Goal: Find specific page/section: Find specific page/section

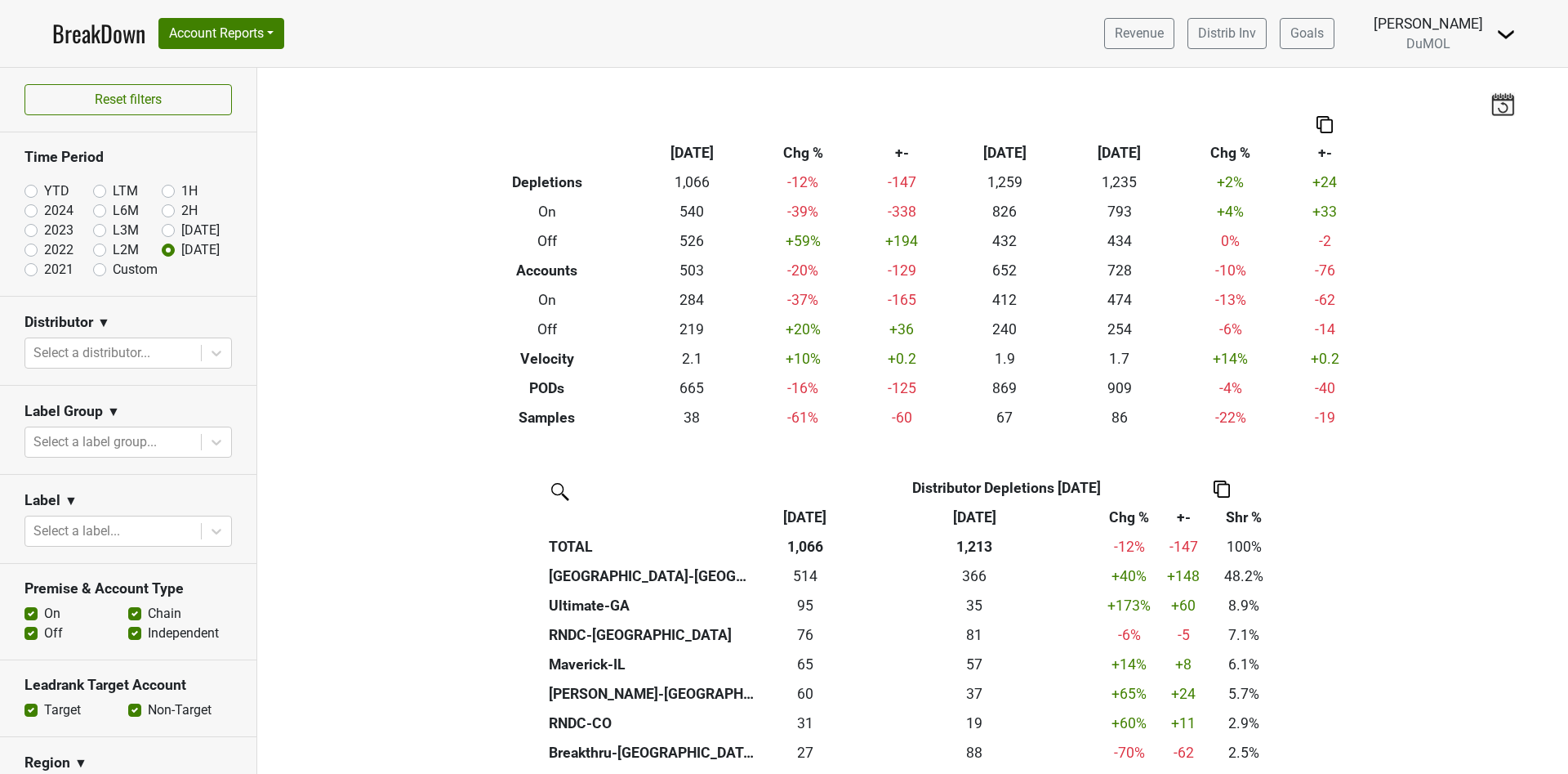
scroll to position [246, 0]
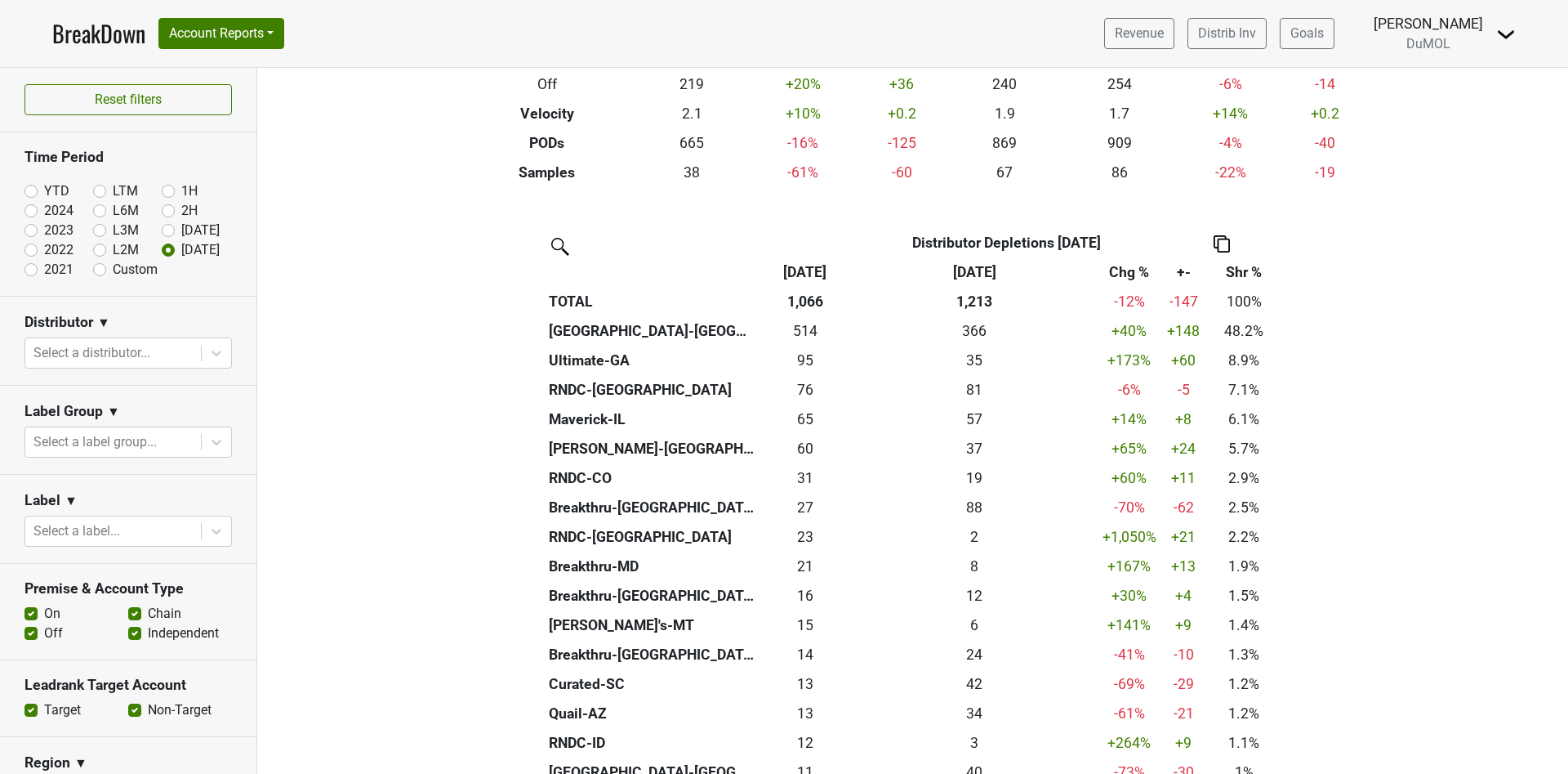
click at [77, 29] on link "BreakDown" at bounding box center [99, 34] width 93 height 35
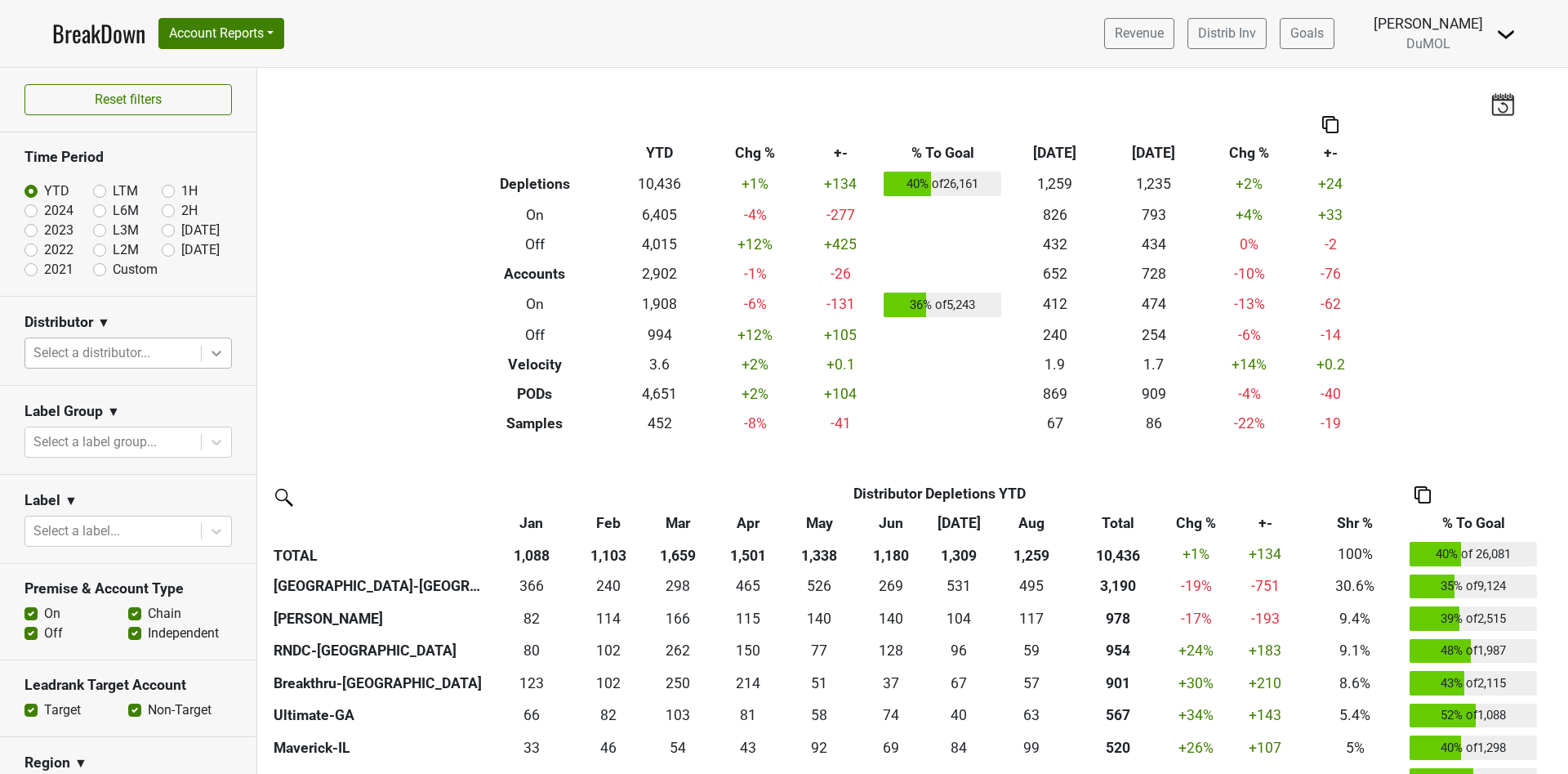
click at [208, 355] on icon at bounding box center [216, 353] width 16 height 16
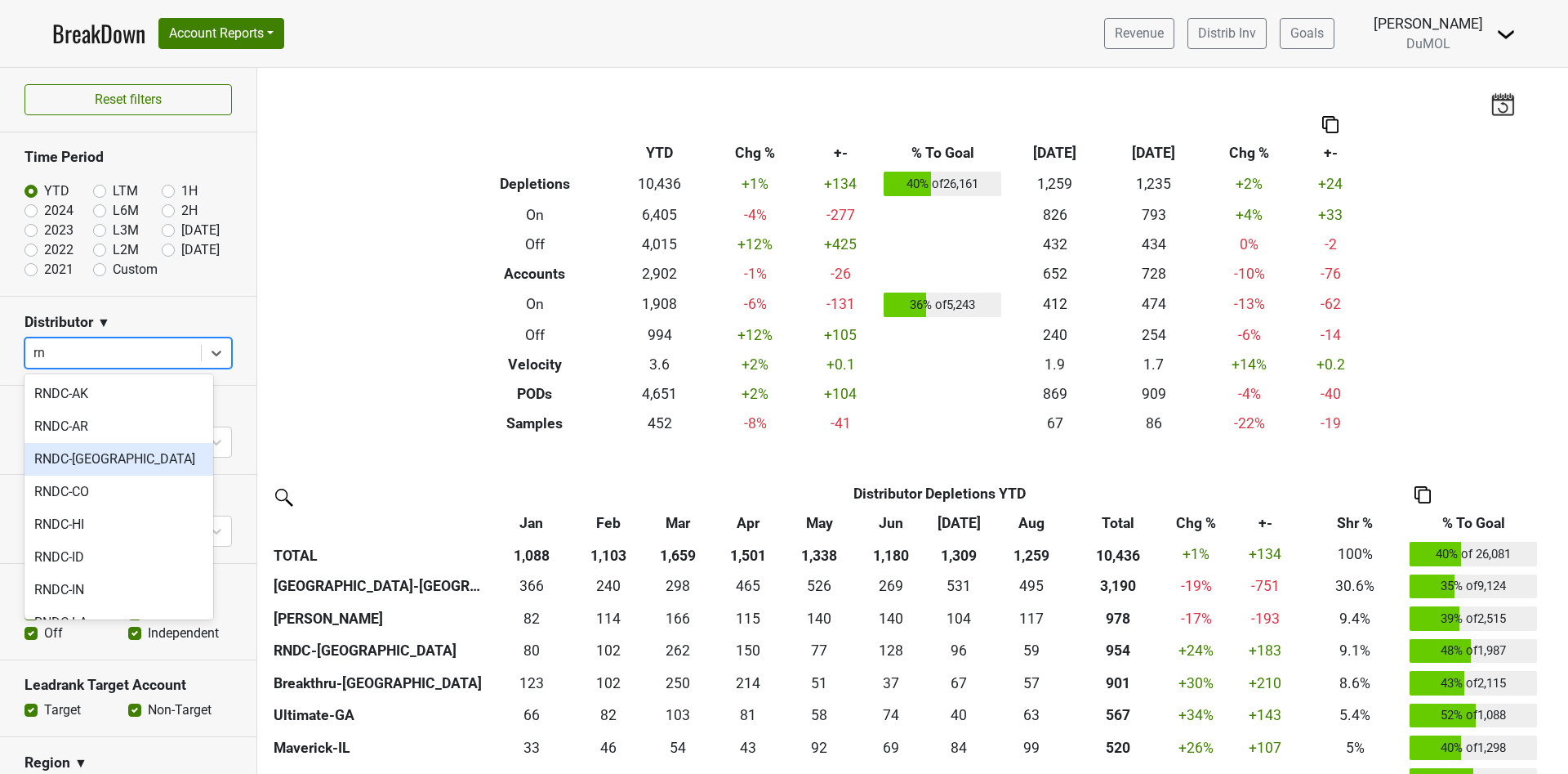
type input "r"
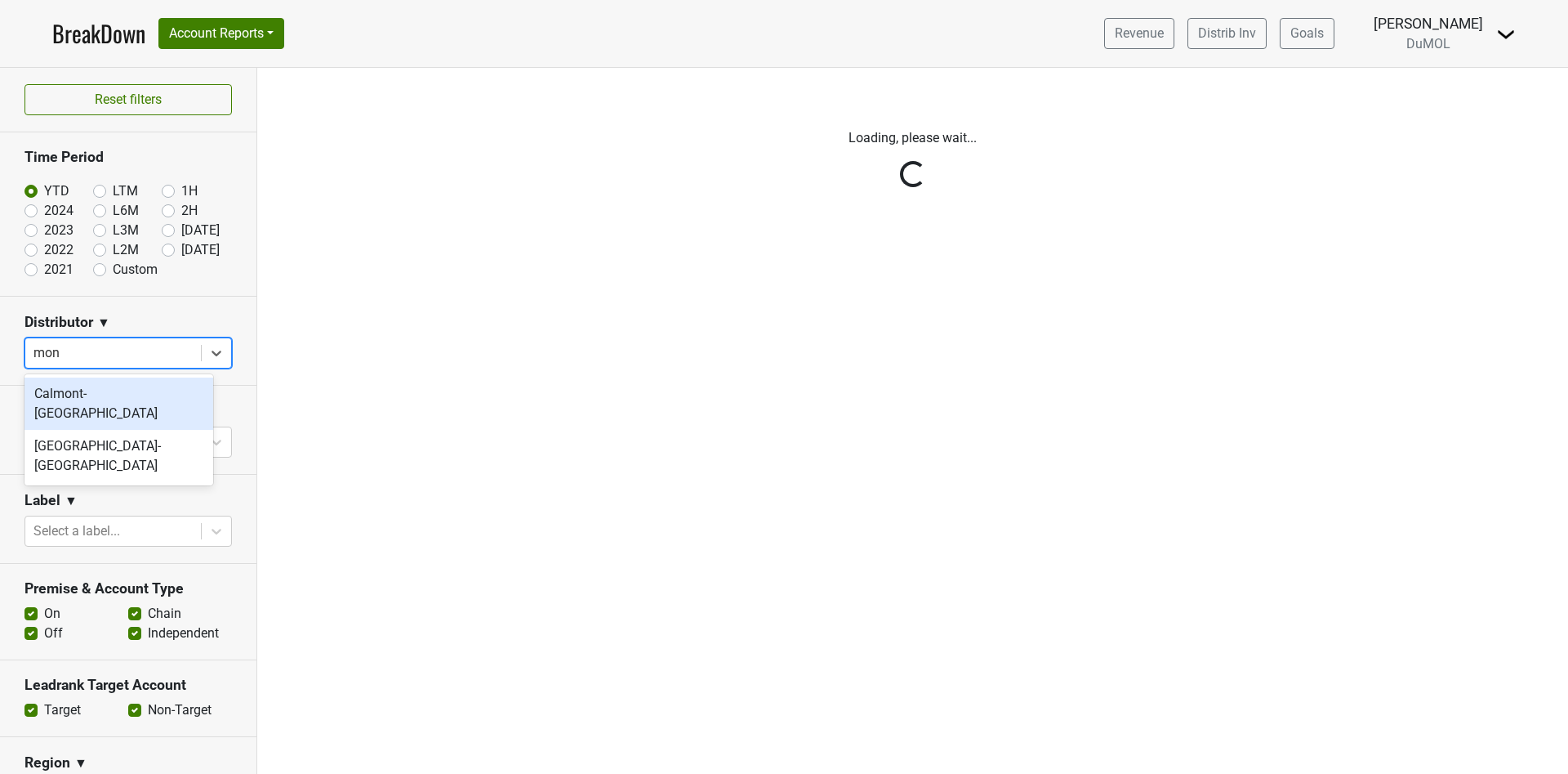
type input "mont"
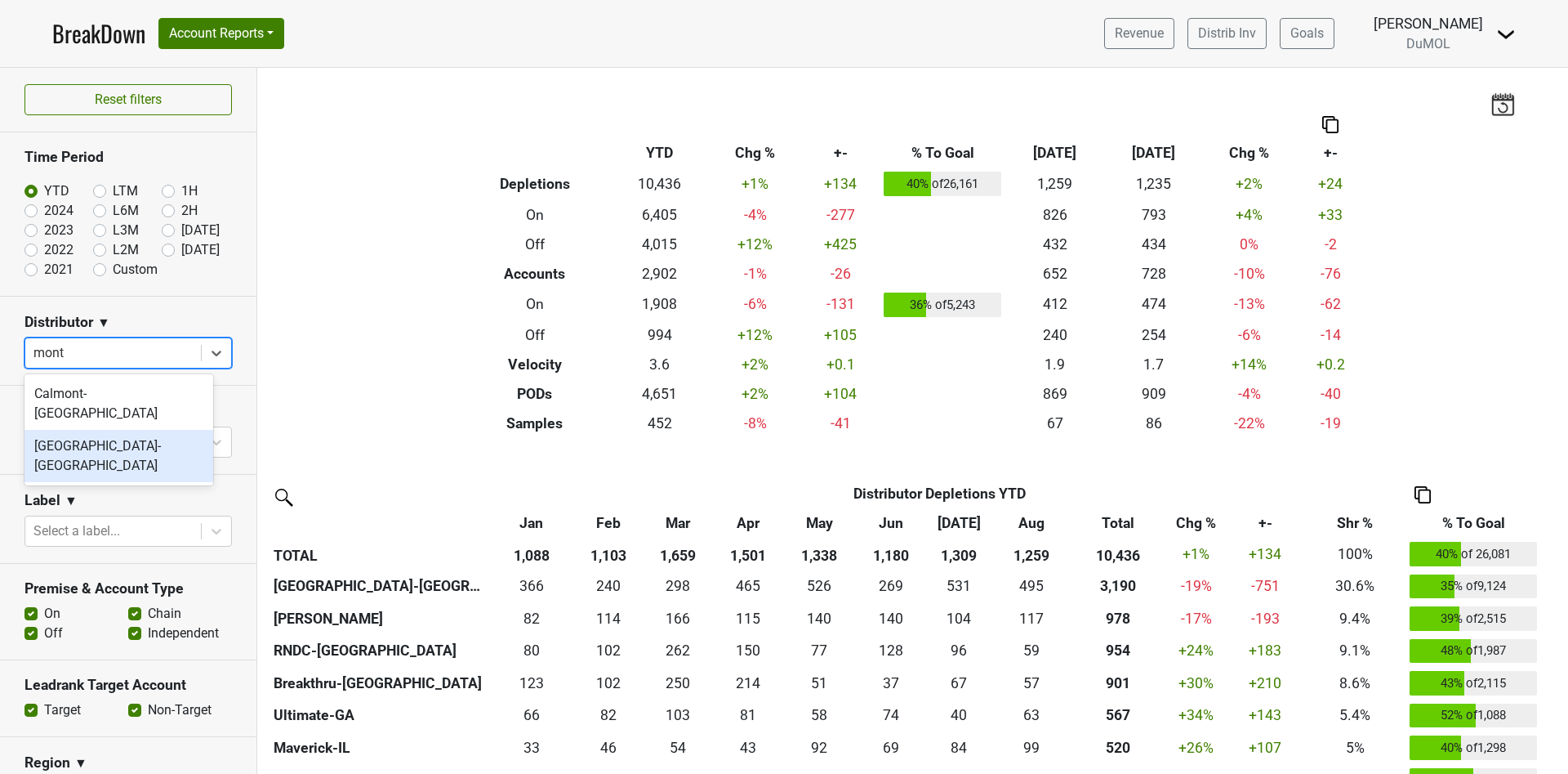
click at [89, 431] on div "Monterey-CA" at bounding box center [119, 455] width 189 height 52
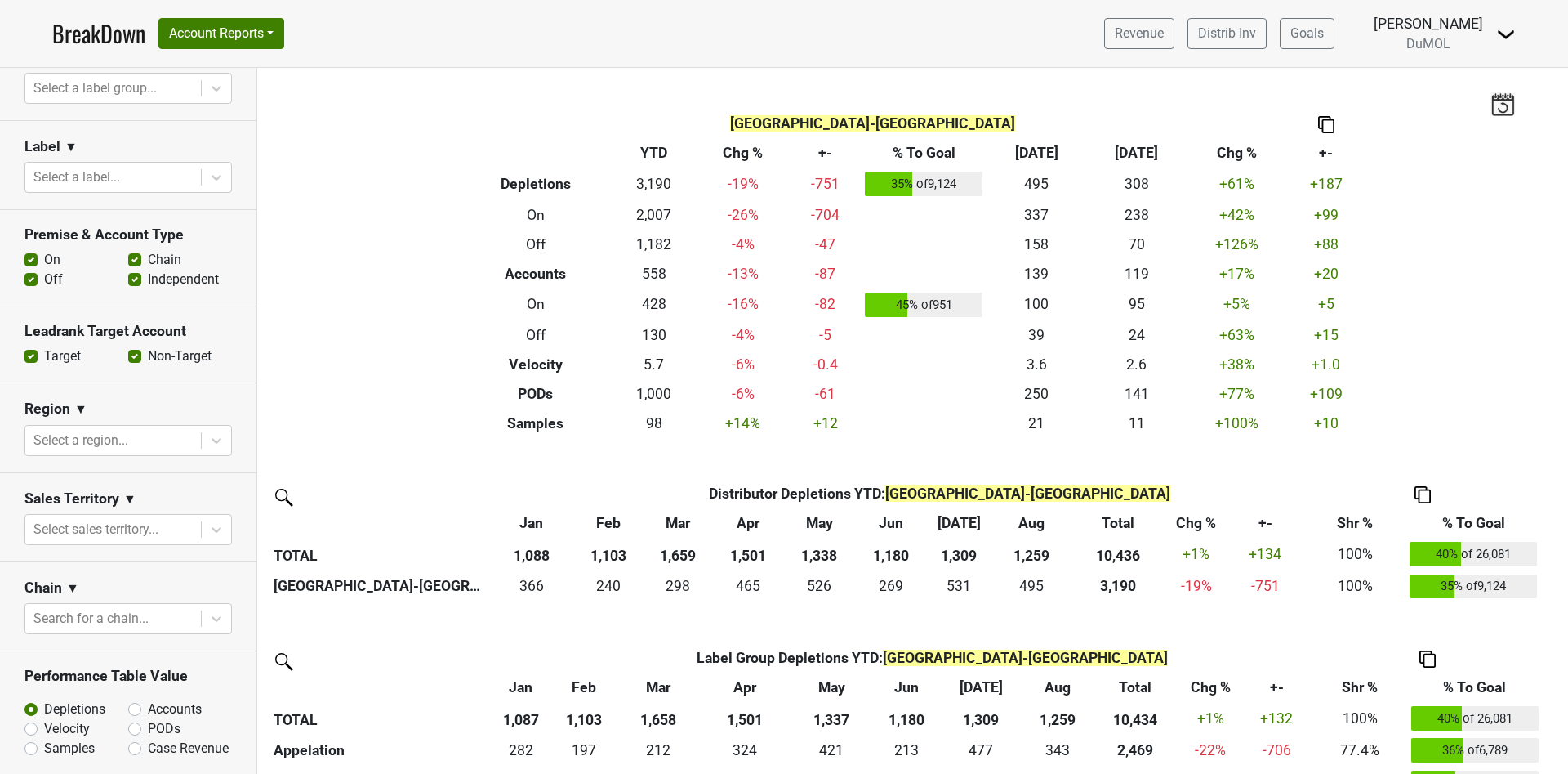
scroll to position [256, 0]
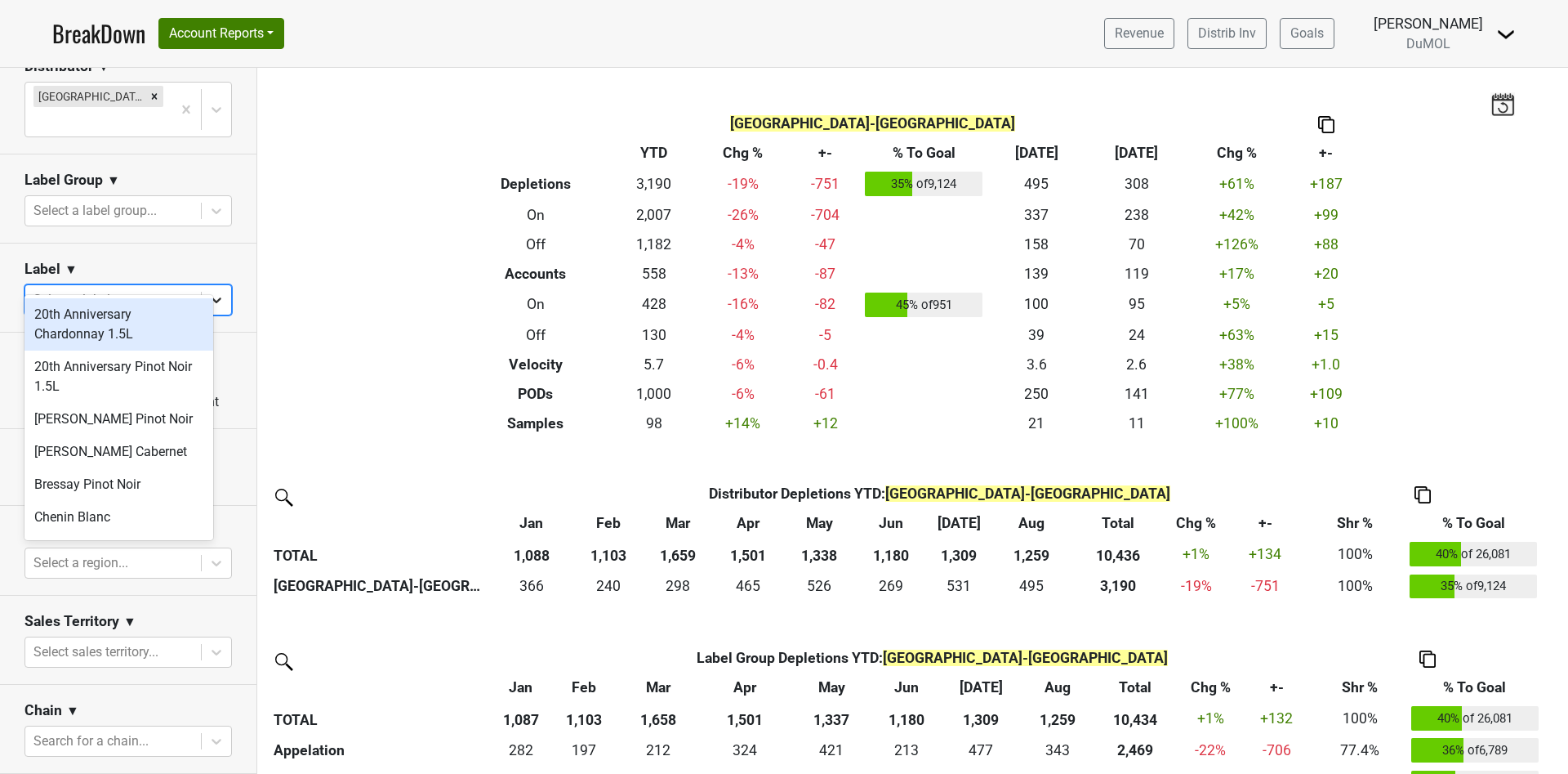
click at [212, 298] on icon at bounding box center [216, 300] width 10 height 5
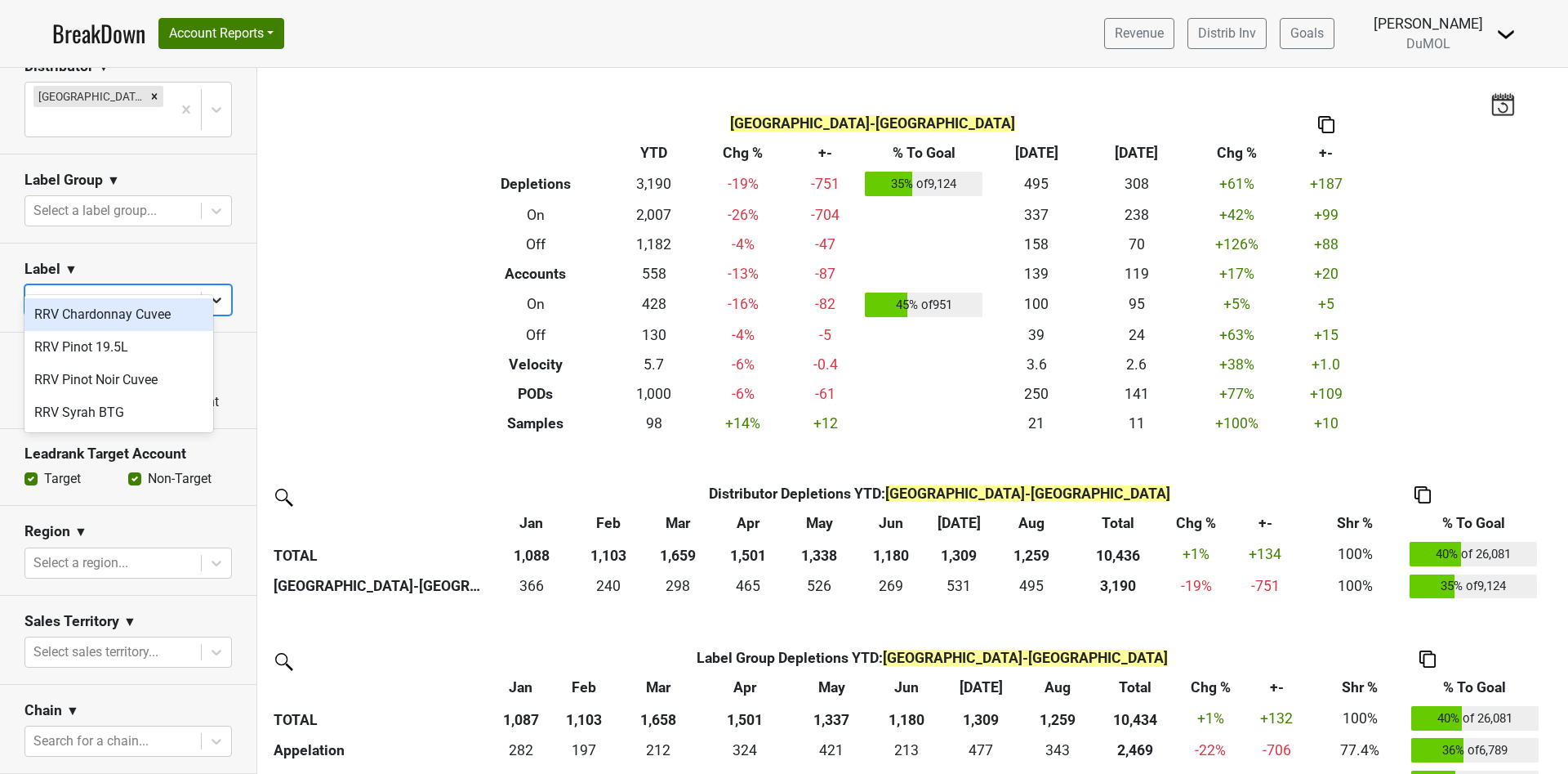
type input "rrv"
click at [166, 377] on div "RRV Pinot Noir Cuvee" at bounding box center [119, 380] width 189 height 33
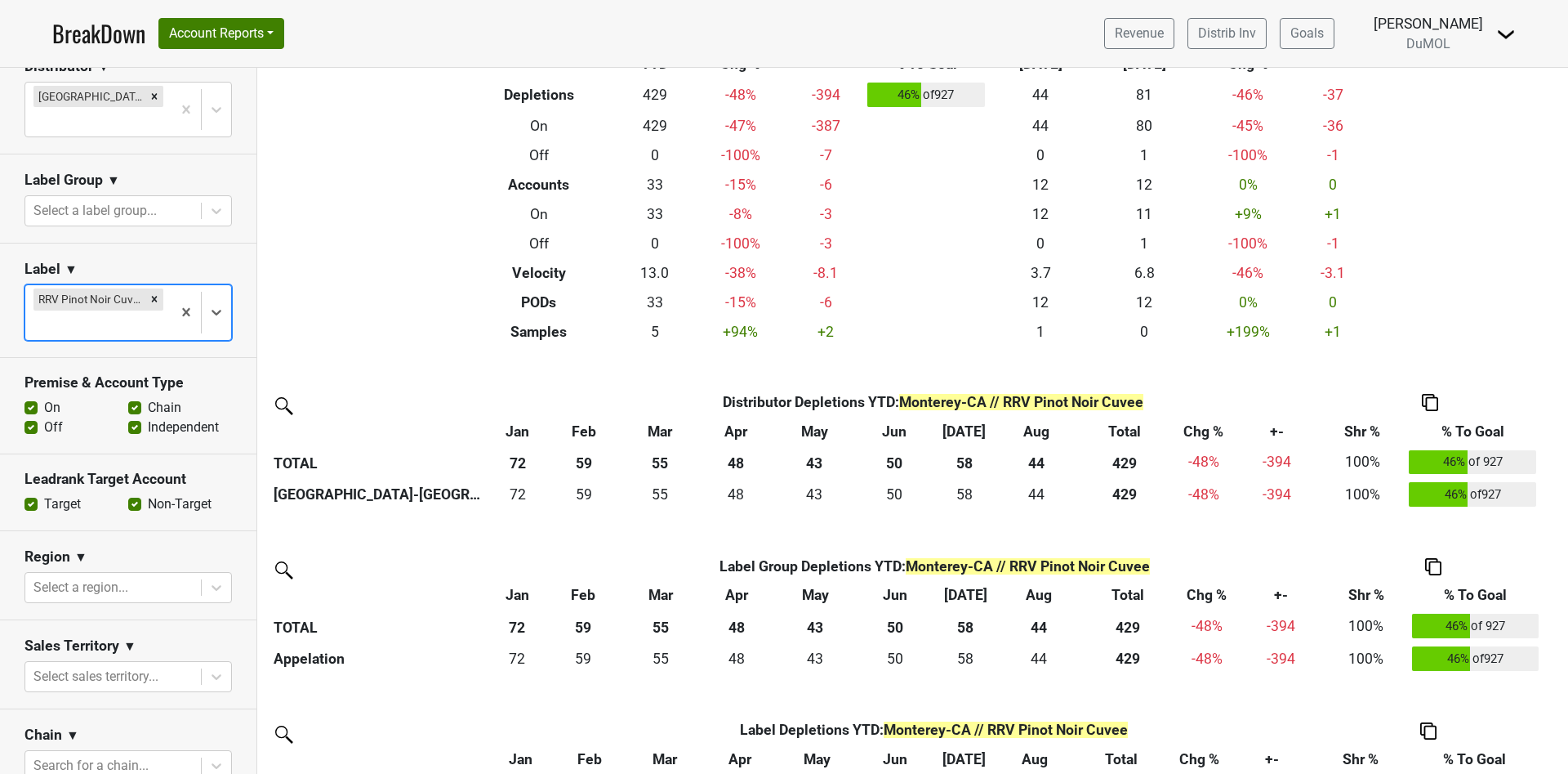
scroll to position [167, 0]
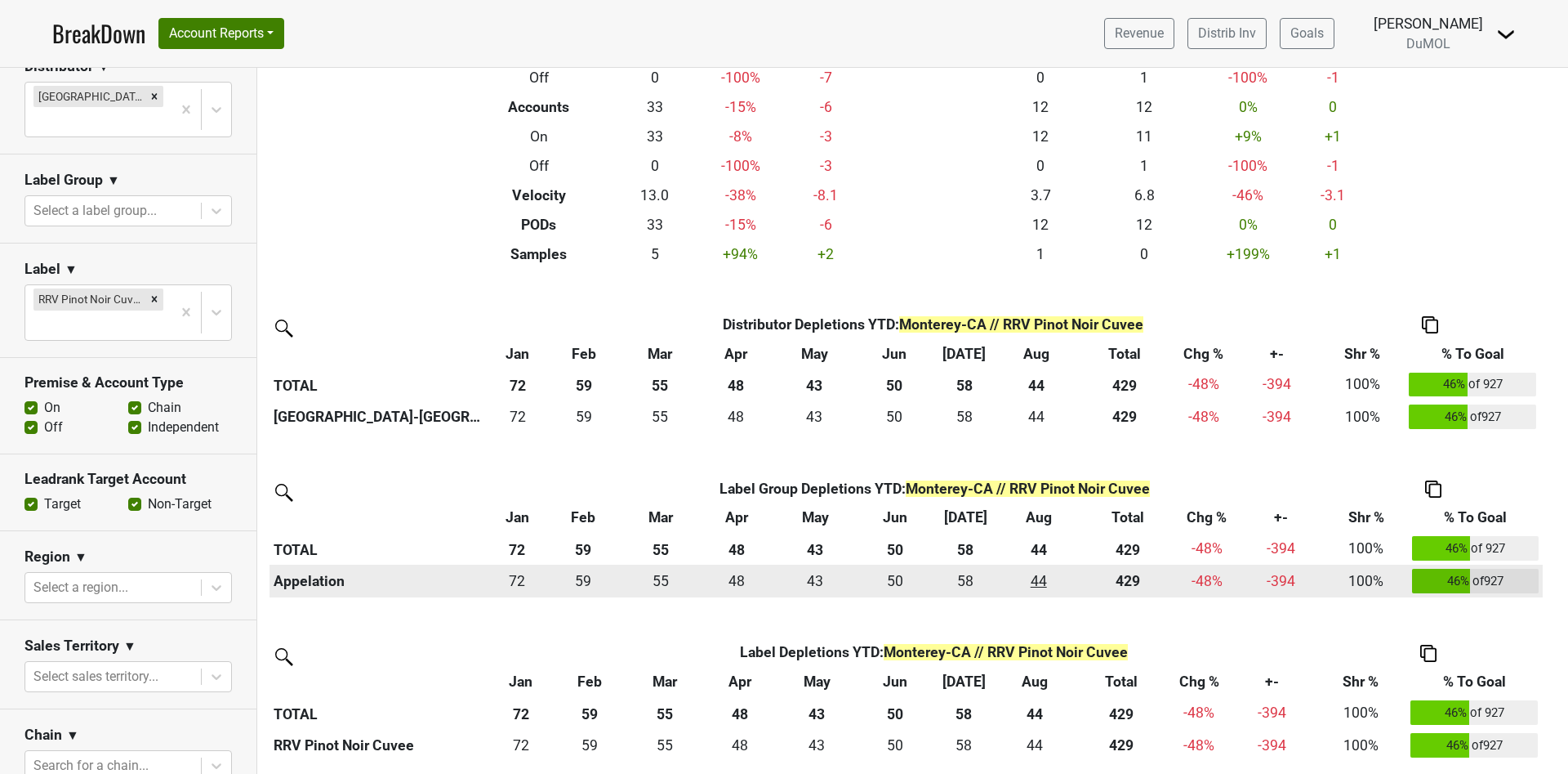
click at [1037, 581] on div "44 44" at bounding box center [1039, 580] width 74 height 21
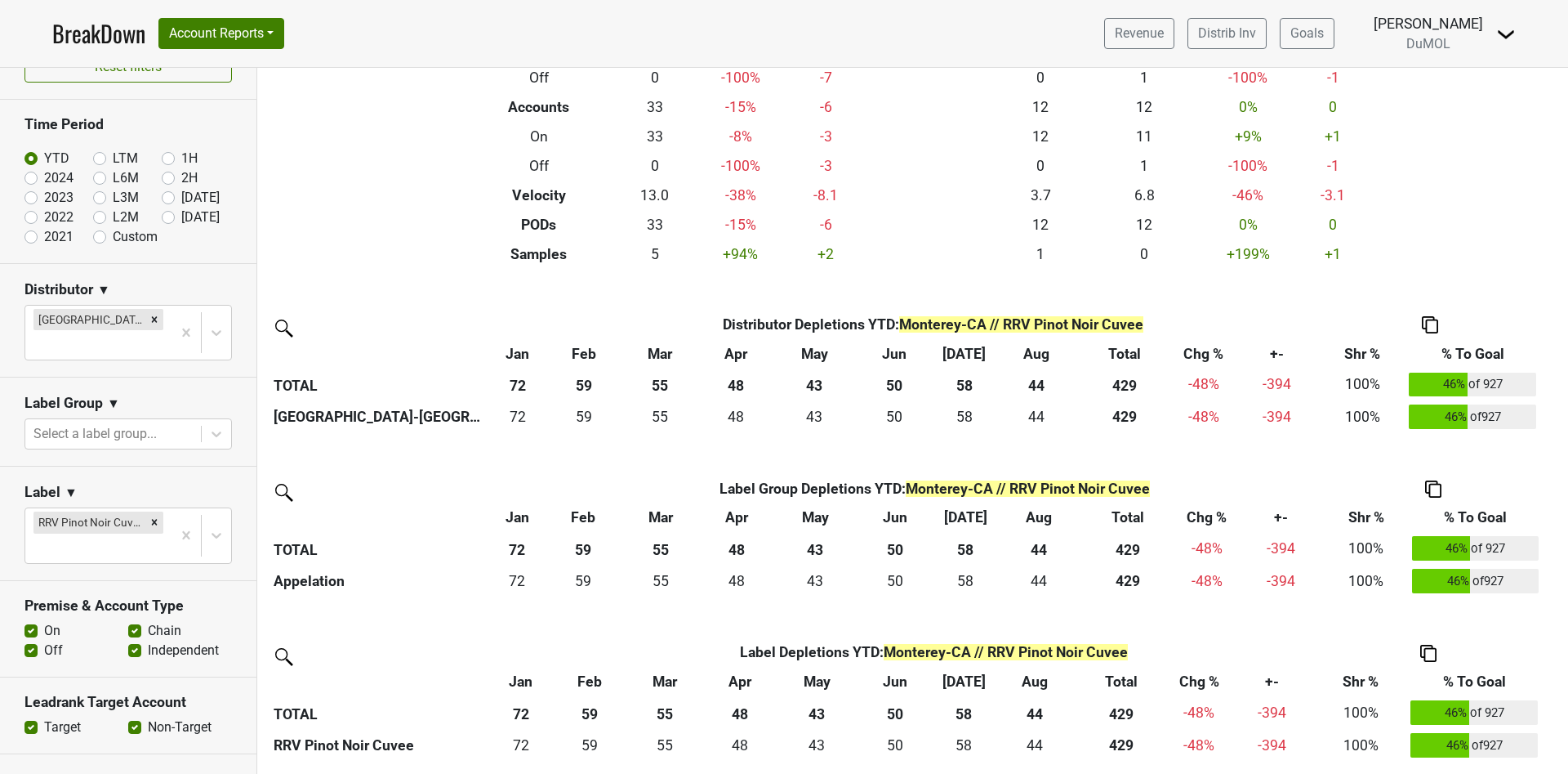
scroll to position [0, 0]
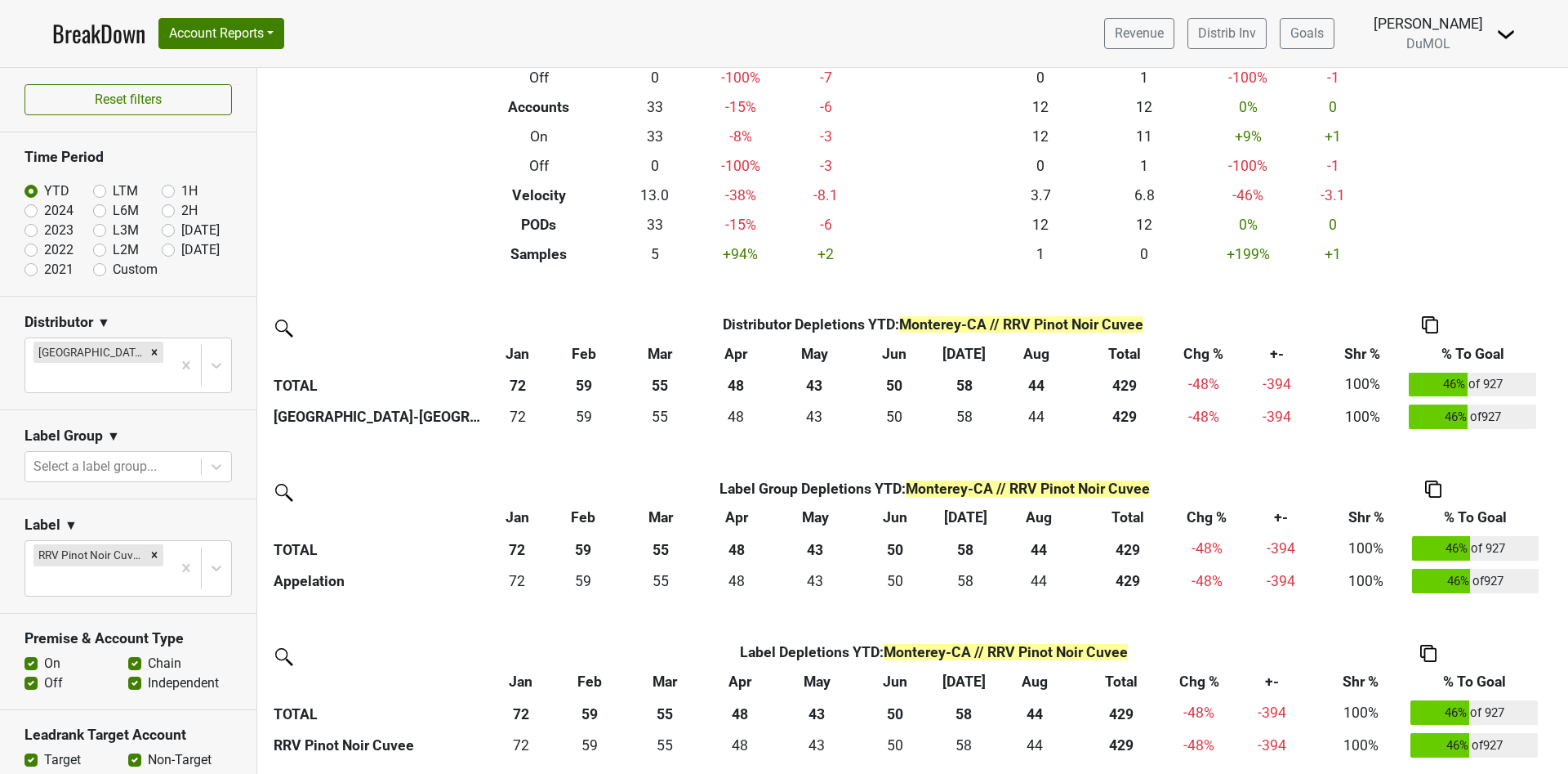
click at [182, 250] on label "Sep '25" at bounding box center [201, 249] width 38 height 19
click at [161, 250] on input "Sep '25" at bounding box center [194, 248] width 66 height 16
radio input "true"
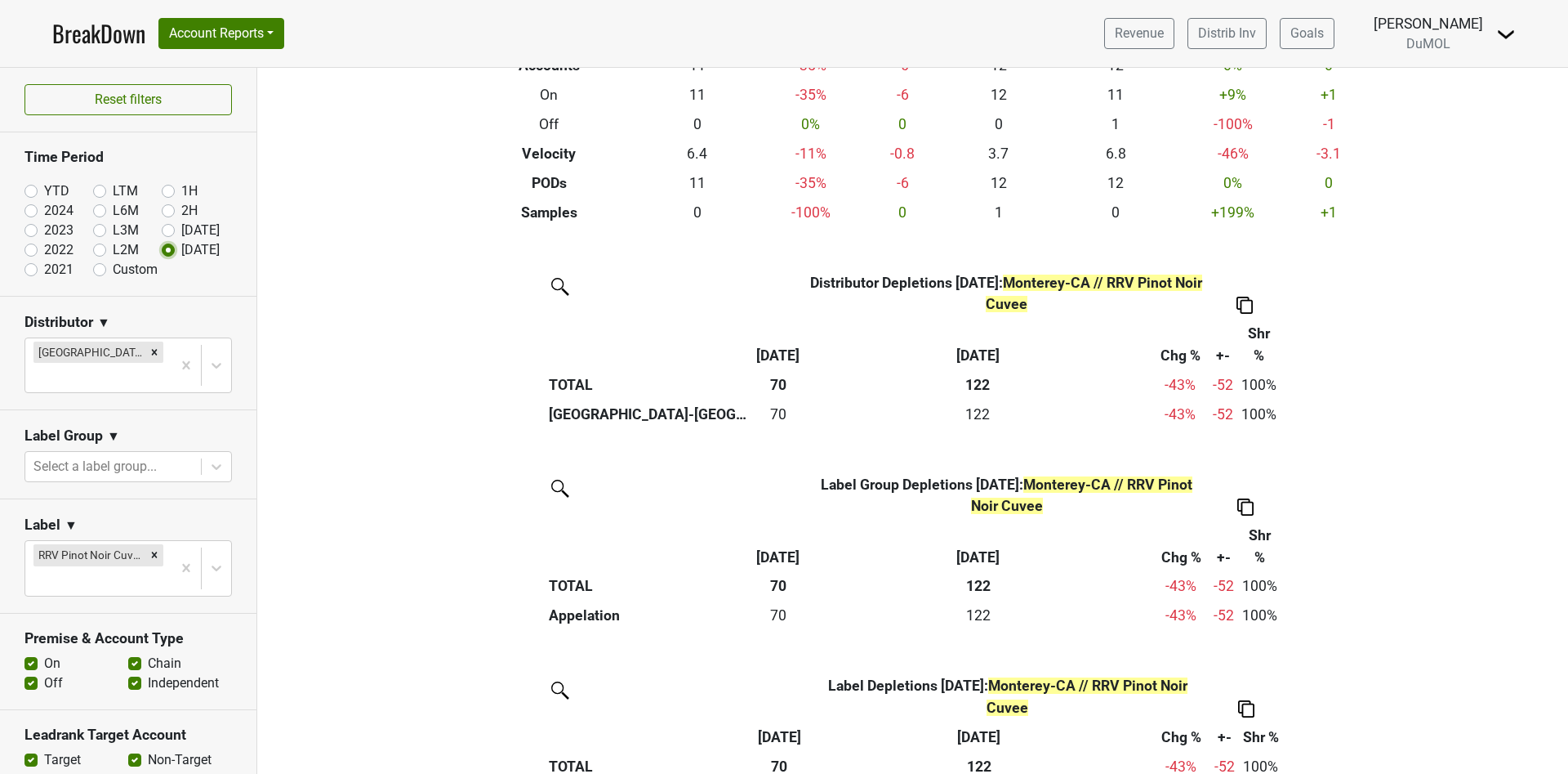
scroll to position [277, 0]
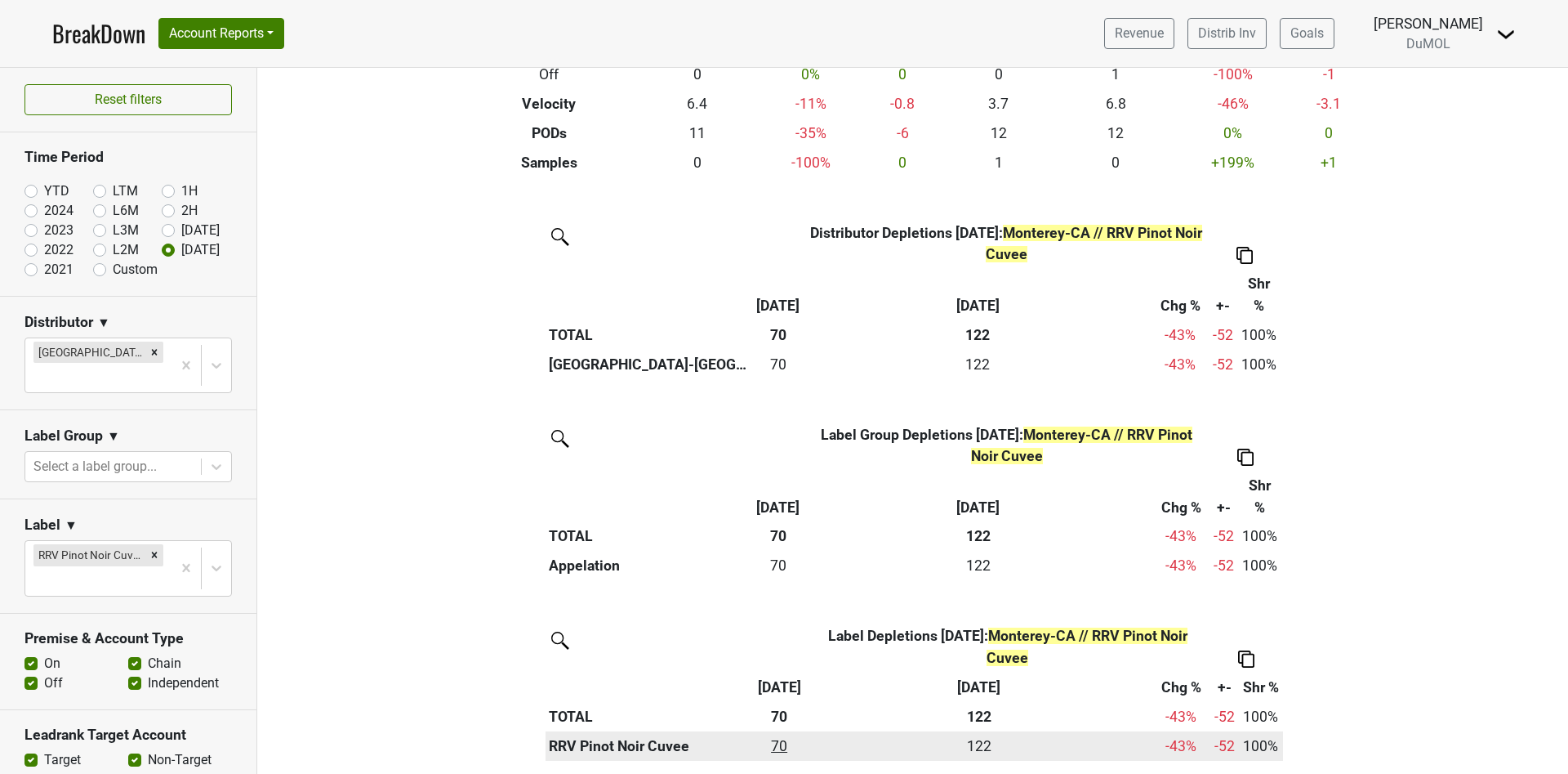
click at [768, 744] on div "70 70" at bounding box center [779, 746] width 44 height 21
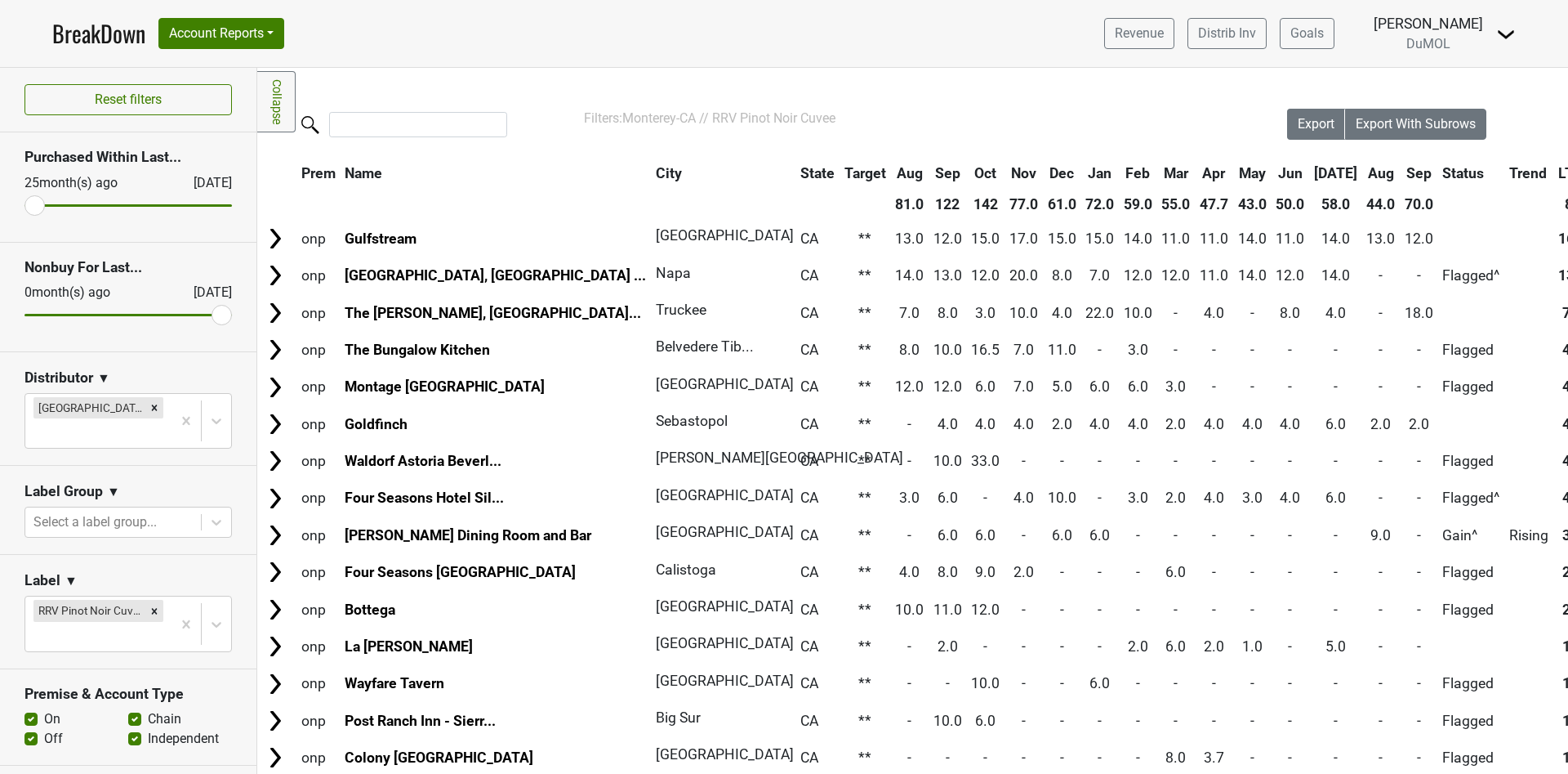
click at [1400, 171] on th "Sep" at bounding box center [1418, 173] width 36 height 29
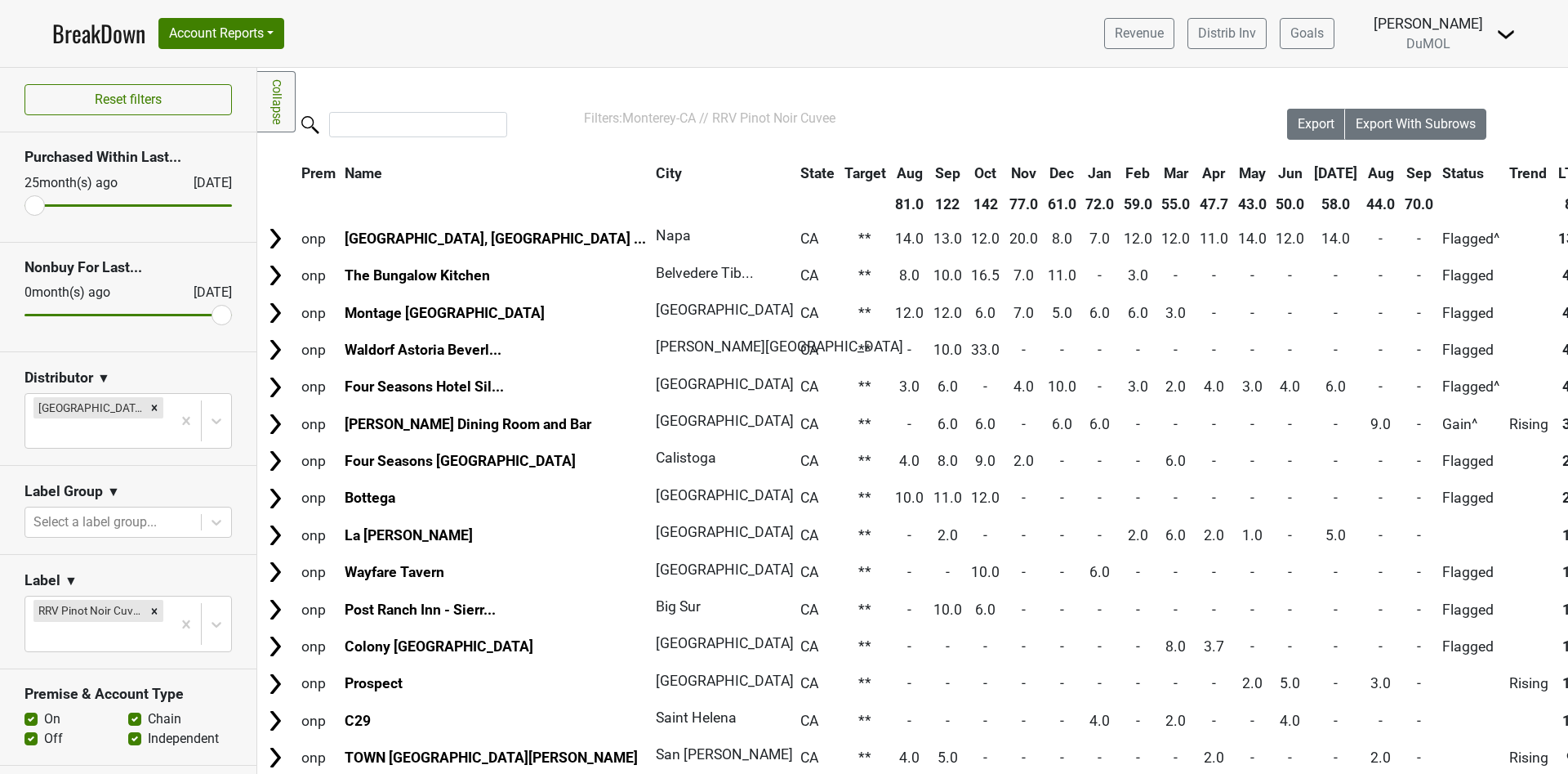
click at [1400, 170] on th "Sep" at bounding box center [1418, 173] width 36 height 29
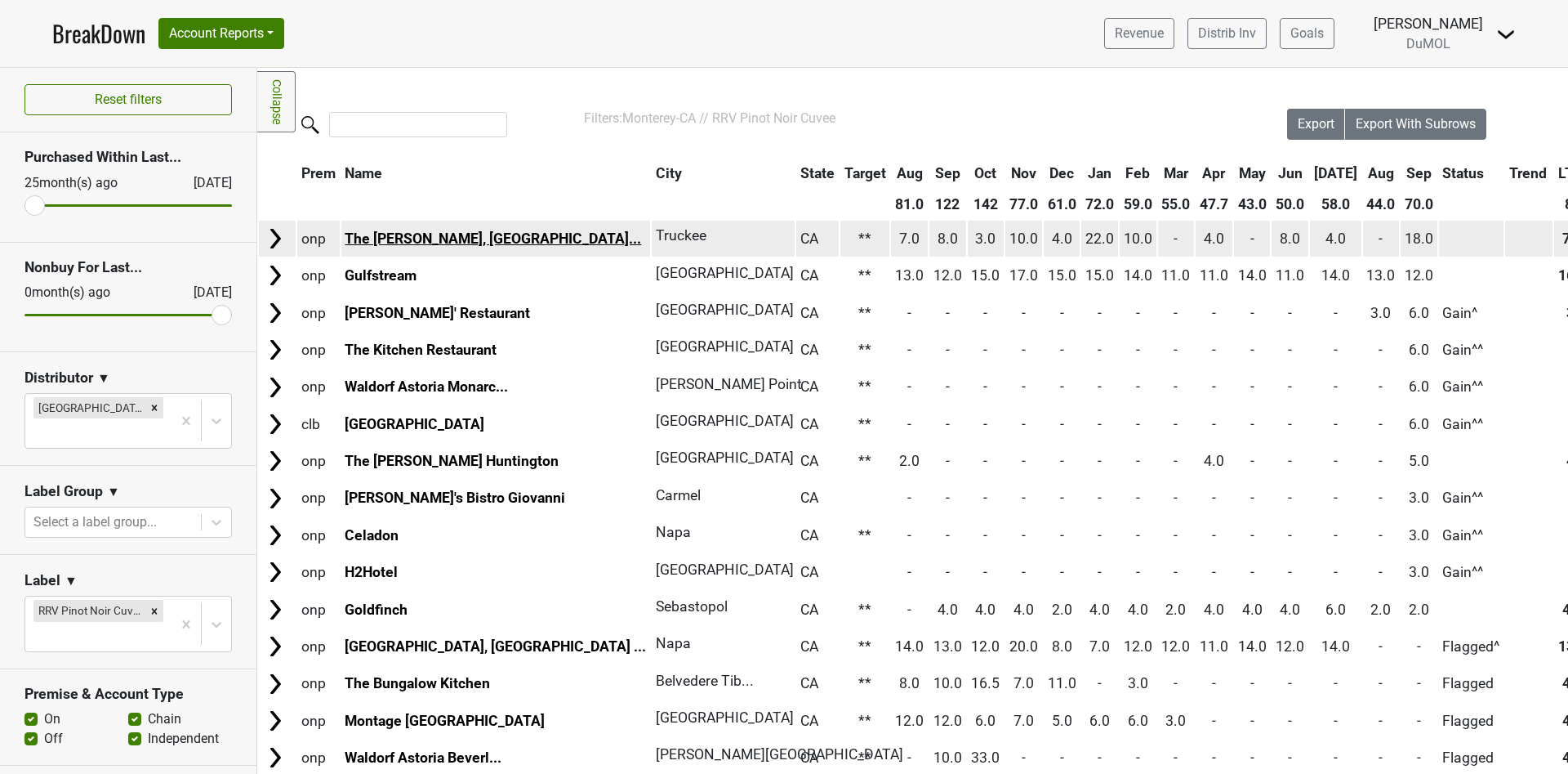
click at [394, 238] on link "The Ritz-Carlton, Lake..." at bounding box center [493, 238] width 296 height 16
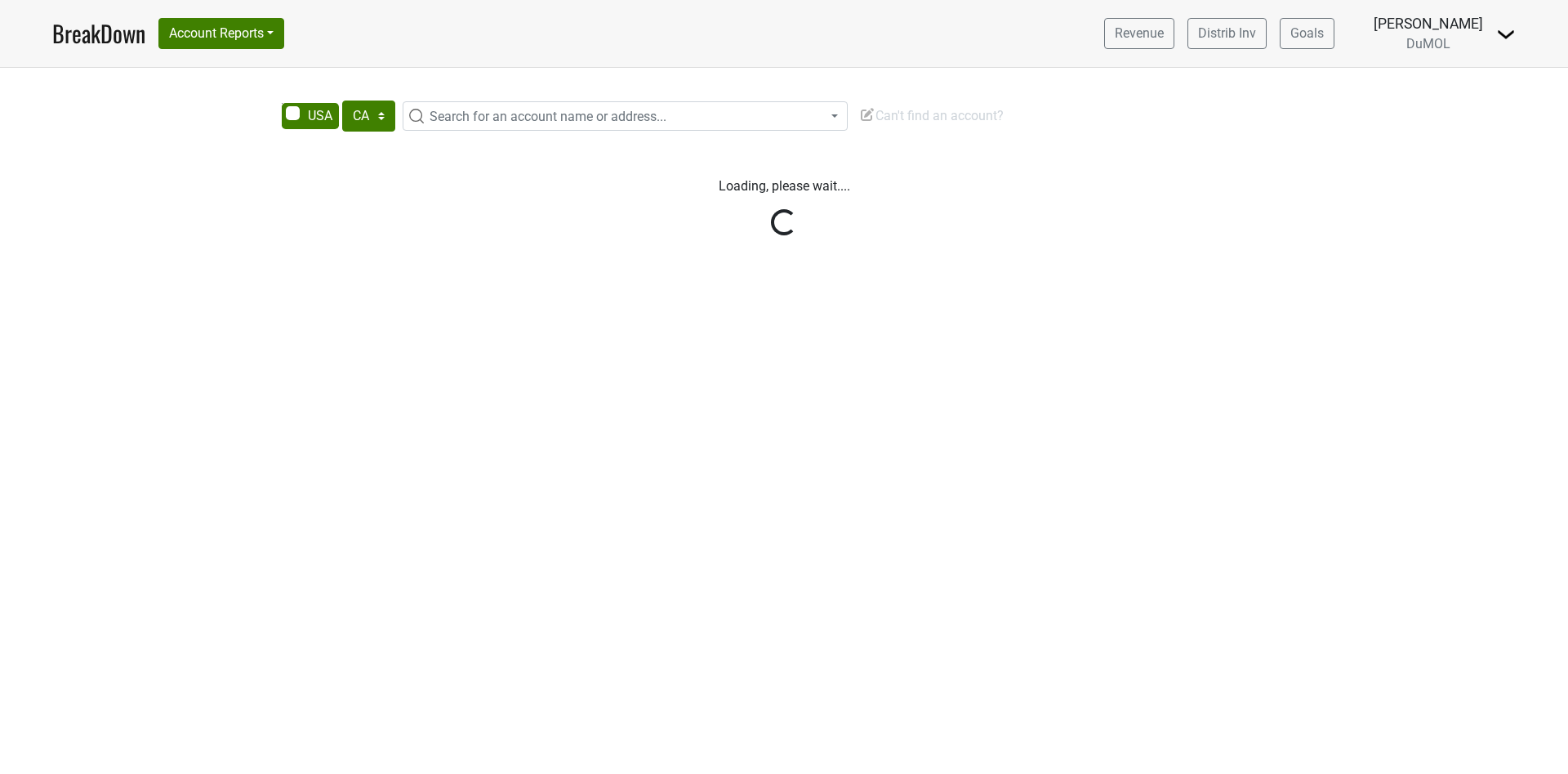
select select "CA"
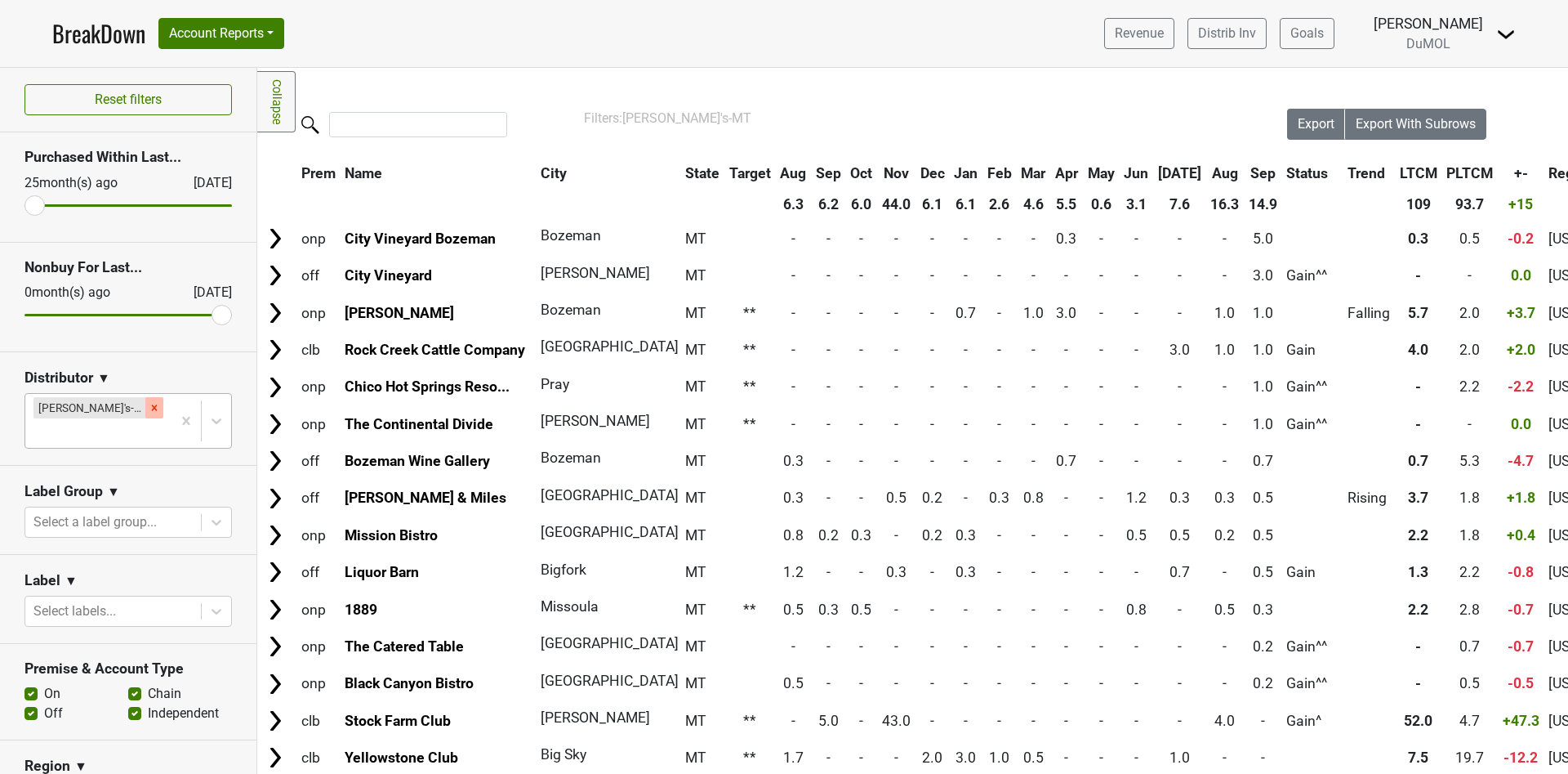
click at [149, 407] on icon "Remove George's-MT" at bounding box center [154, 407] width 12 height 12
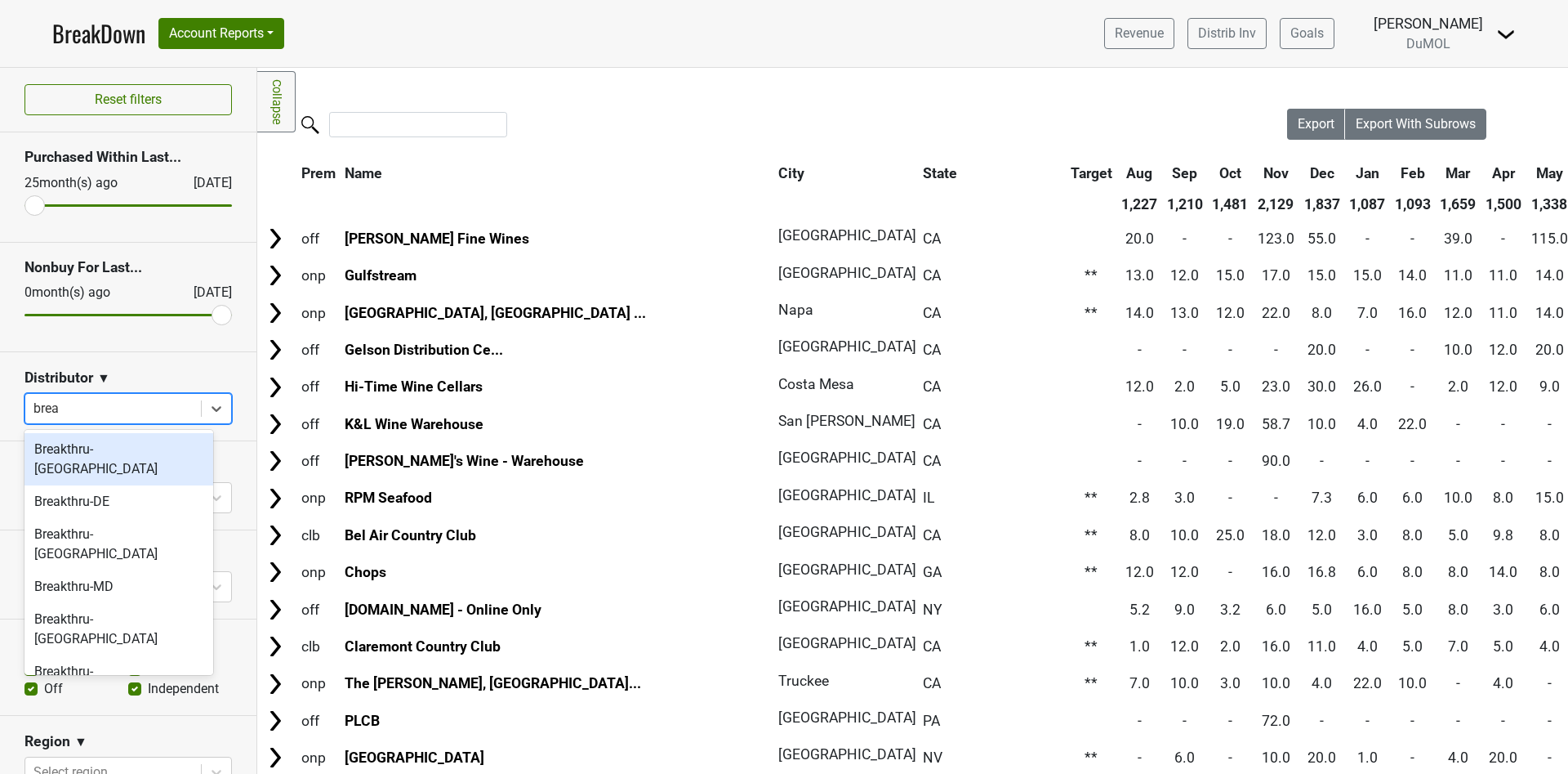
type input "break"
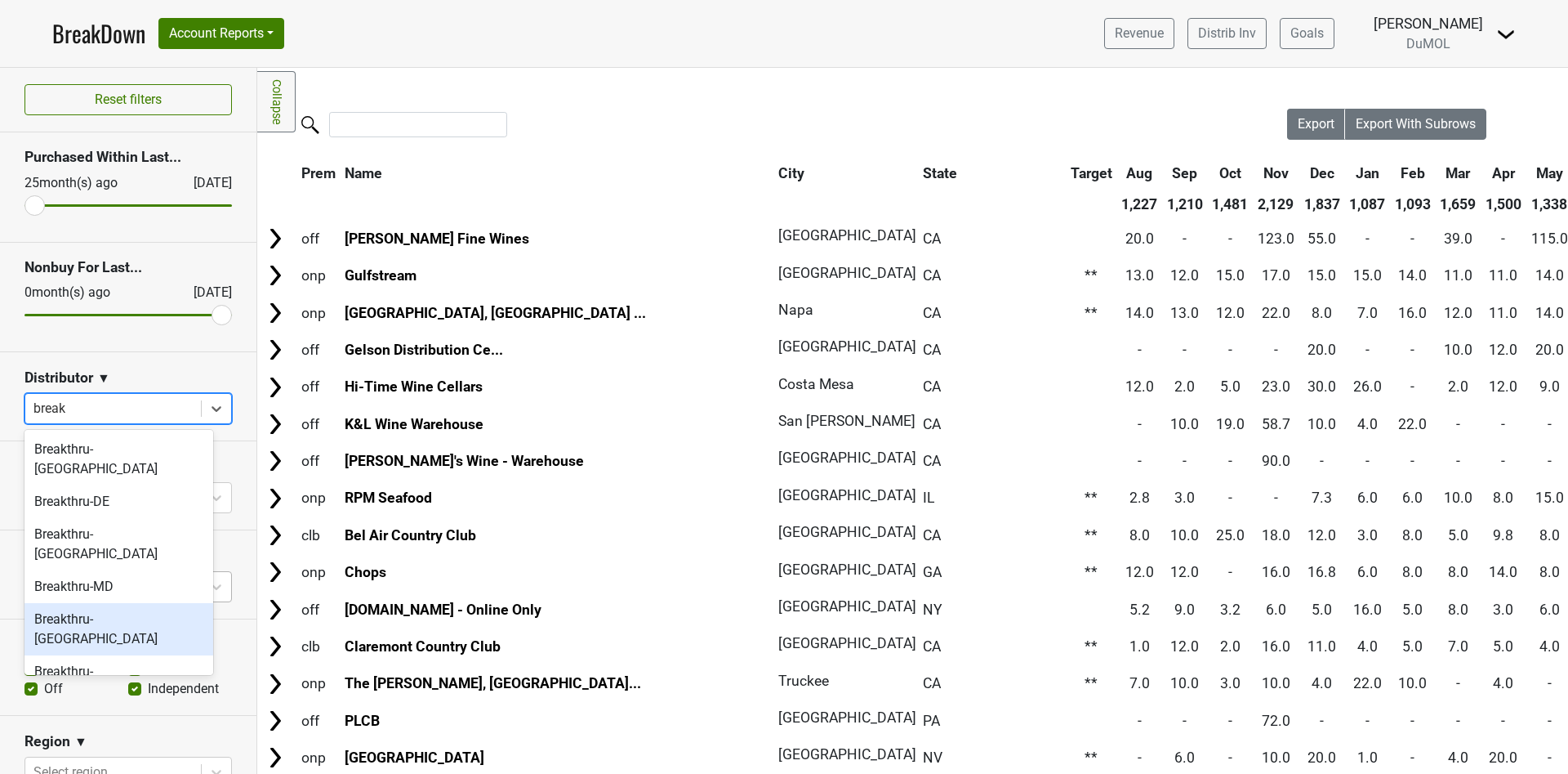
click at [115, 603] on div "Breakthru-NV" at bounding box center [119, 629] width 189 height 52
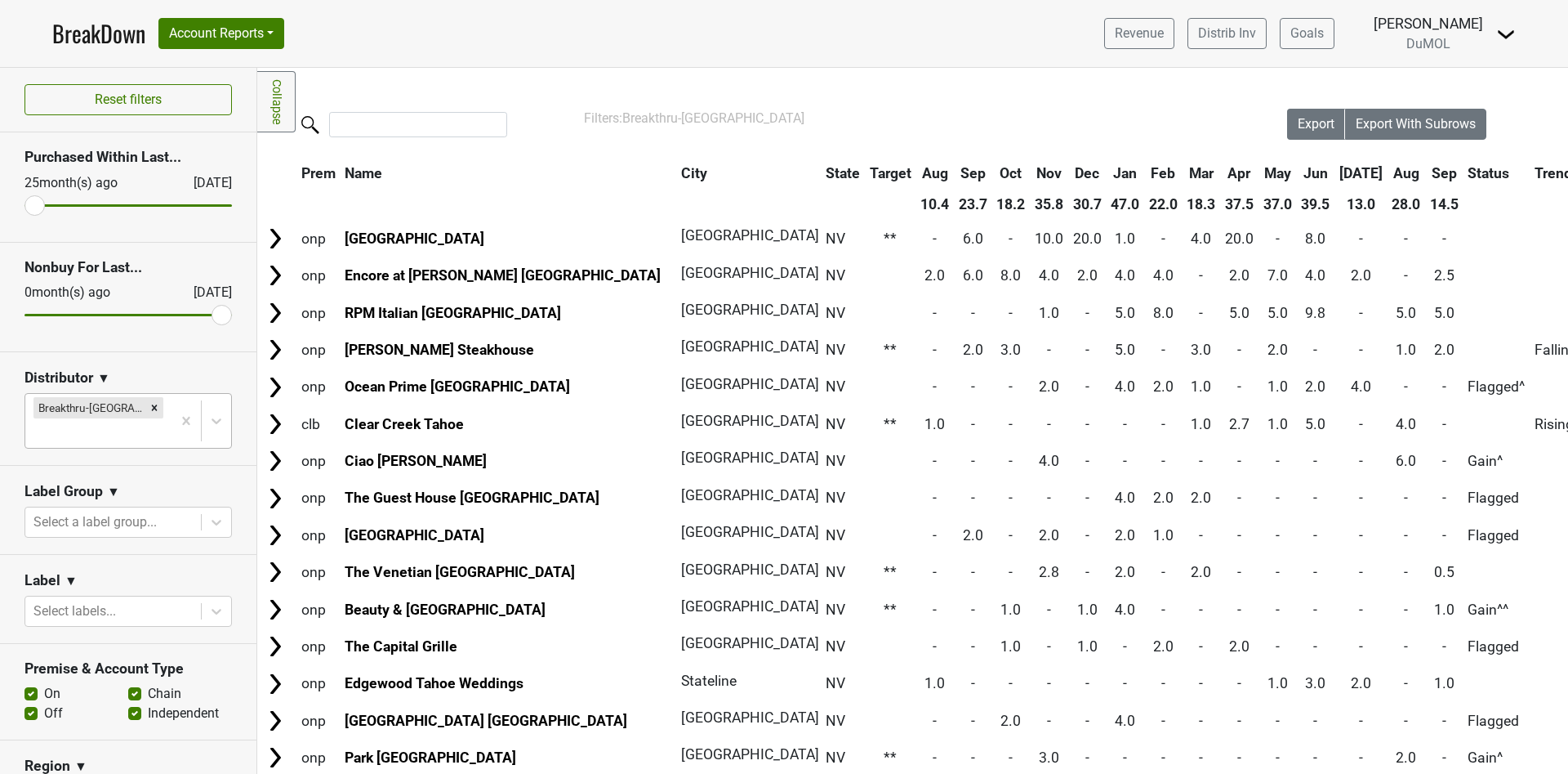
click at [1426, 172] on th "Sep" at bounding box center [1444, 173] width 36 height 29
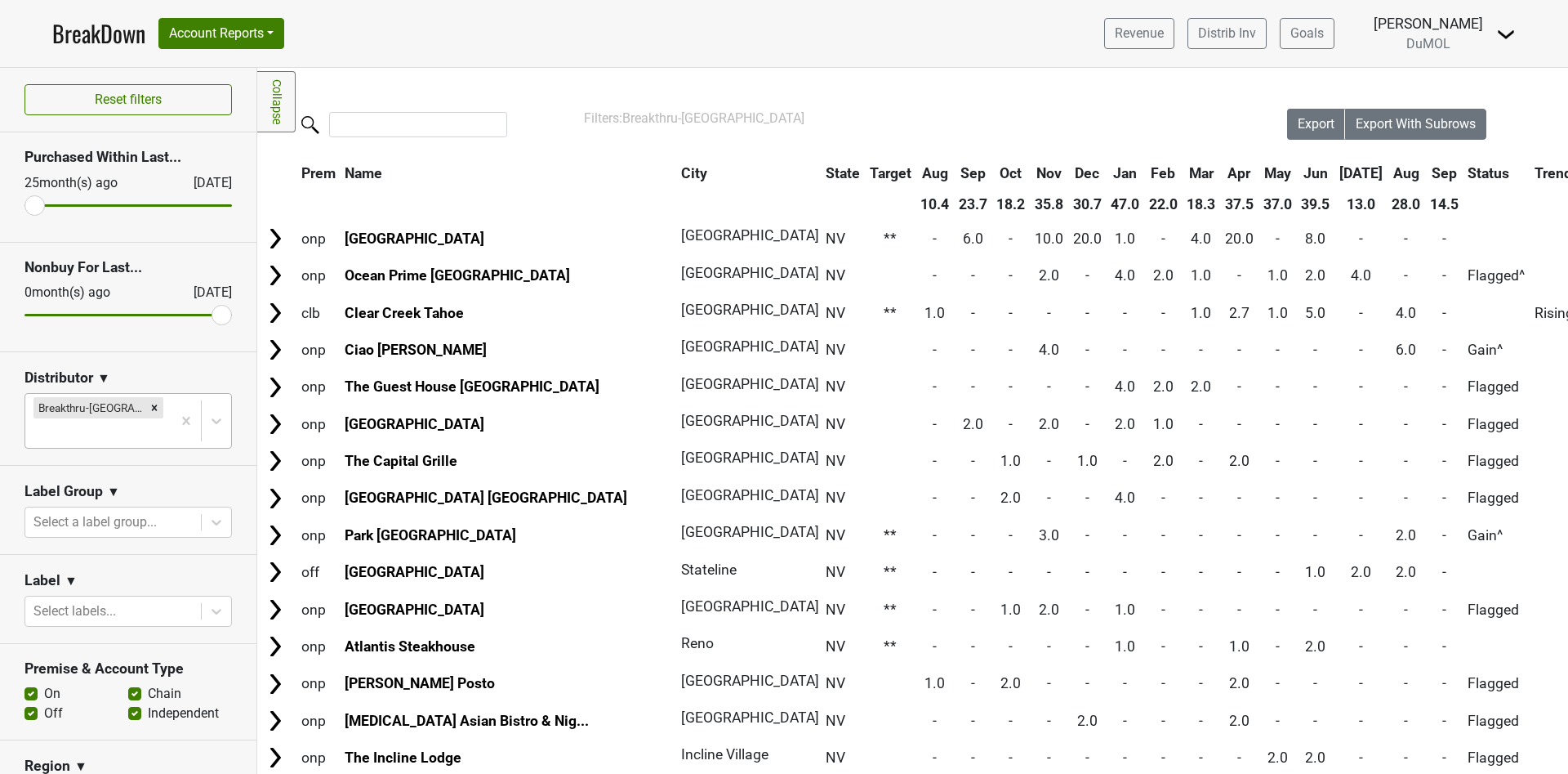
click at [1426, 172] on th "Sep" at bounding box center [1444, 173] width 36 height 29
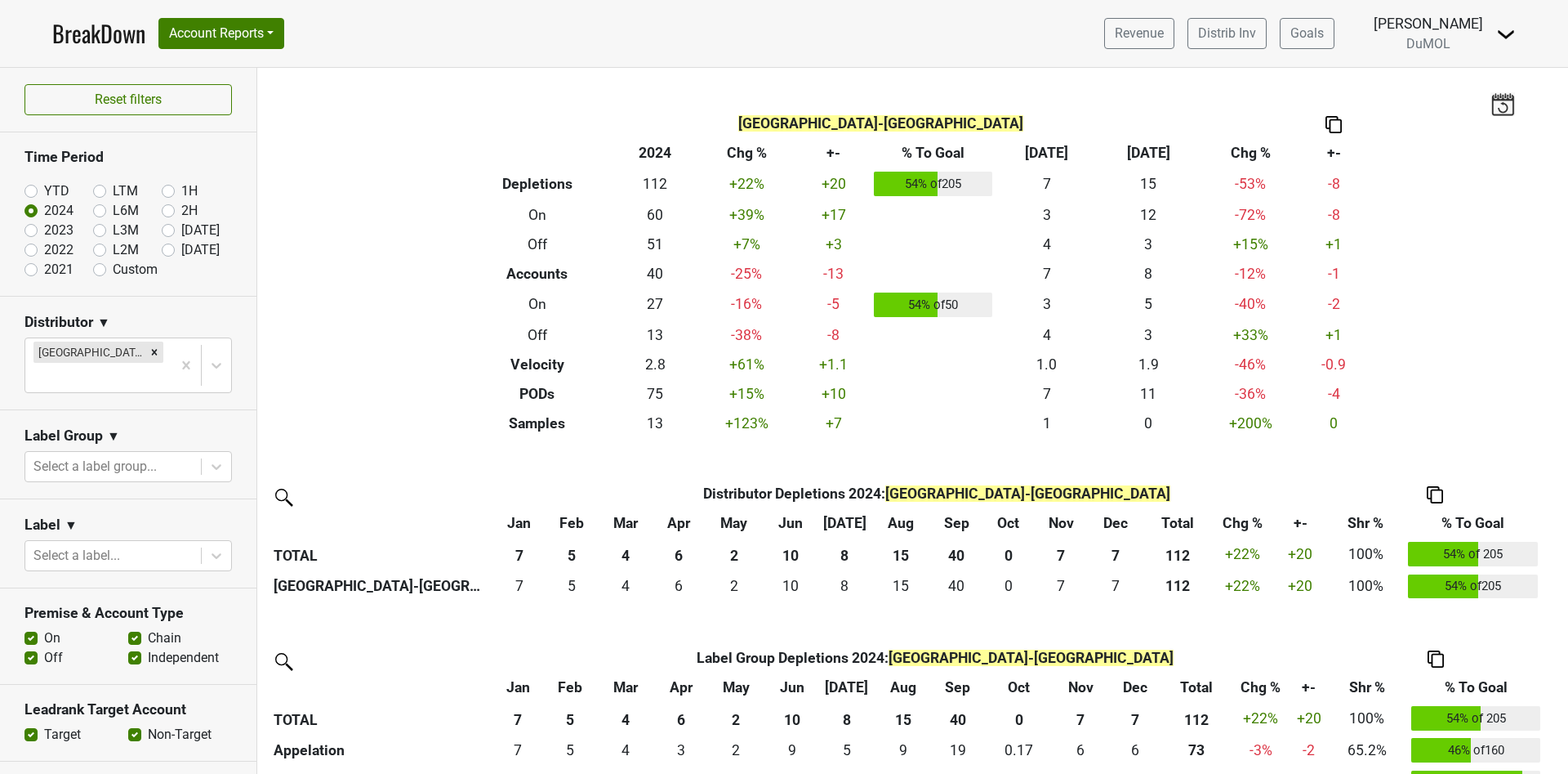
scroll to position [122, 0]
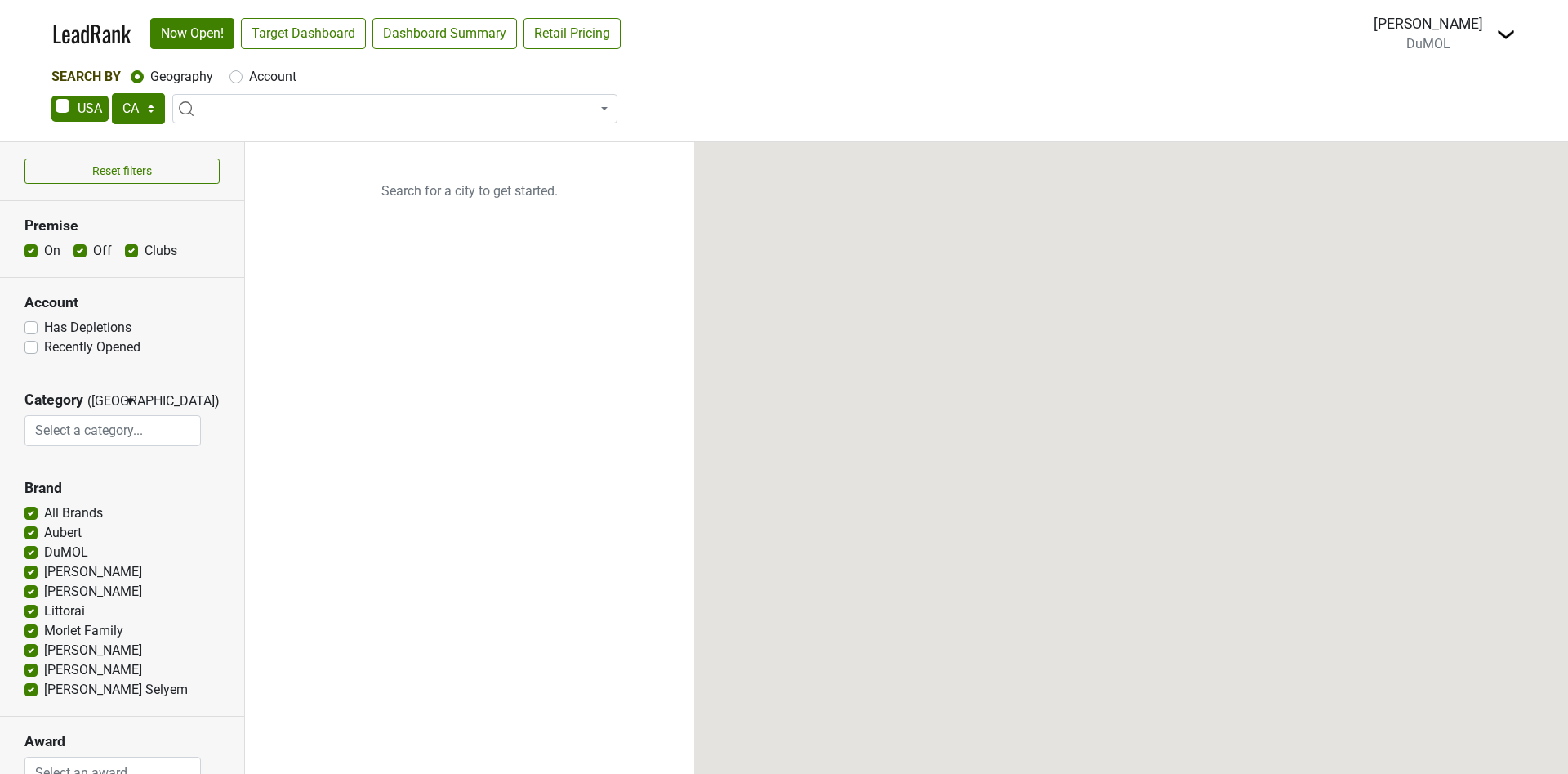
select select "CA"
select select
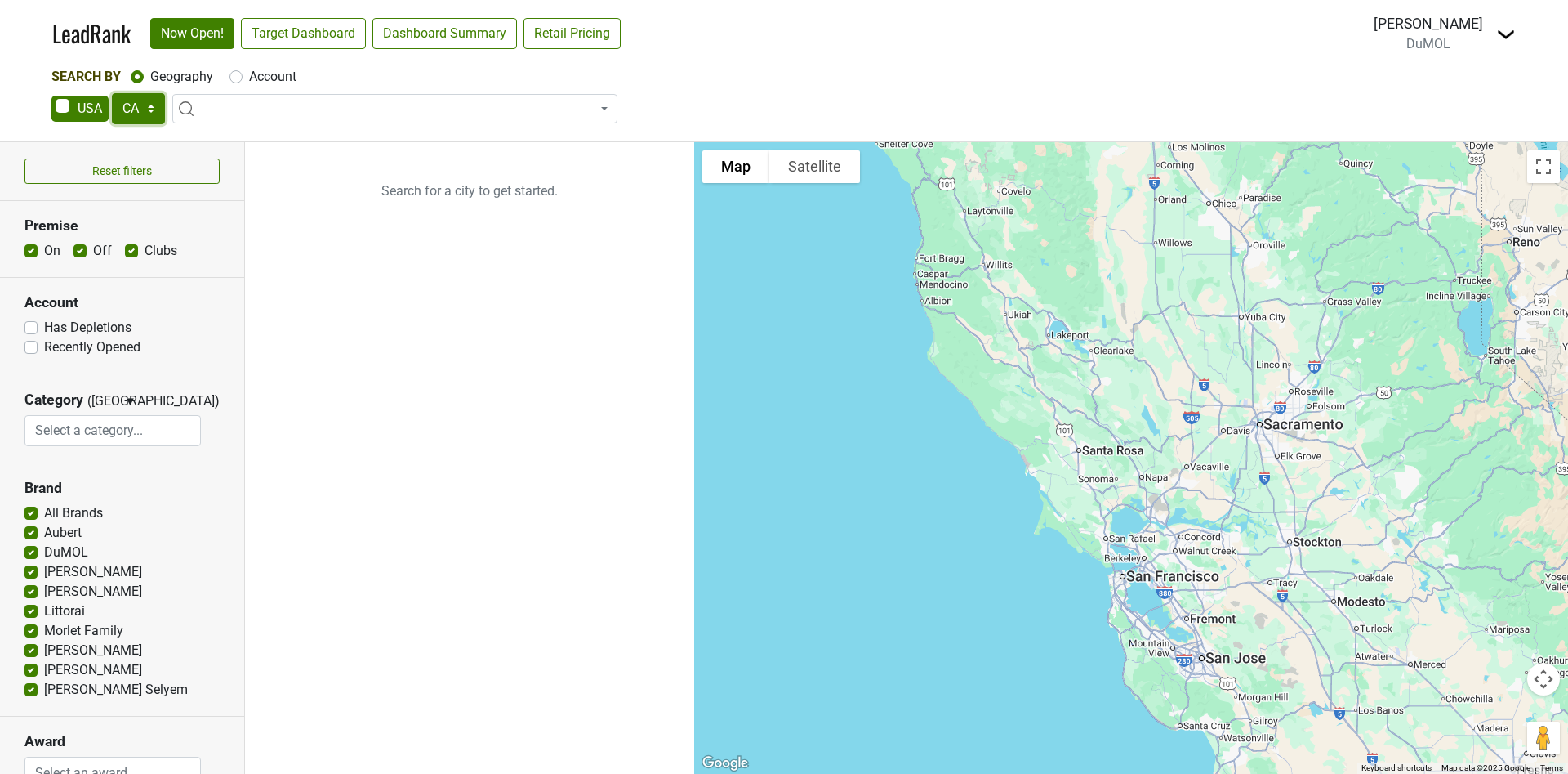
click at [144, 105] on select "AK AL AR AZ CA CO CT DC DE FL [GEOGRAPHIC_DATA] HI IA ID IL IN KS [GEOGRAPHIC_D…" at bounding box center [139, 109] width 53 height 31
select select "NV"
click at [112, 93] on select "AK AL AR AZ CA CO CT DC DE FL GA HI IA ID IL IN KS KY LA MA MD ME MI MN MO MS M…" at bounding box center [139, 109] width 53 height 31
click at [44, 256] on label "On" at bounding box center [52, 250] width 16 height 19
click at [27, 256] on input "On" at bounding box center [31, 249] width 13 height 16
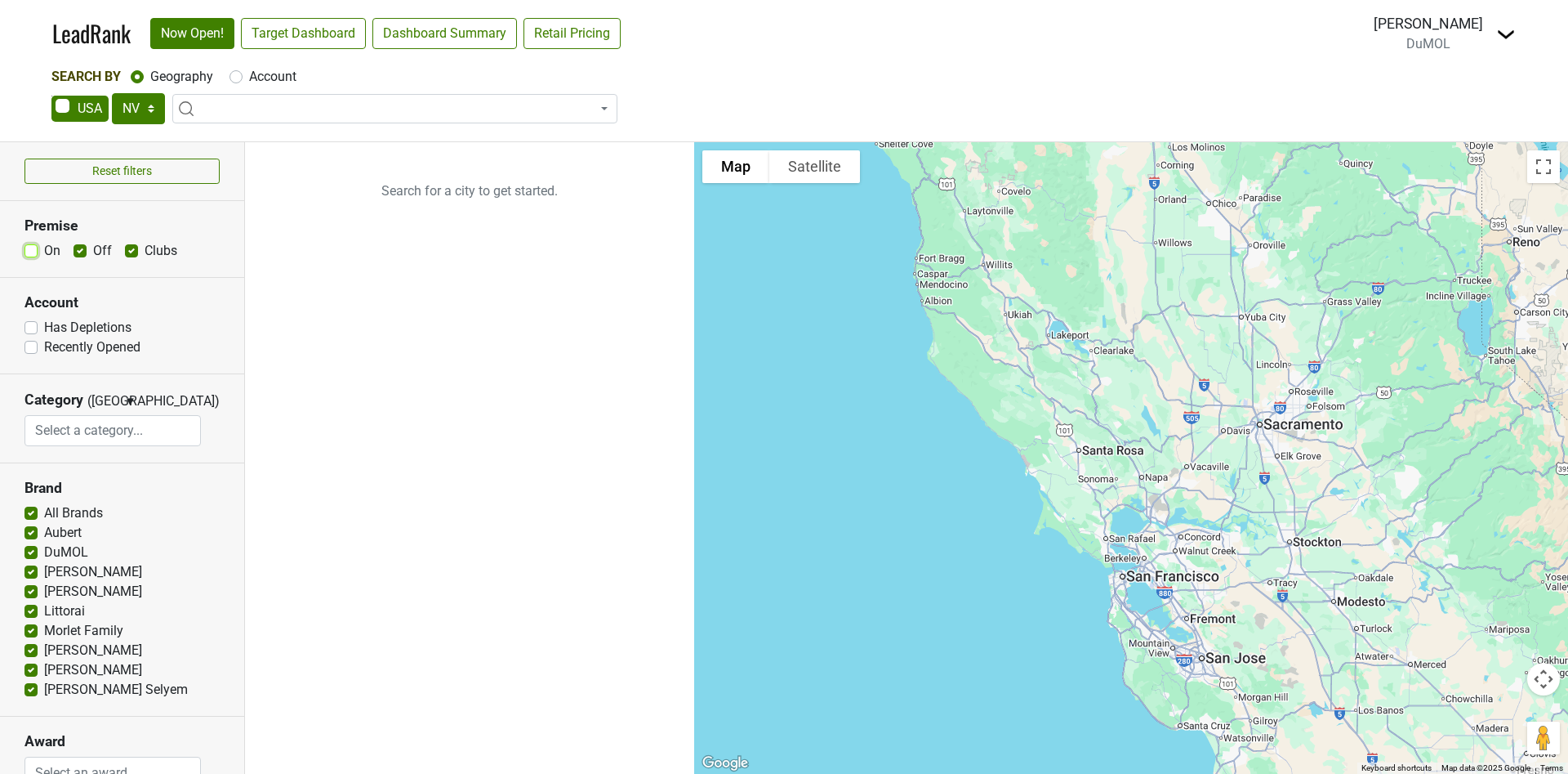
checkbox input "false"
click at [144, 251] on label "Clubs" at bounding box center [161, 250] width 33 height 19
click at [129, 251] on input "Clubs" at bounding box center [131, 249] width 13 height 16
checkbox input "false"
click at [246, 110] on span at bounding box center [395, 109] width 445 height 29
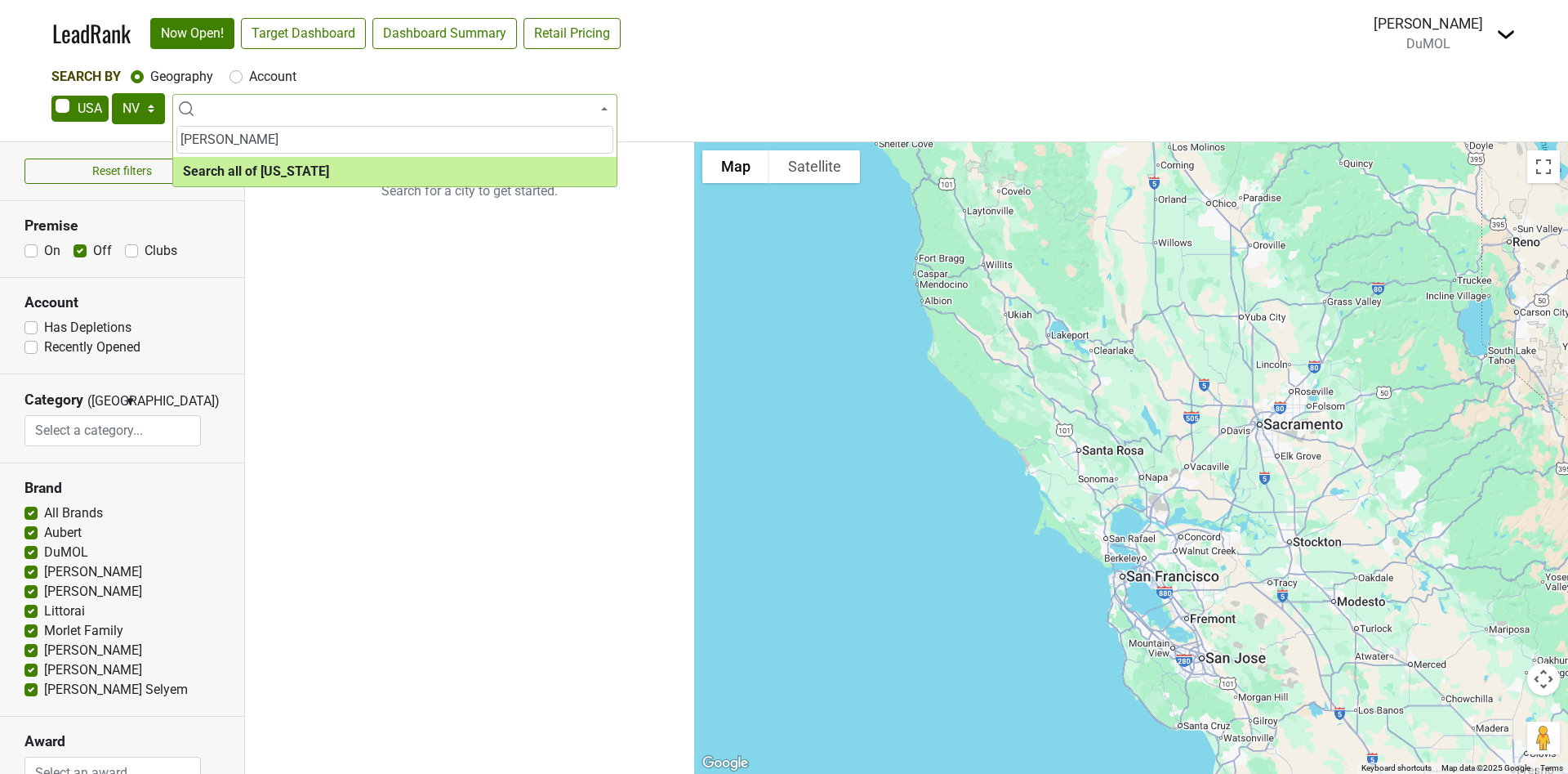
type input "Neva"
select select "ALL_NV"
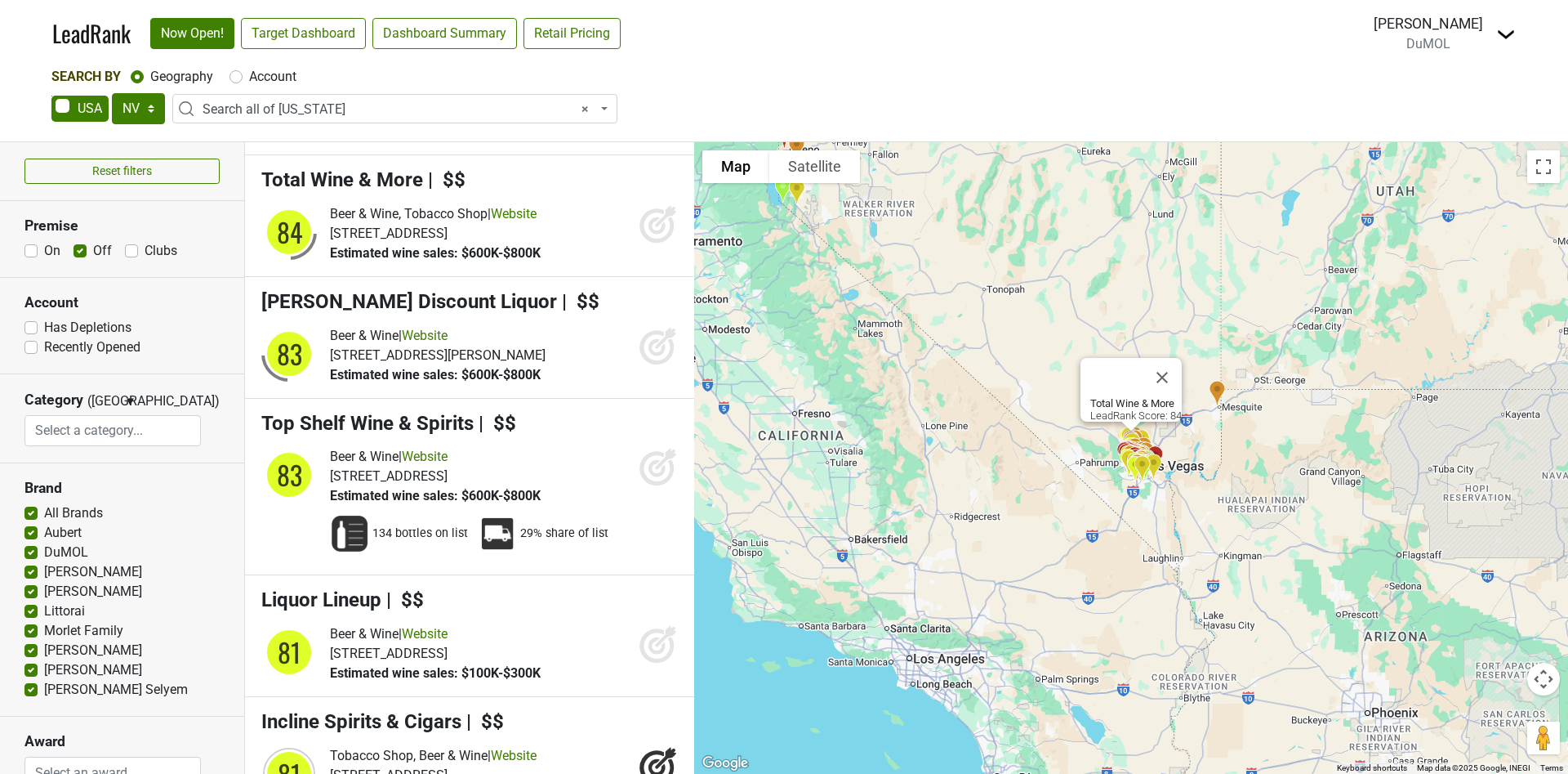
scroll to position [980, 0]
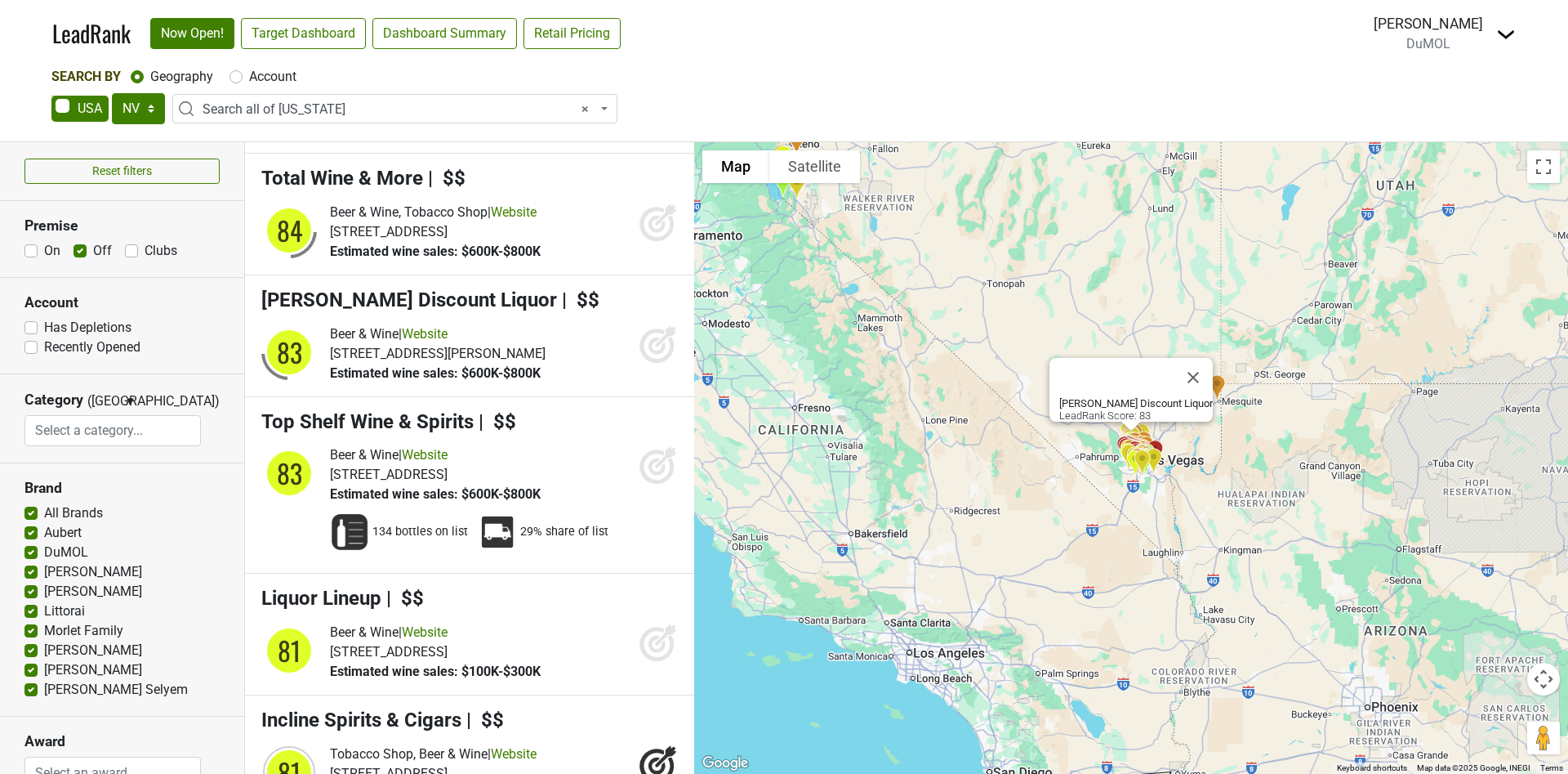
click at [651, 363] on icon at bounding box center [657, 346] width 35 height 35
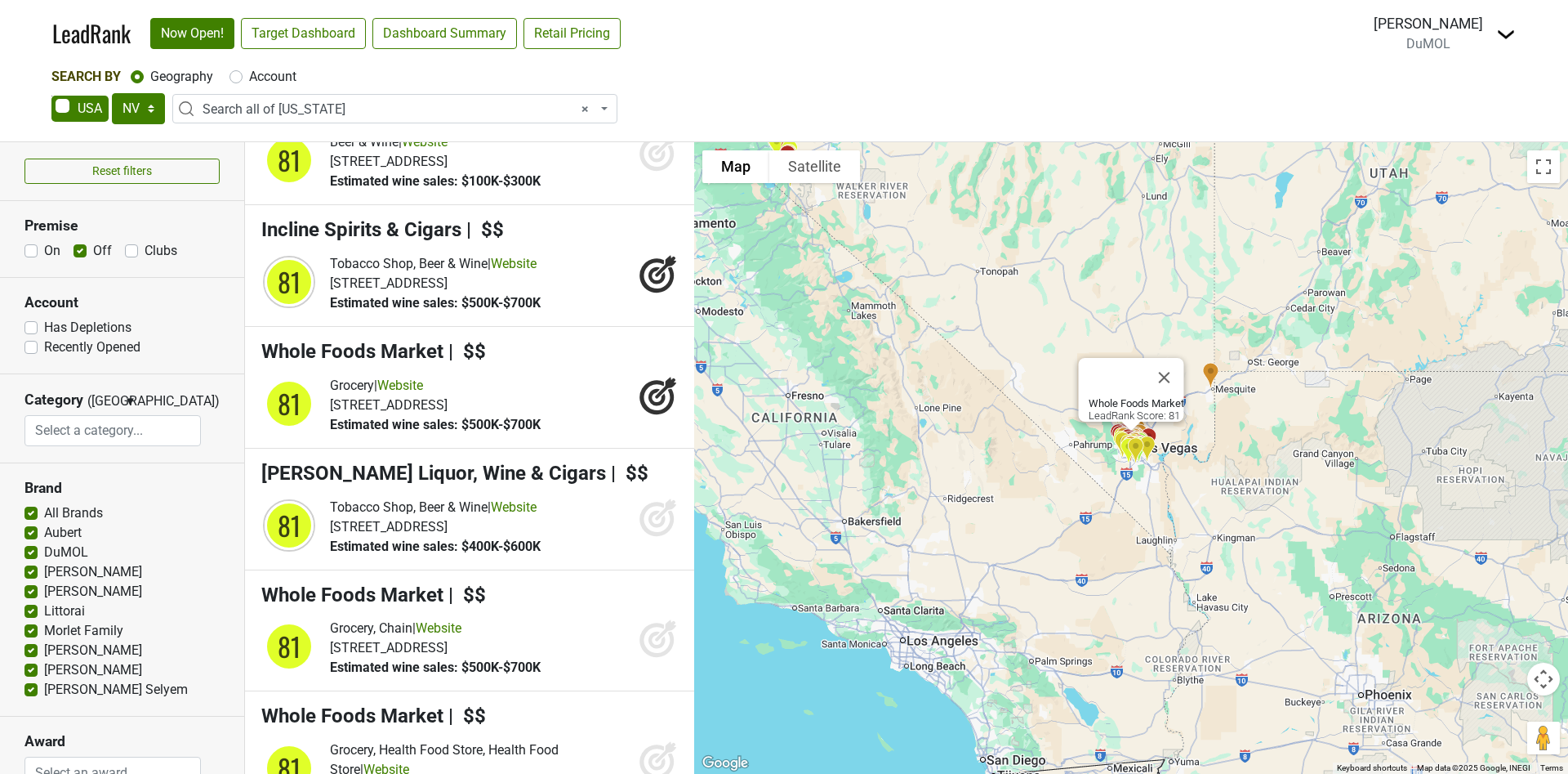
scroll to position [1594, 0]
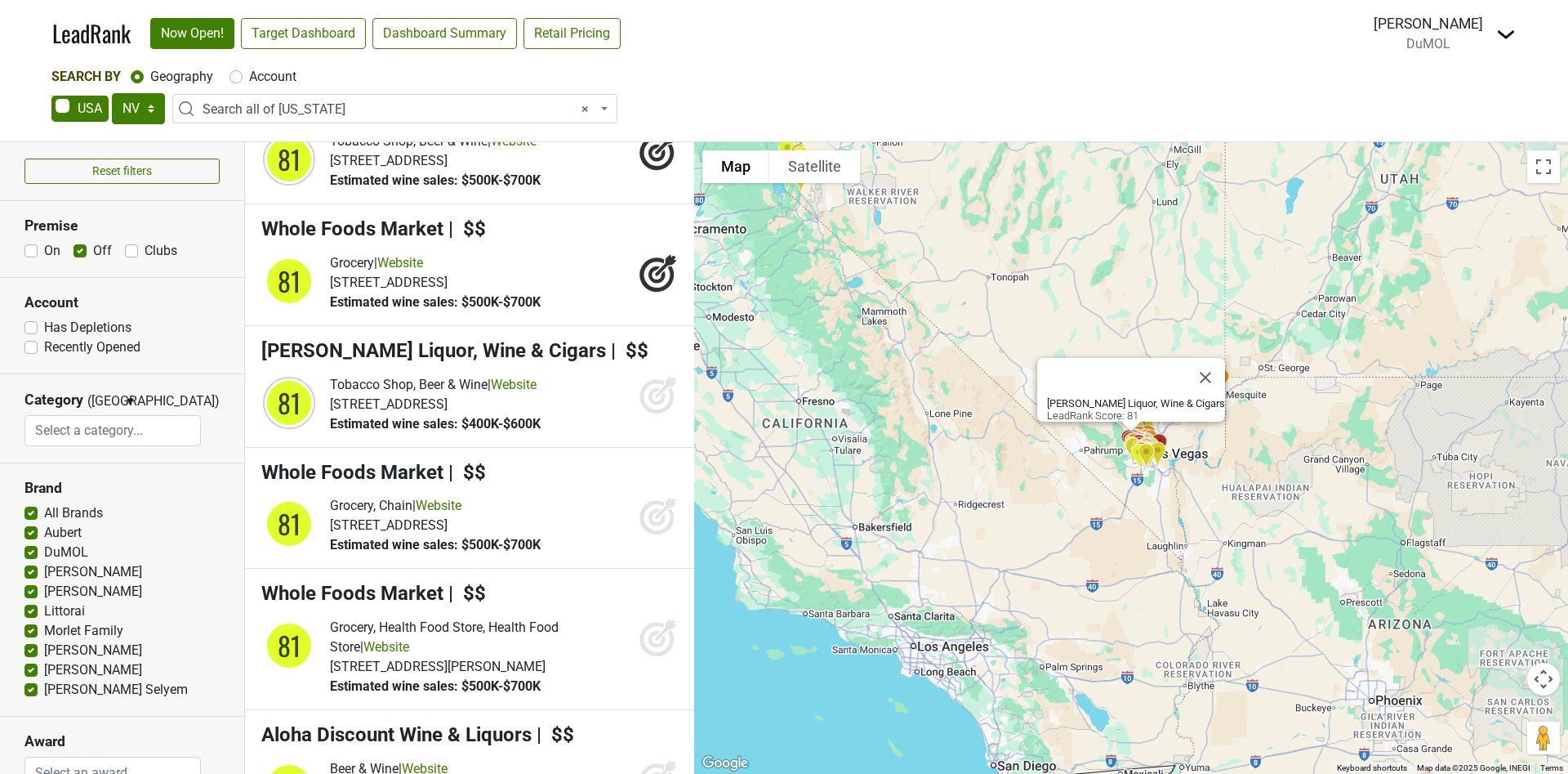
click at [639, 414] on icon at bounding box center [658, 394] width 39 height 39
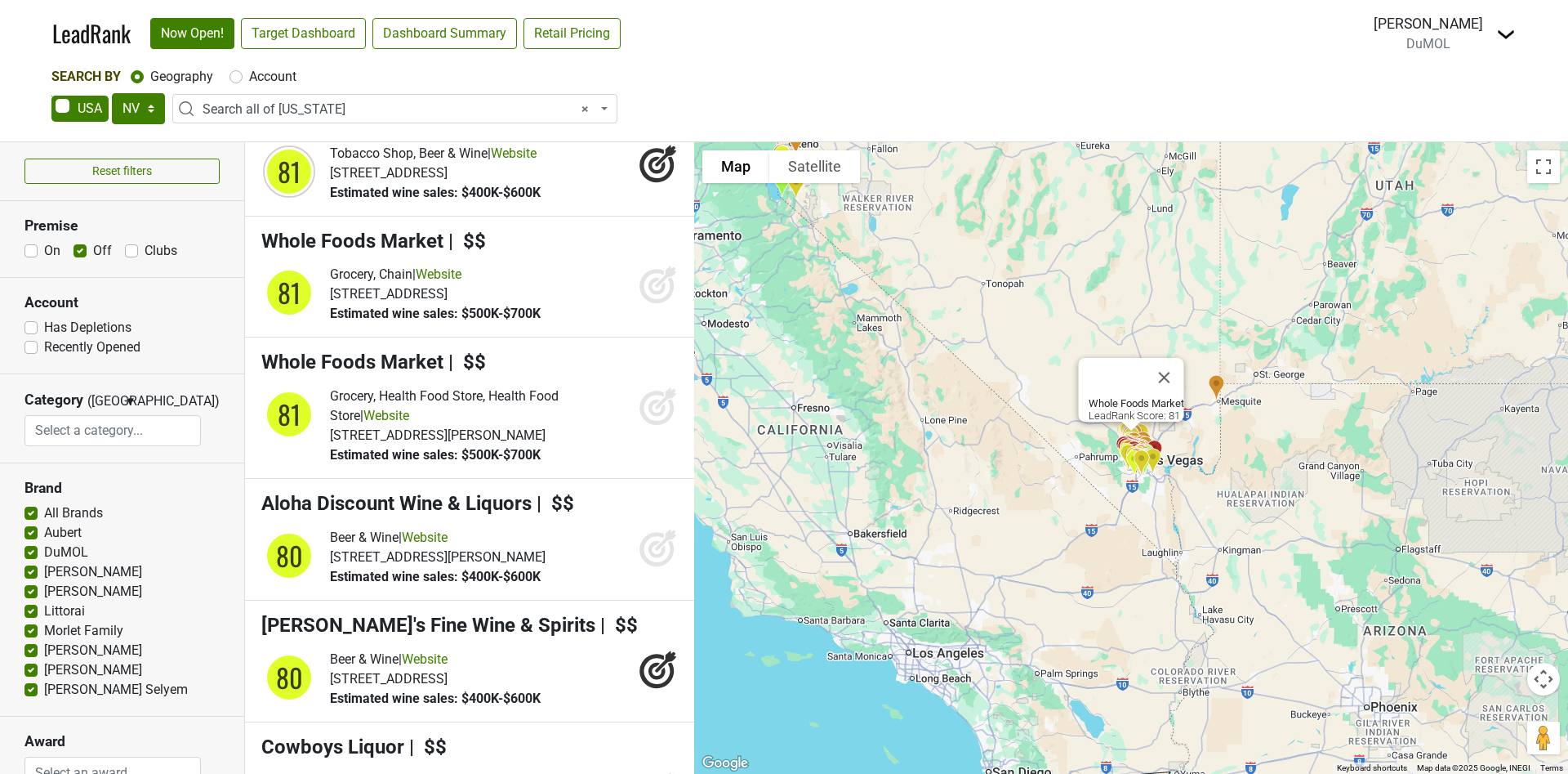
scroll to position [1838, 0]
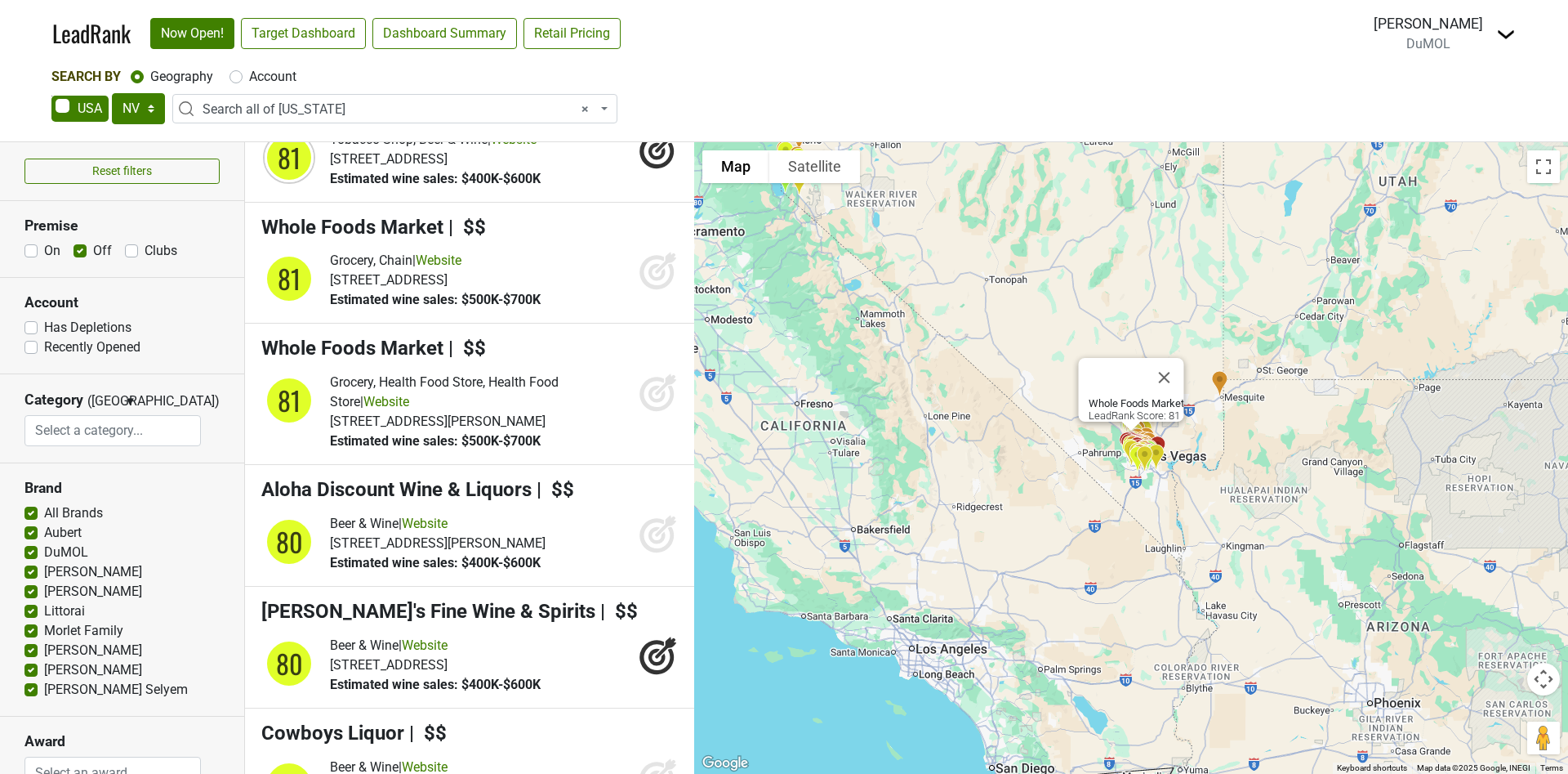
click at [653, 290] on icon at bounding box center [657, 273] width 35 height 35
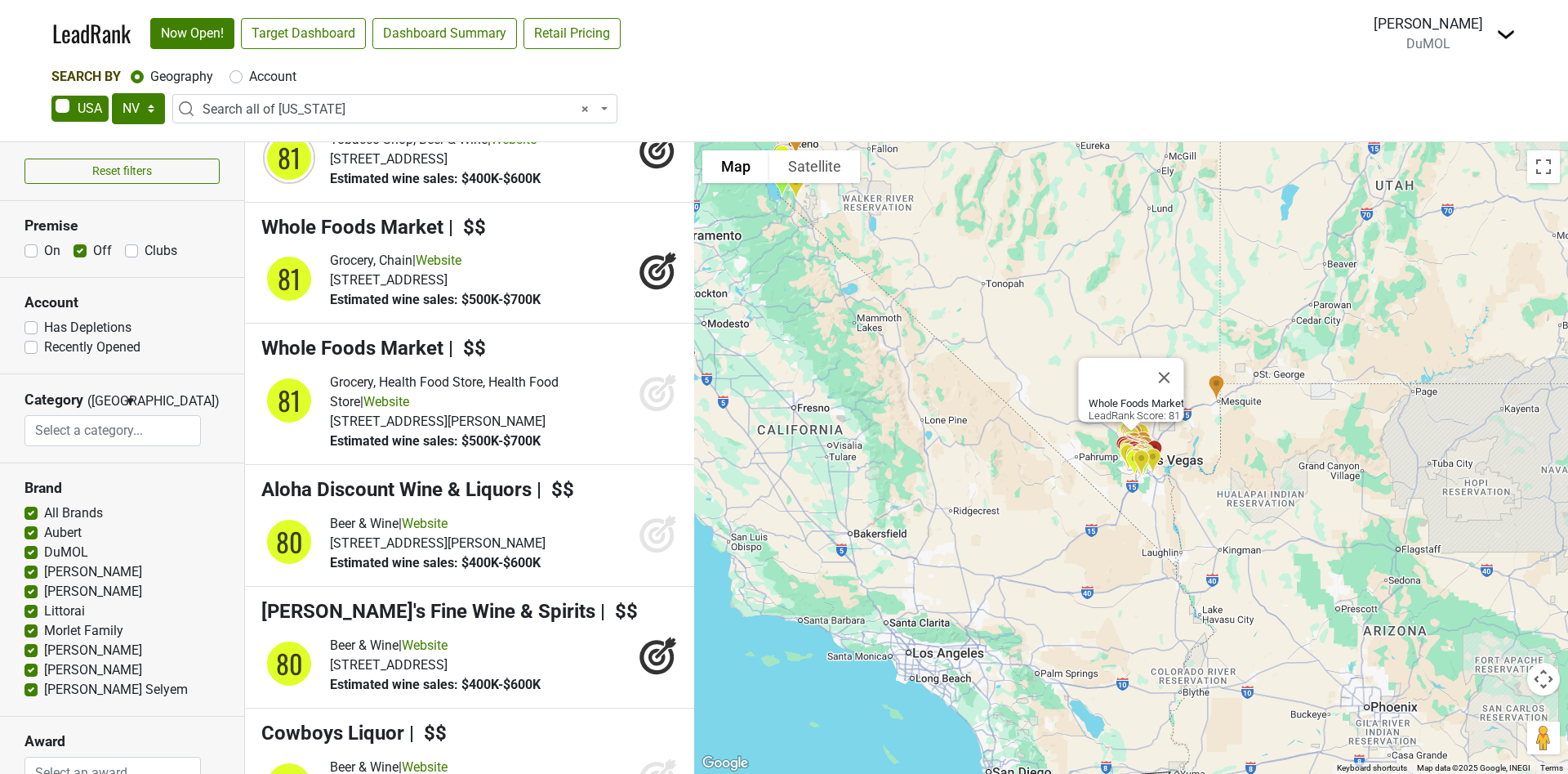
click at [649, 403] on icon at bounding box center [657, 394] width 17 height 17
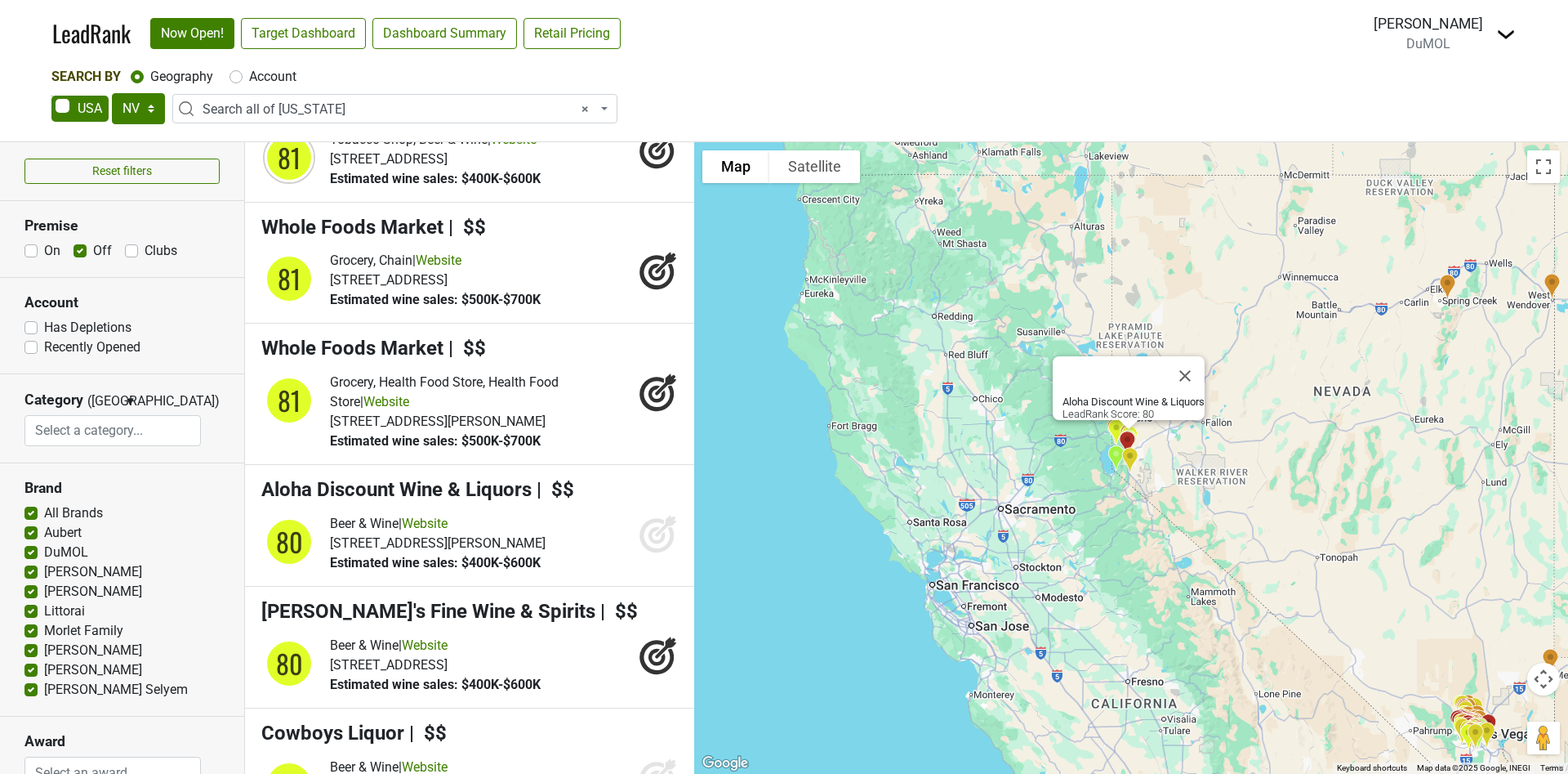
click at [644, 553] on icon at bounding box center [658, 533] width 39 height 39
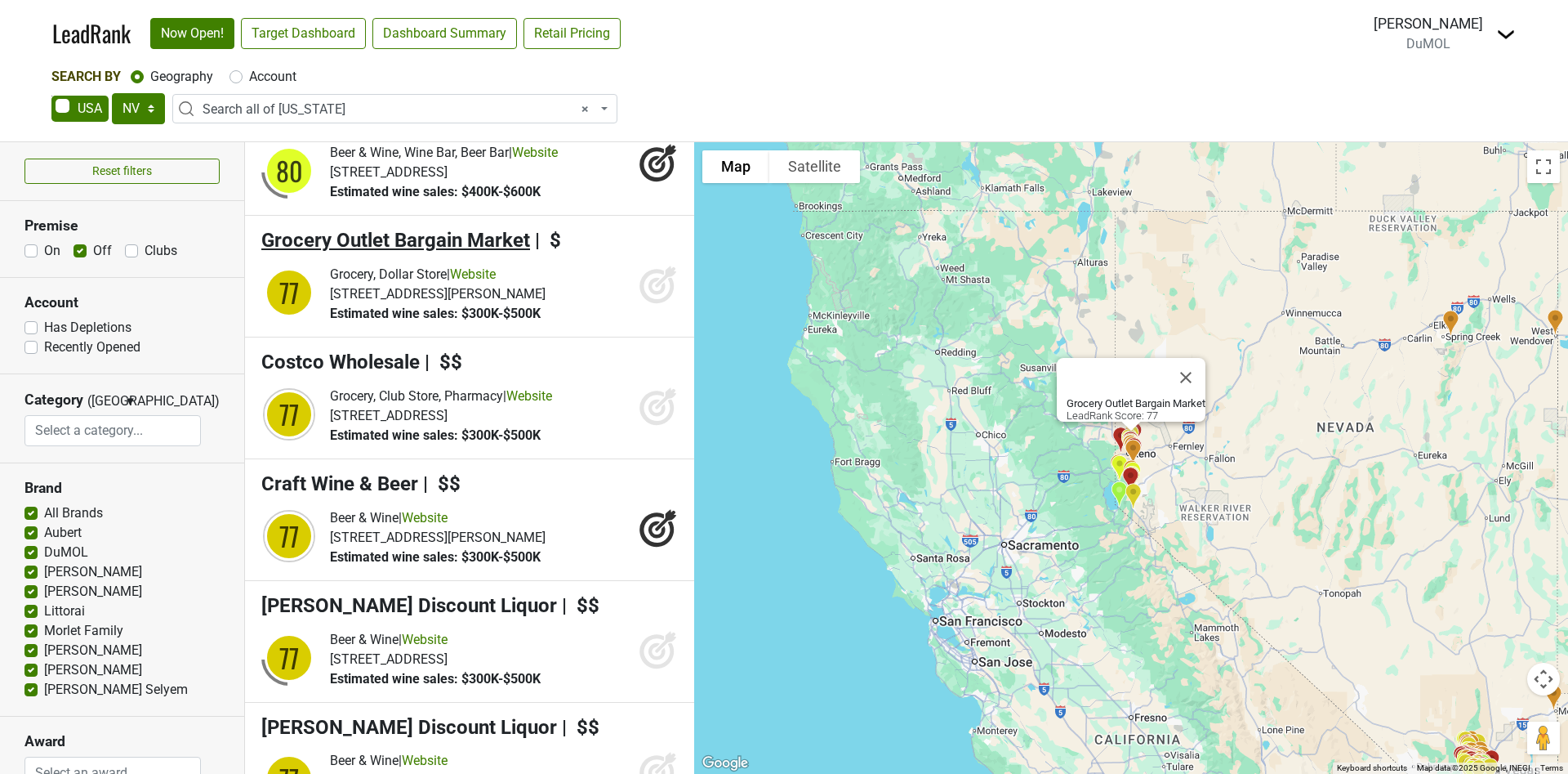
scroll to position [2697, 0]
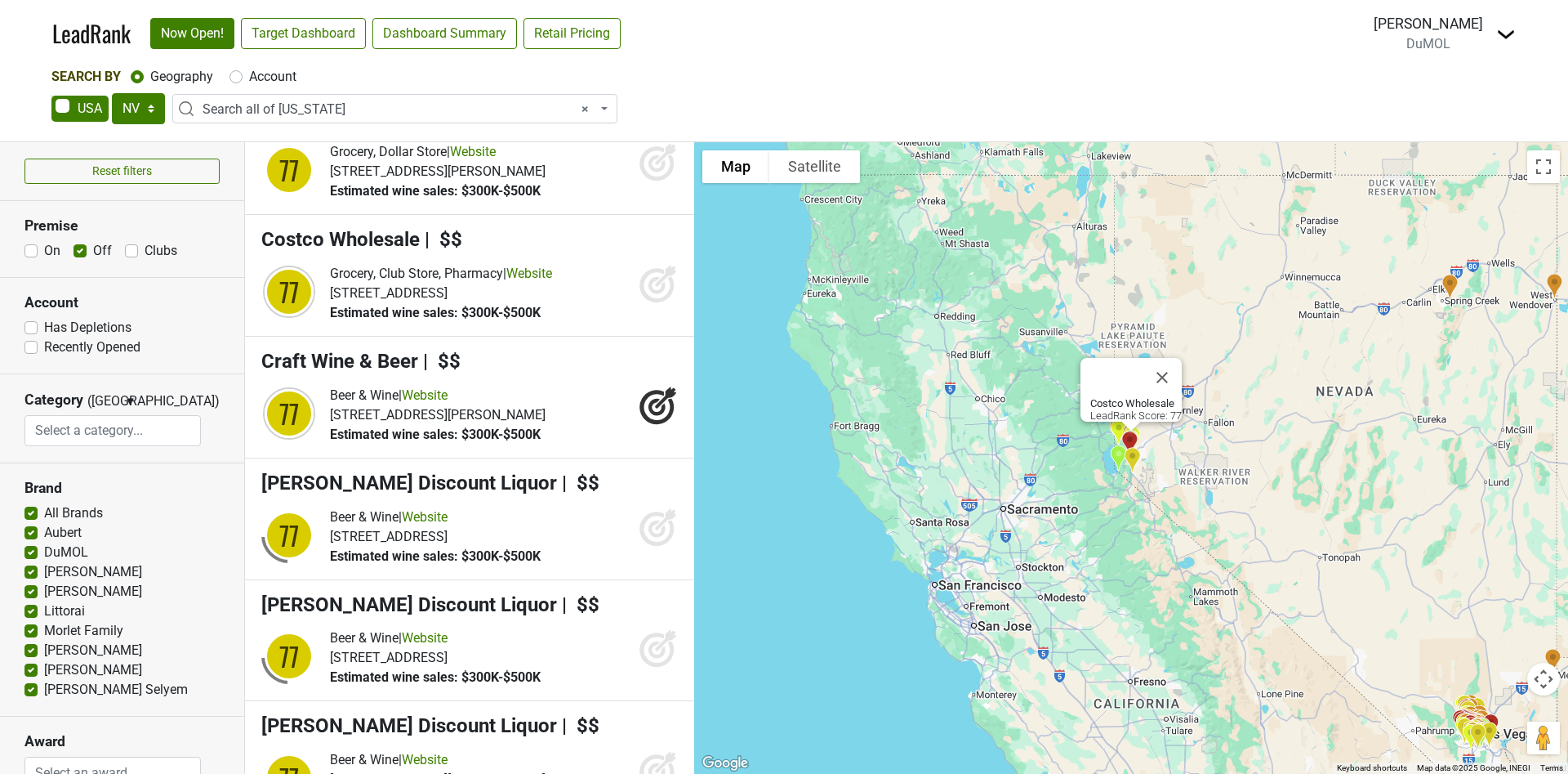
click at [641, 303] on icon at bounding box center [658, 283] width 39 height 39
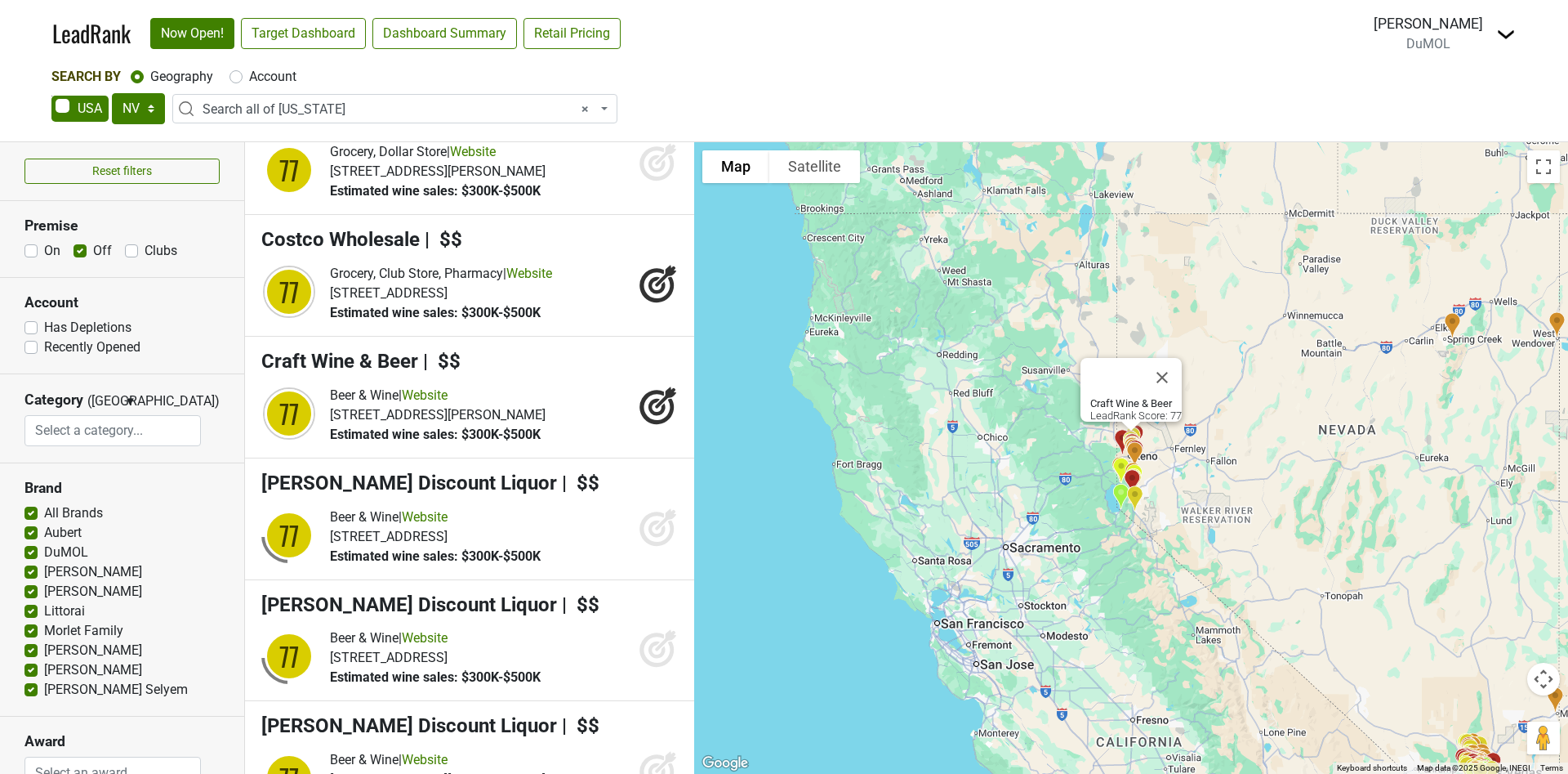
scroll to position [2819, 0]
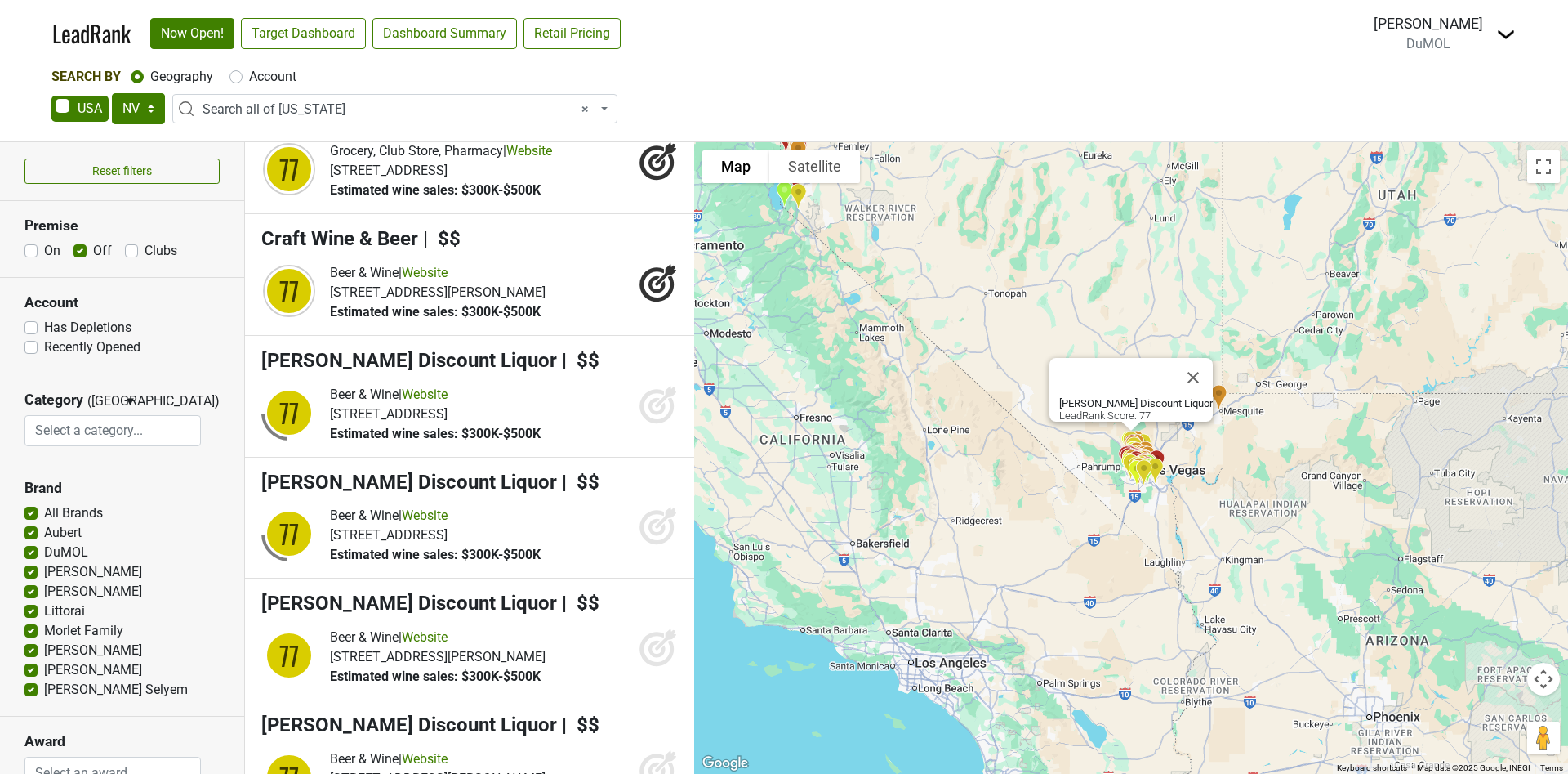
click at [649, 414] on icon at bounding box center [657, 405] width 17 height 17
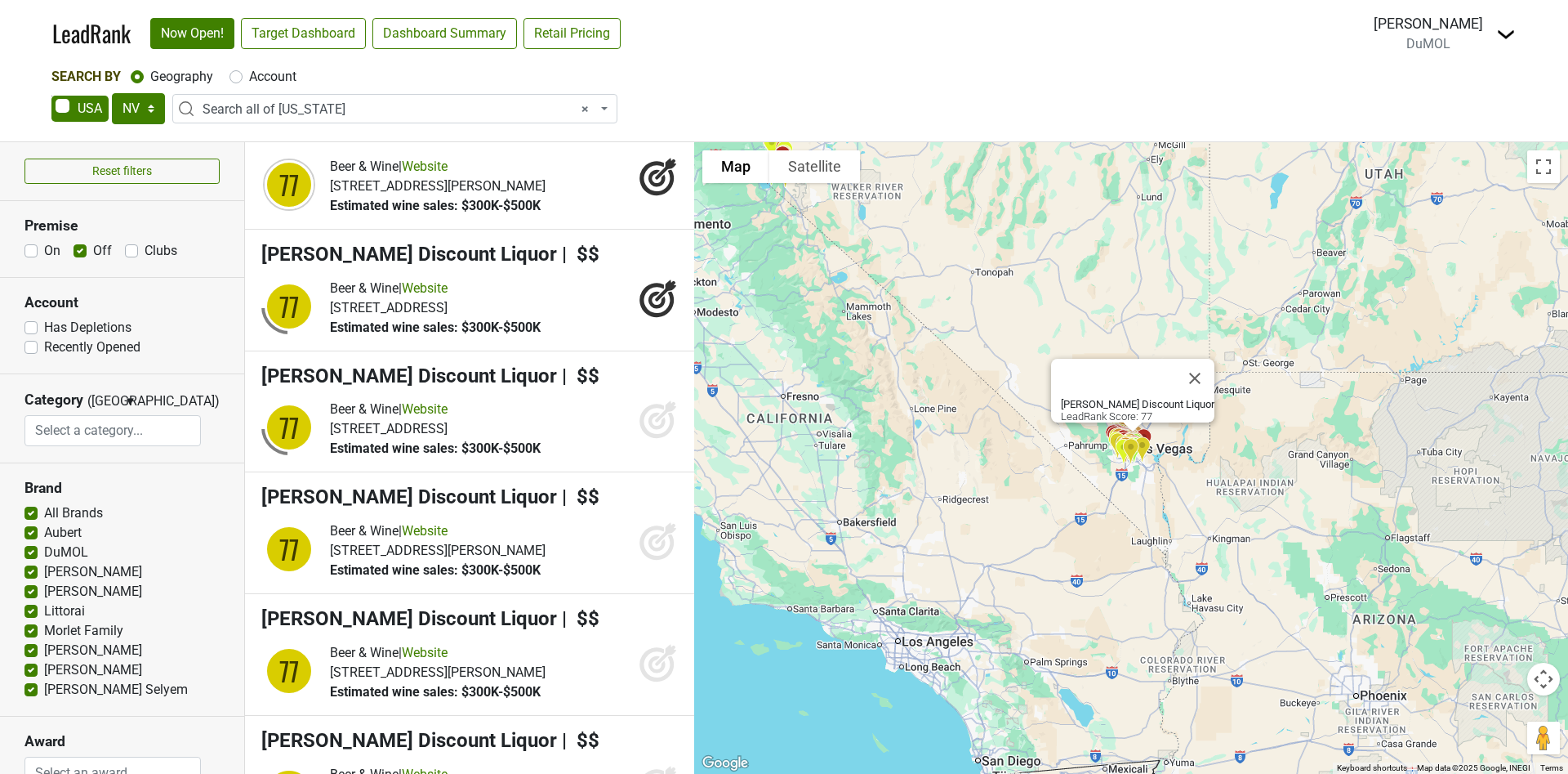
scroll to position [3064, 0]
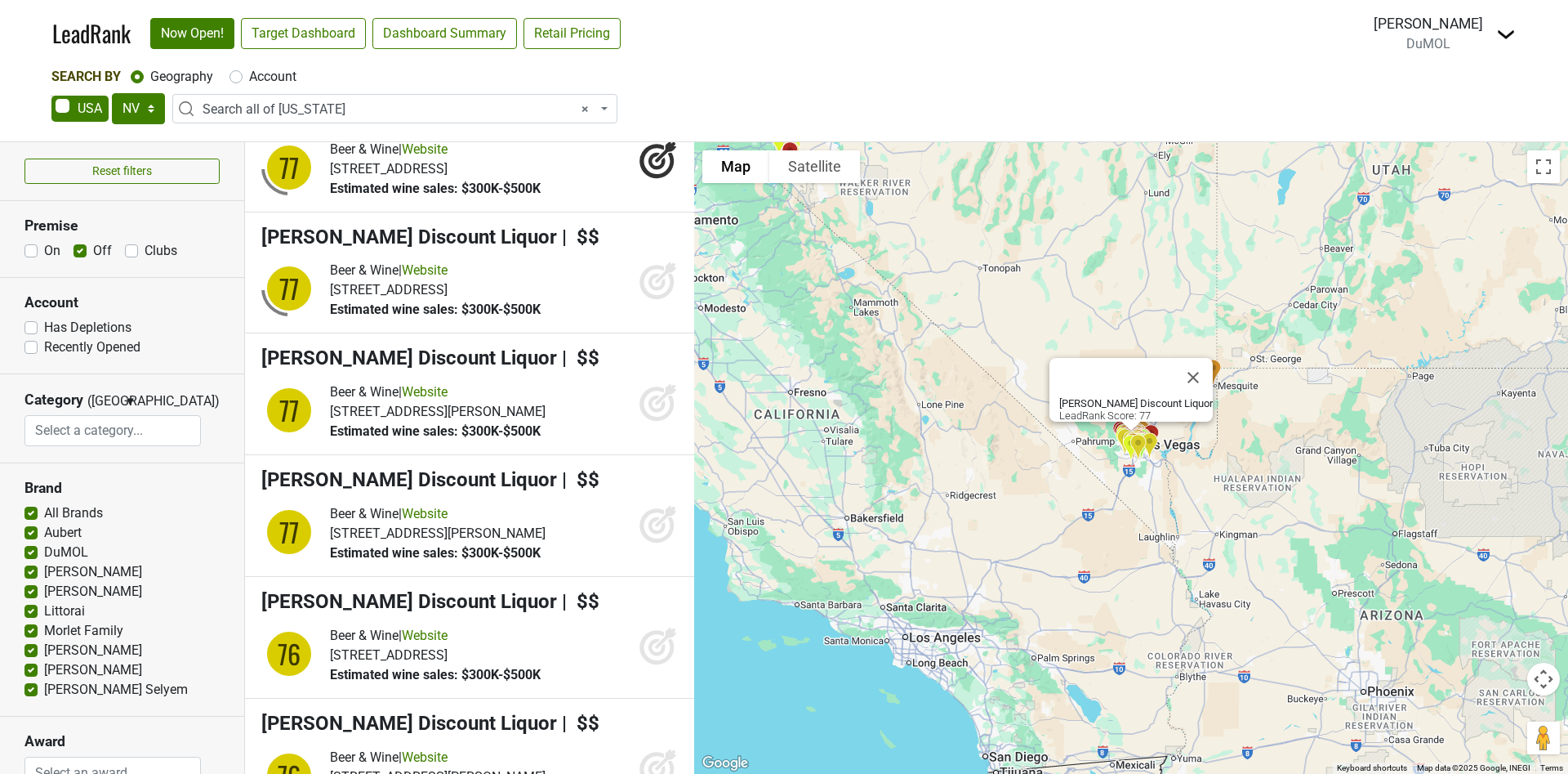
click at [646, 300] on icon at bounding box center [658, 280] width 39 height 39
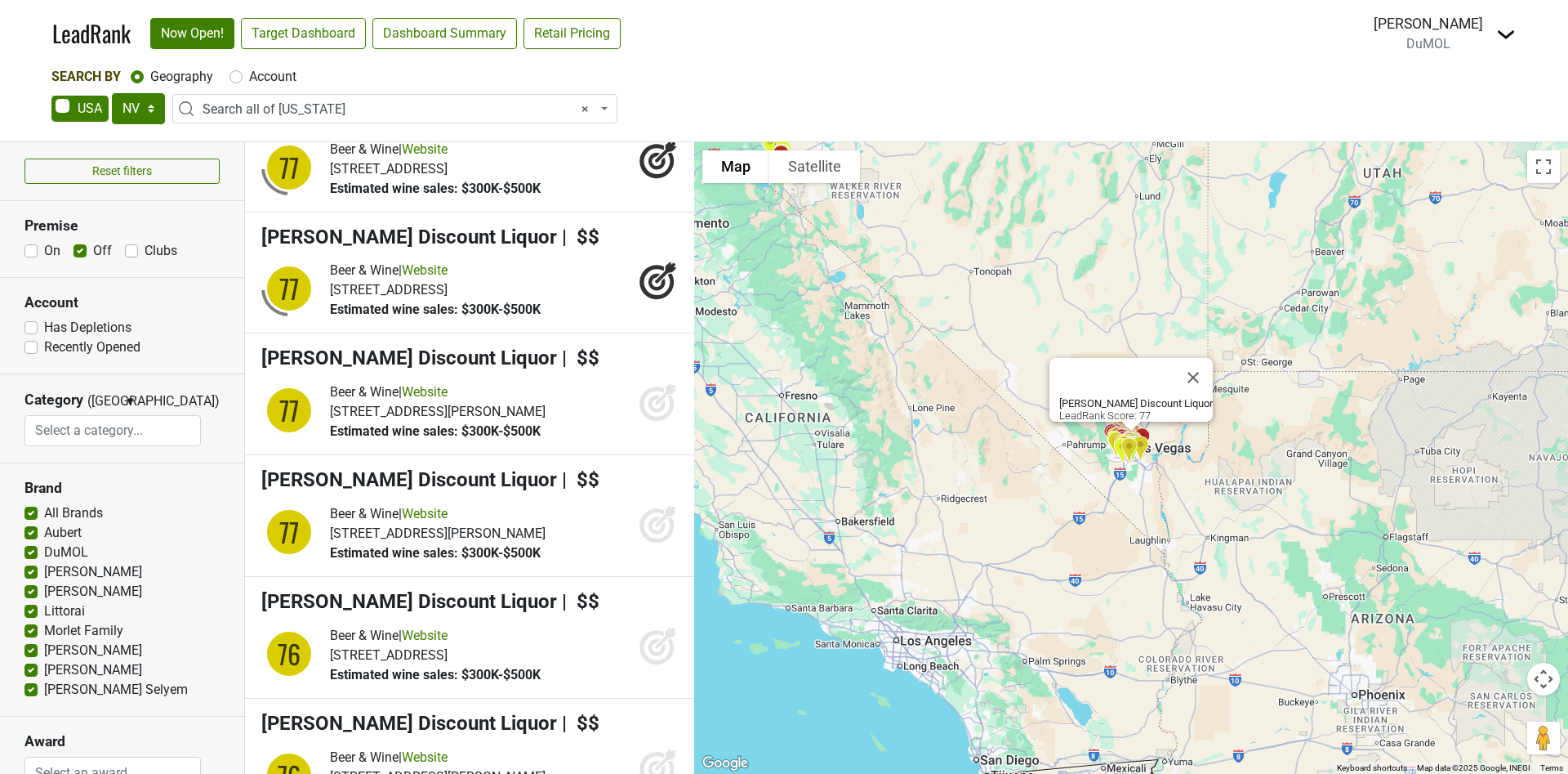
click at [641, 422] on icon at bounding box center [658, 402] width 39 height 39
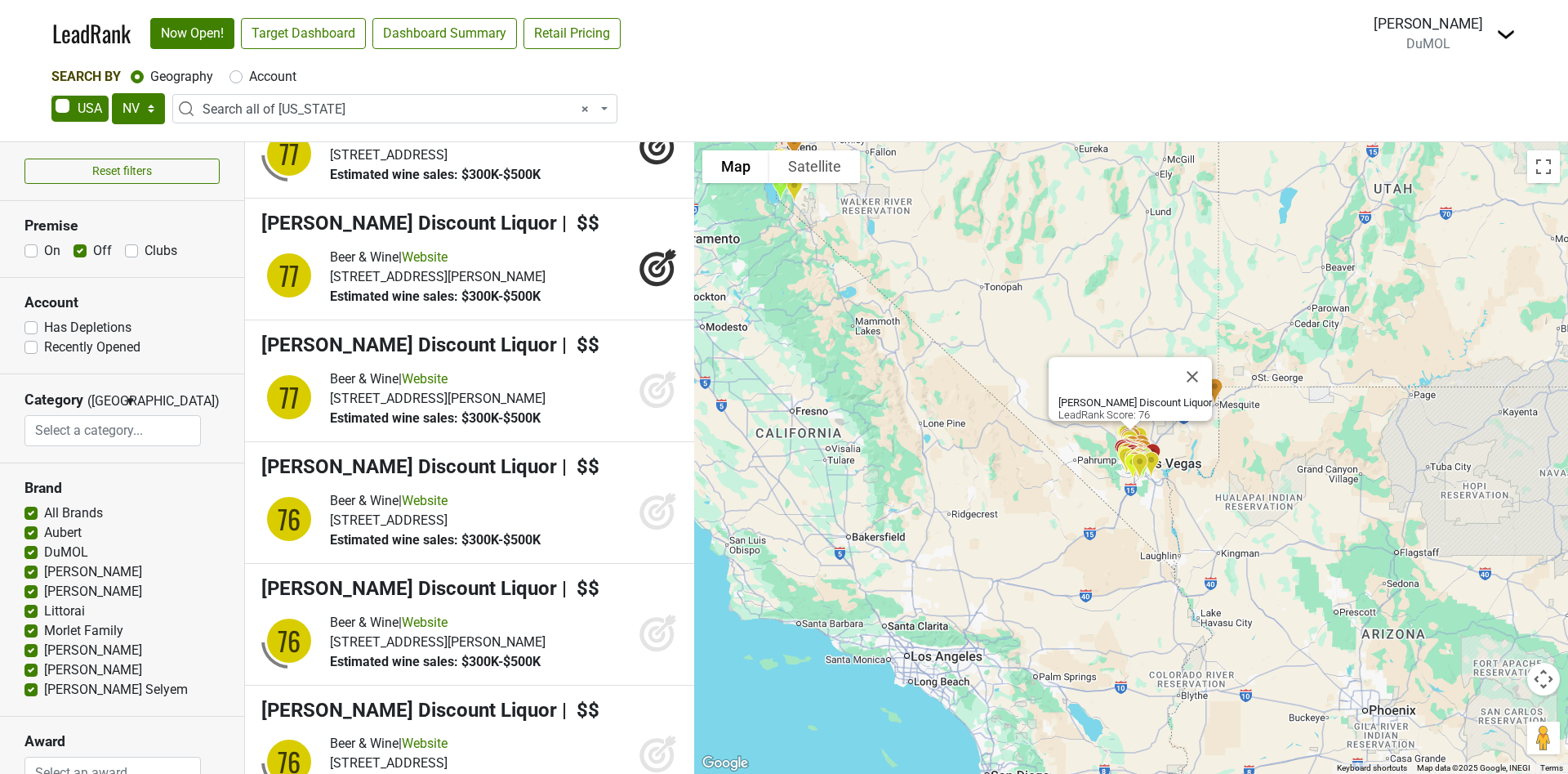
scroll to position [3310, 0]
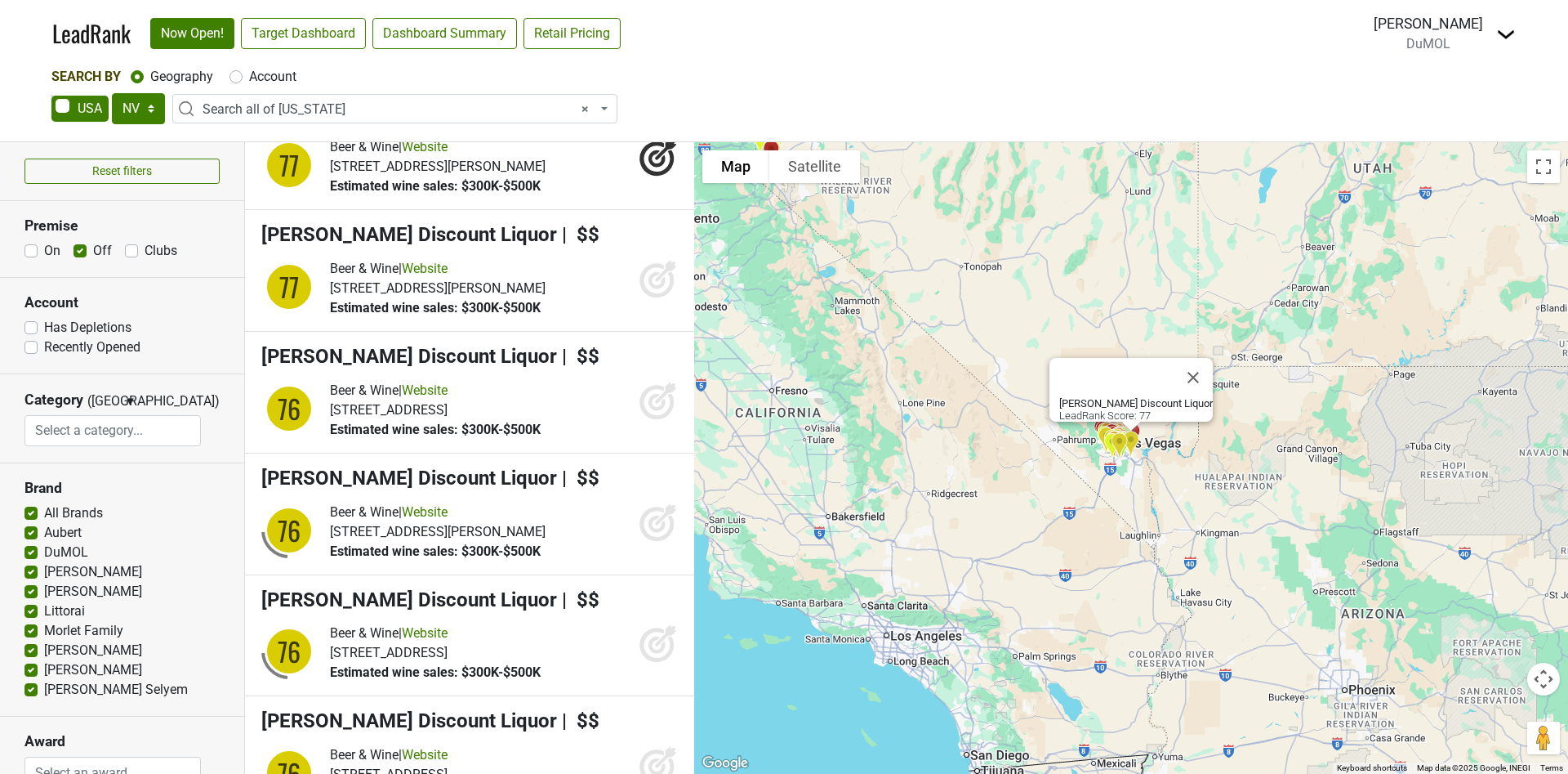
drag, startPoint x: 636, startPoint y: 403, endPoint x: 628, endPoint y: 407, distance: 8.9
click at [649, 289] on icon at bounding box center [657, 280] width 17 height 17
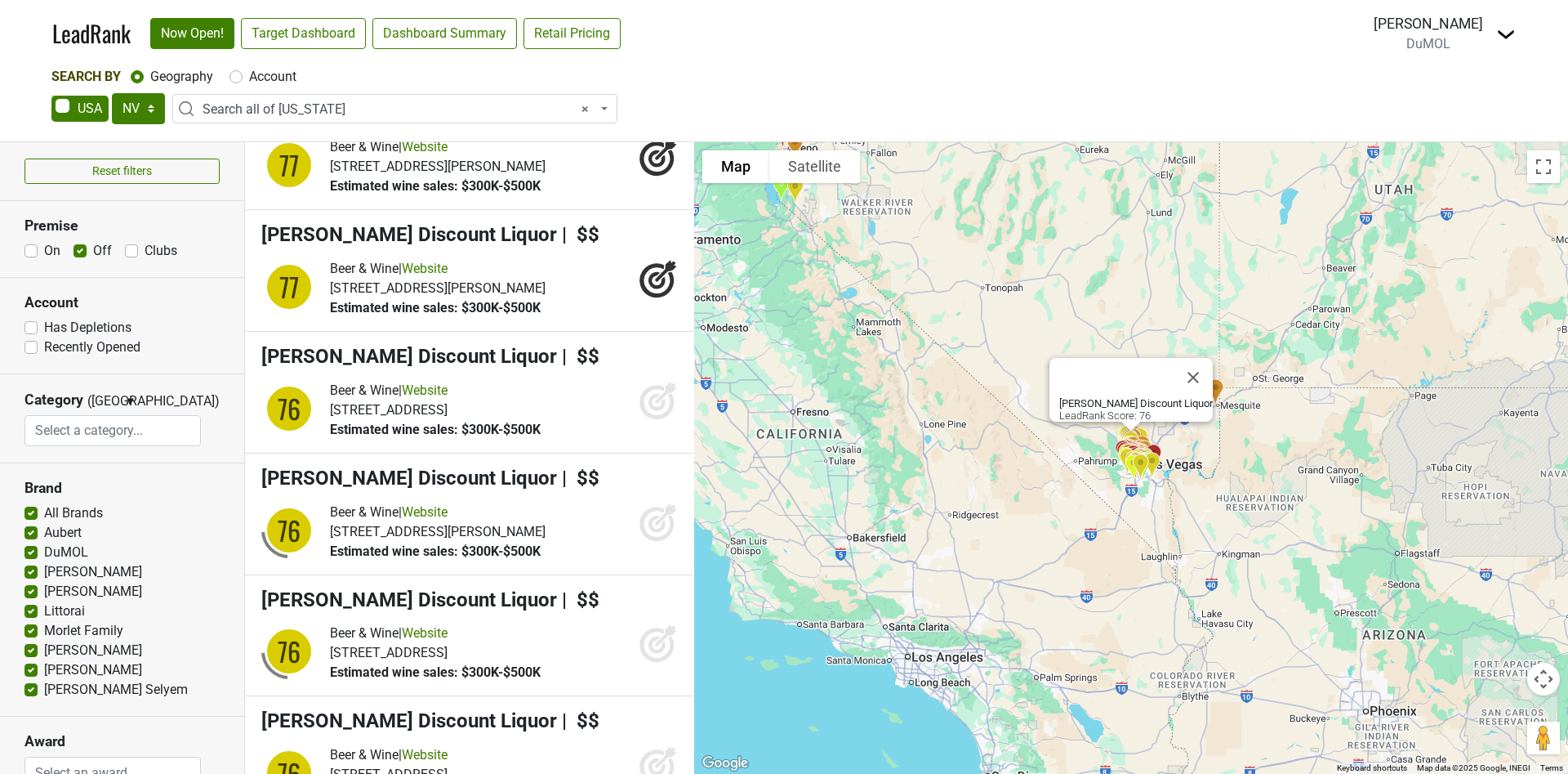
click at [639, 420] on icon at bounding box center [658, 400] width 39 height 39
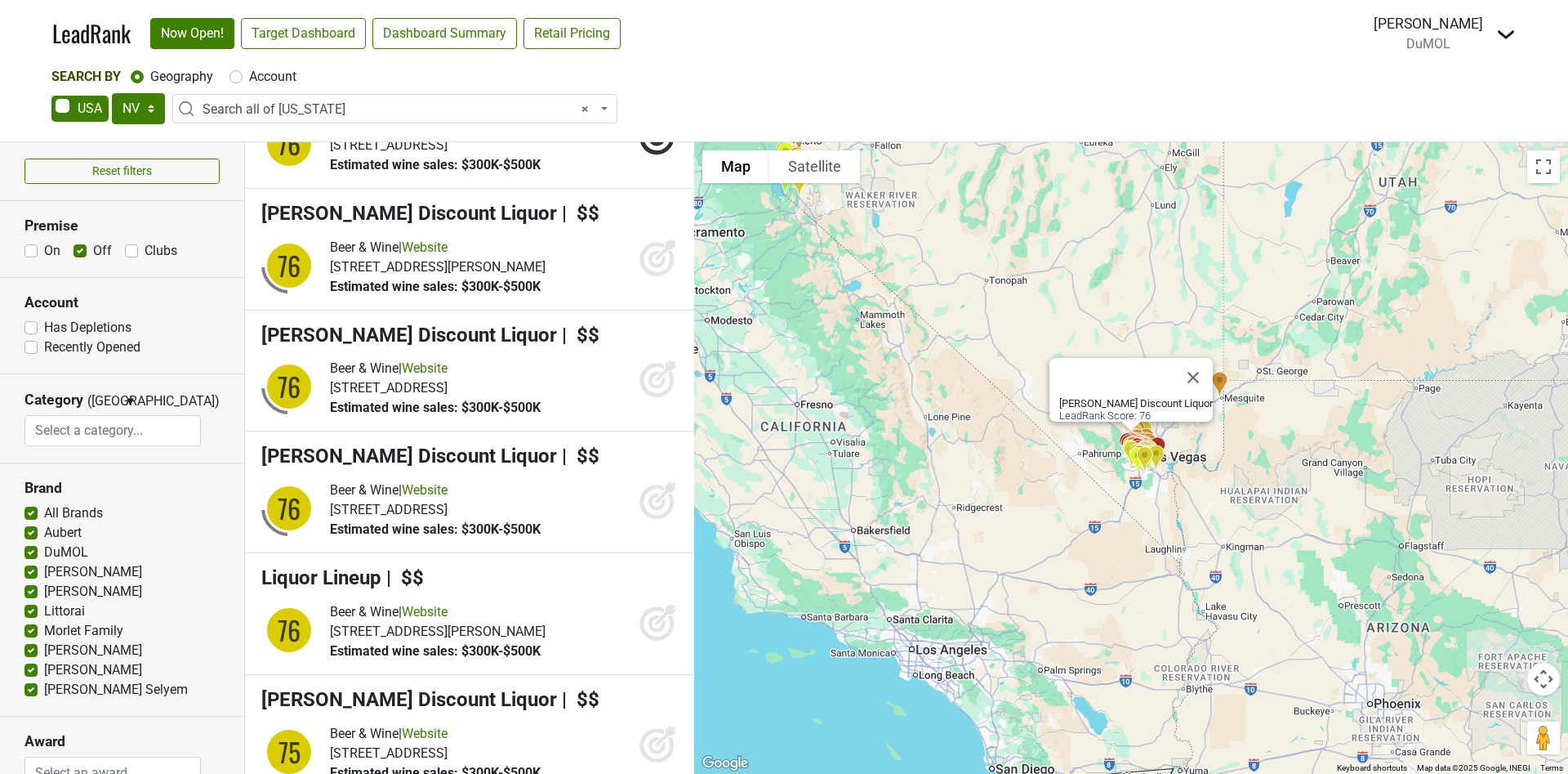
scroll to position [3555, 0]
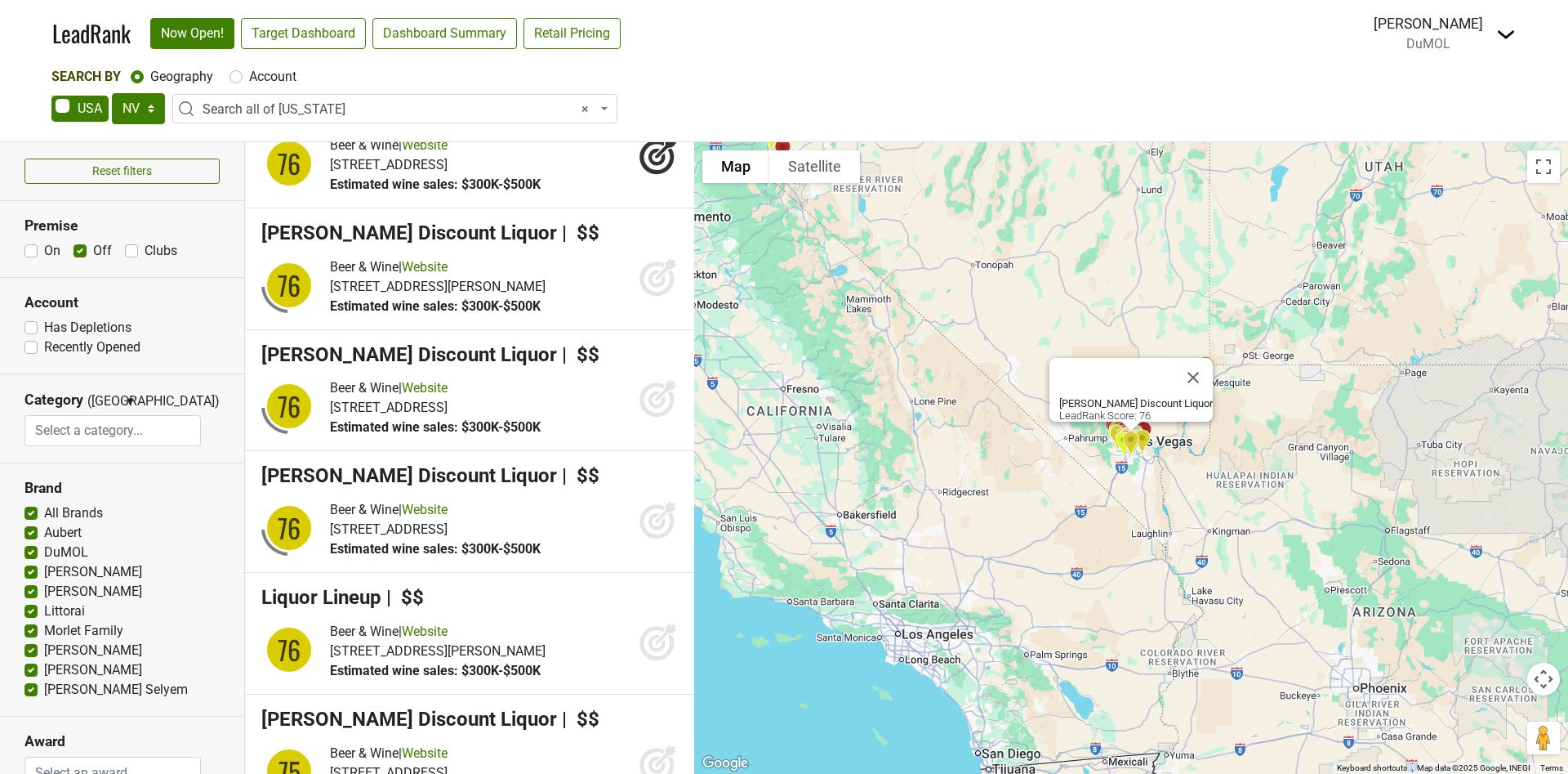
click at [639, 297] on icon at bounding box center [658, 277] width 39 height 39
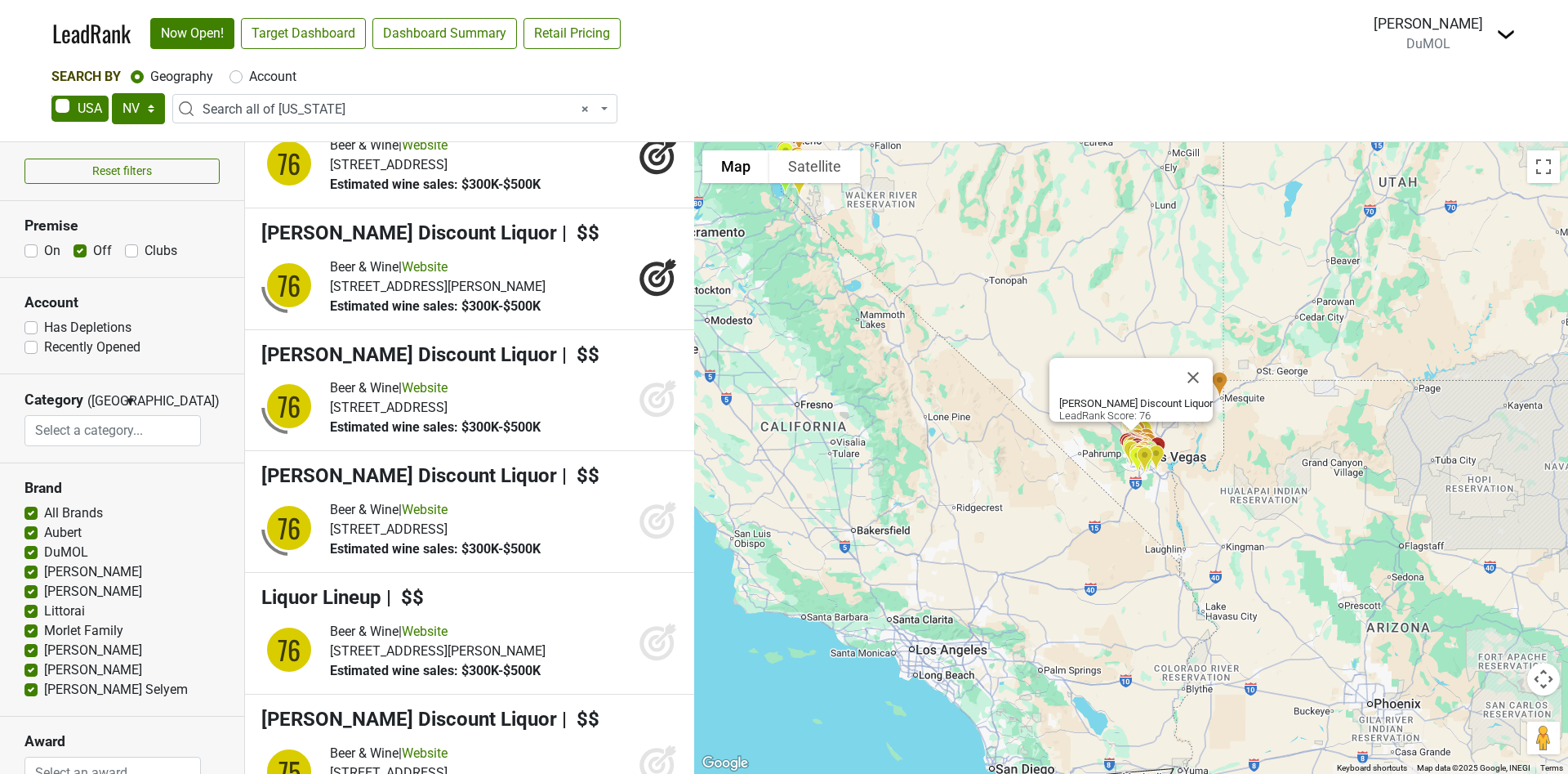
click at [639, 418] on icon at bounding box center [658, 398] width 39 height 39
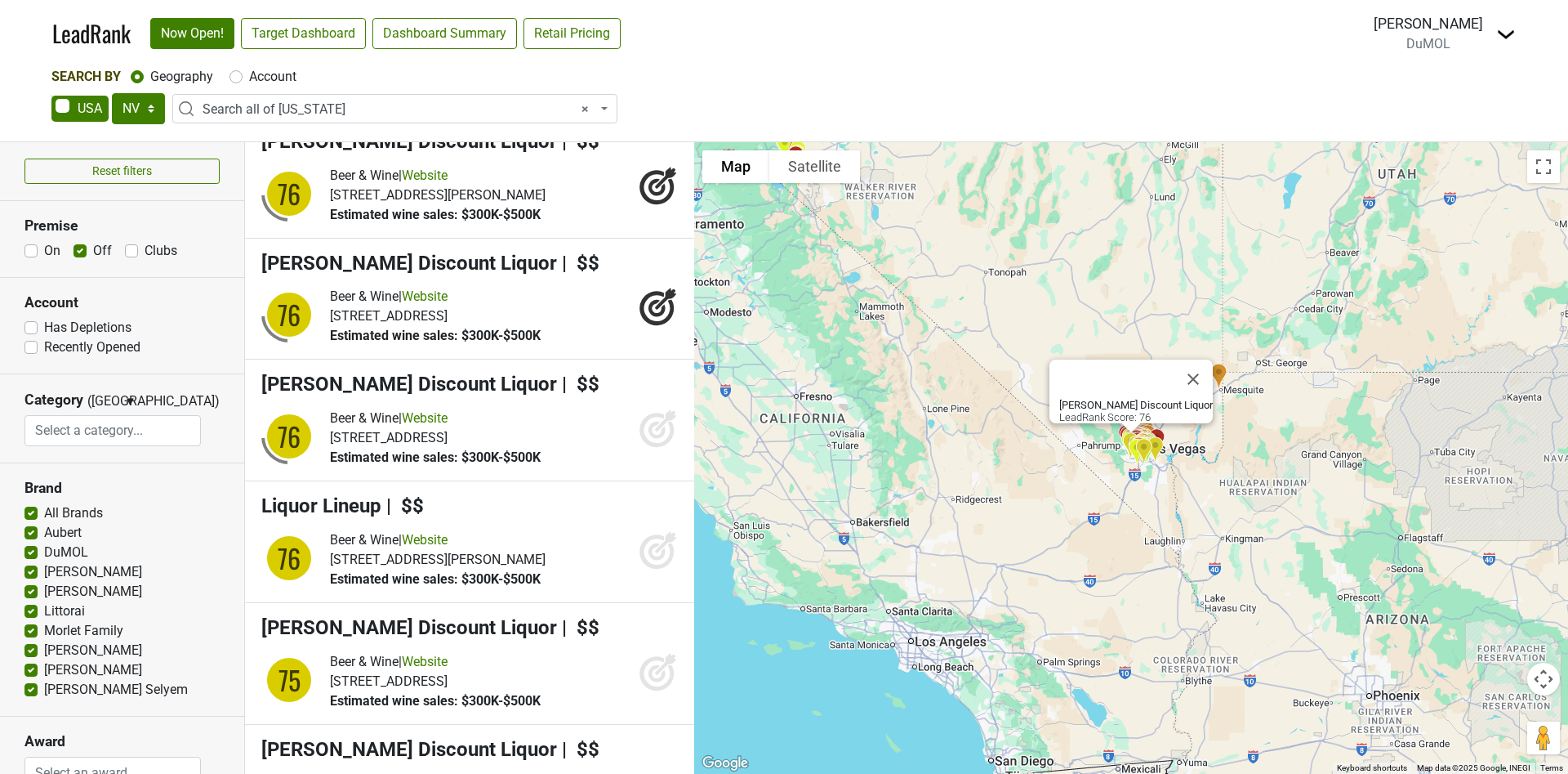
scroll to position [3677, 0]
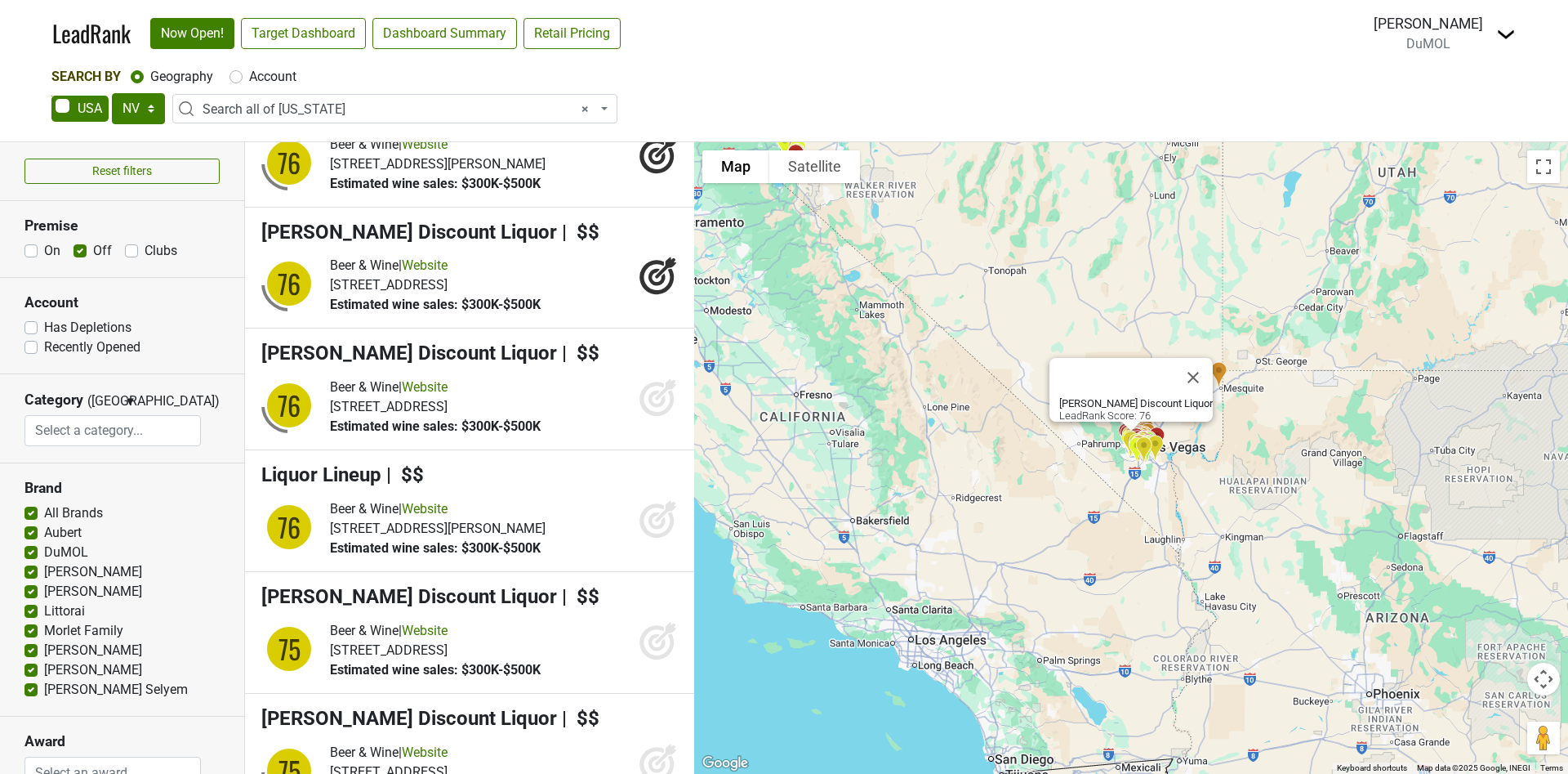
drag, startPoint x: 628, startPoint y: 512, endPoint x: 609, endPoint y: 527, distance: 24.2
click at [639, 417] on icon at bounding box center [658, 397] width 39 height 39
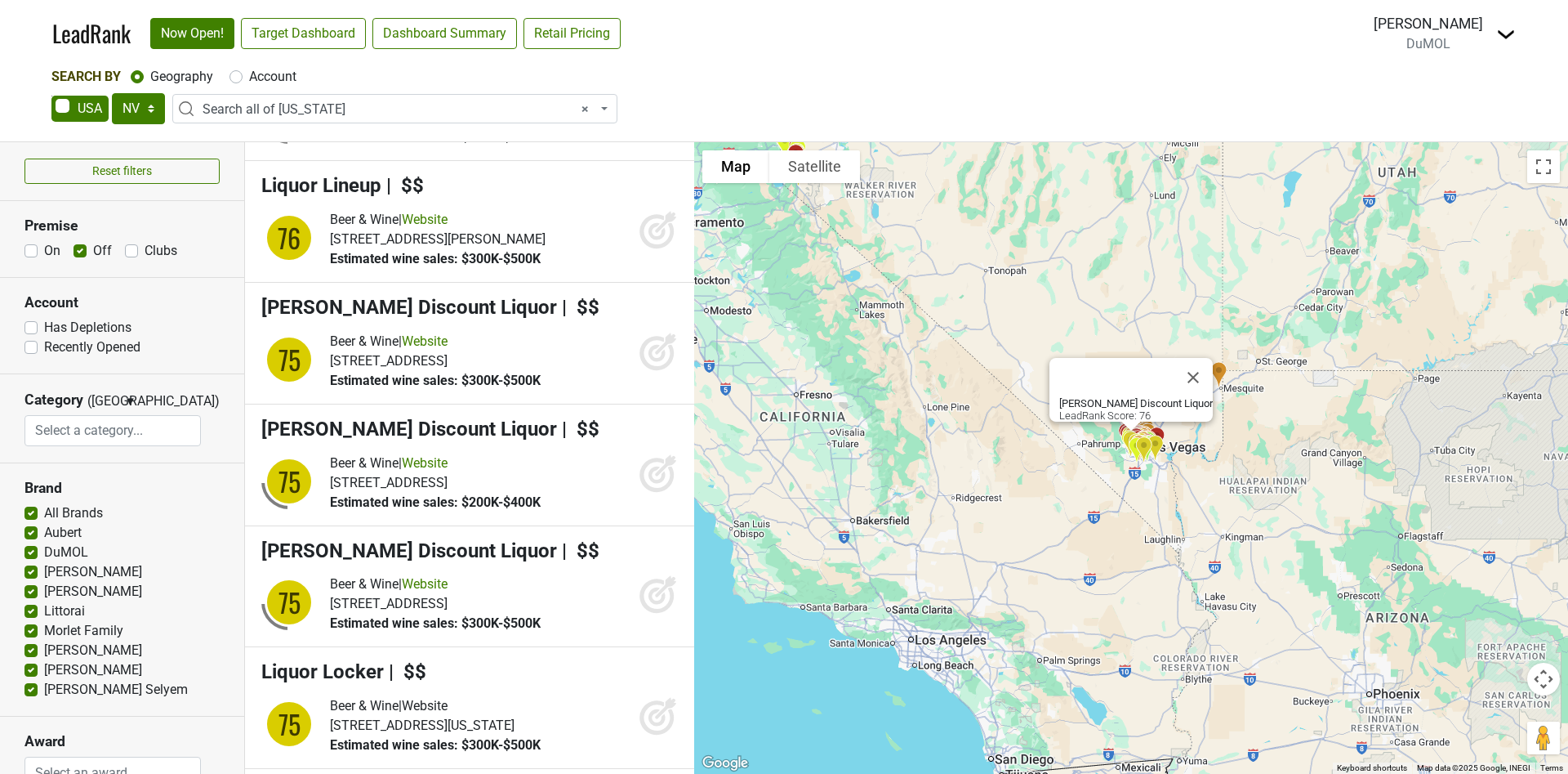
scroll to position [4045, 0]
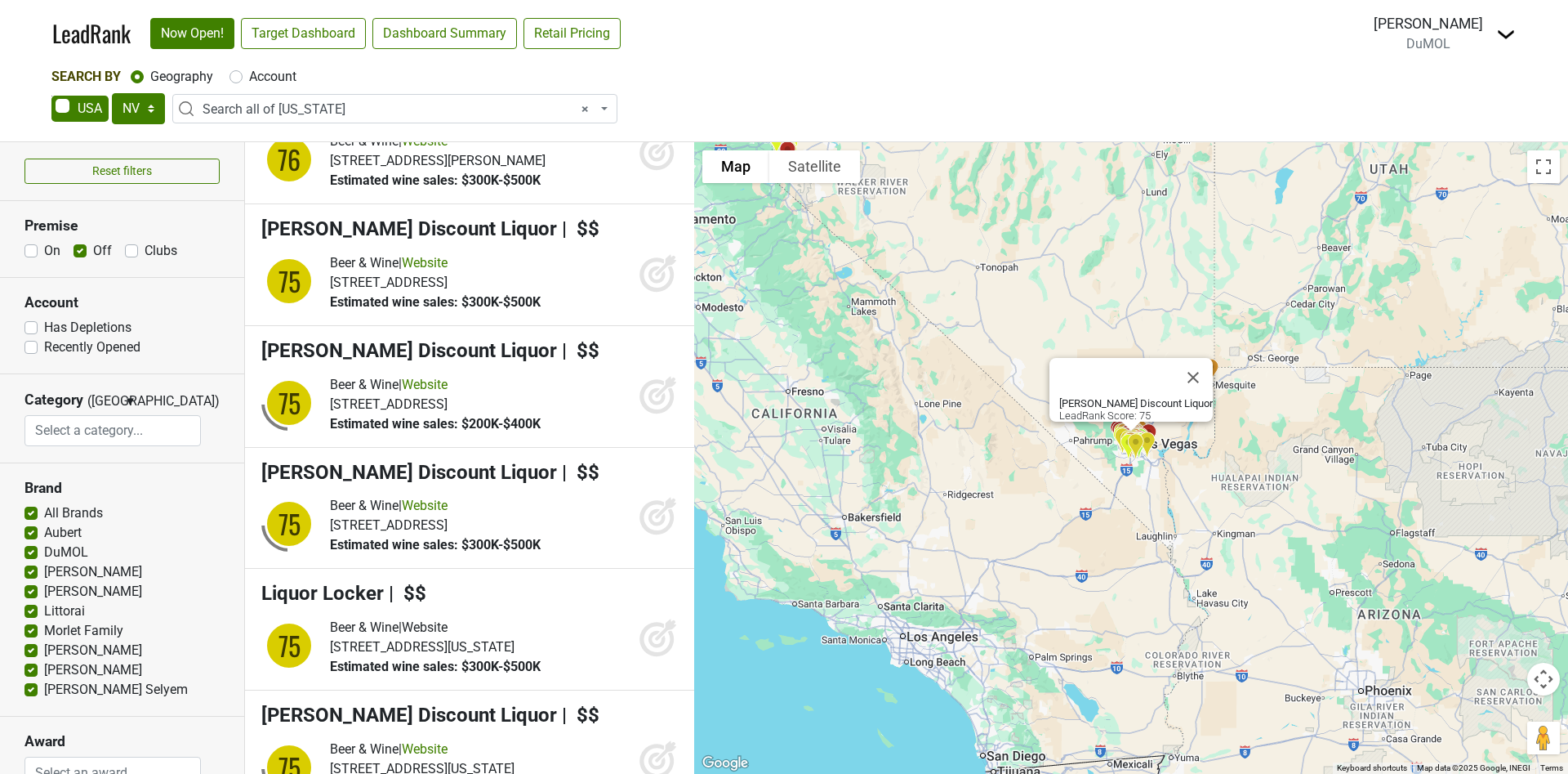
drag, startPoint x: 622, startPoint y: 419, endPoint x: 624, endPoint y: 428, distance: 9.2
click at [639, 293] on icon at bounding box center [658, 273] width 39 height 39
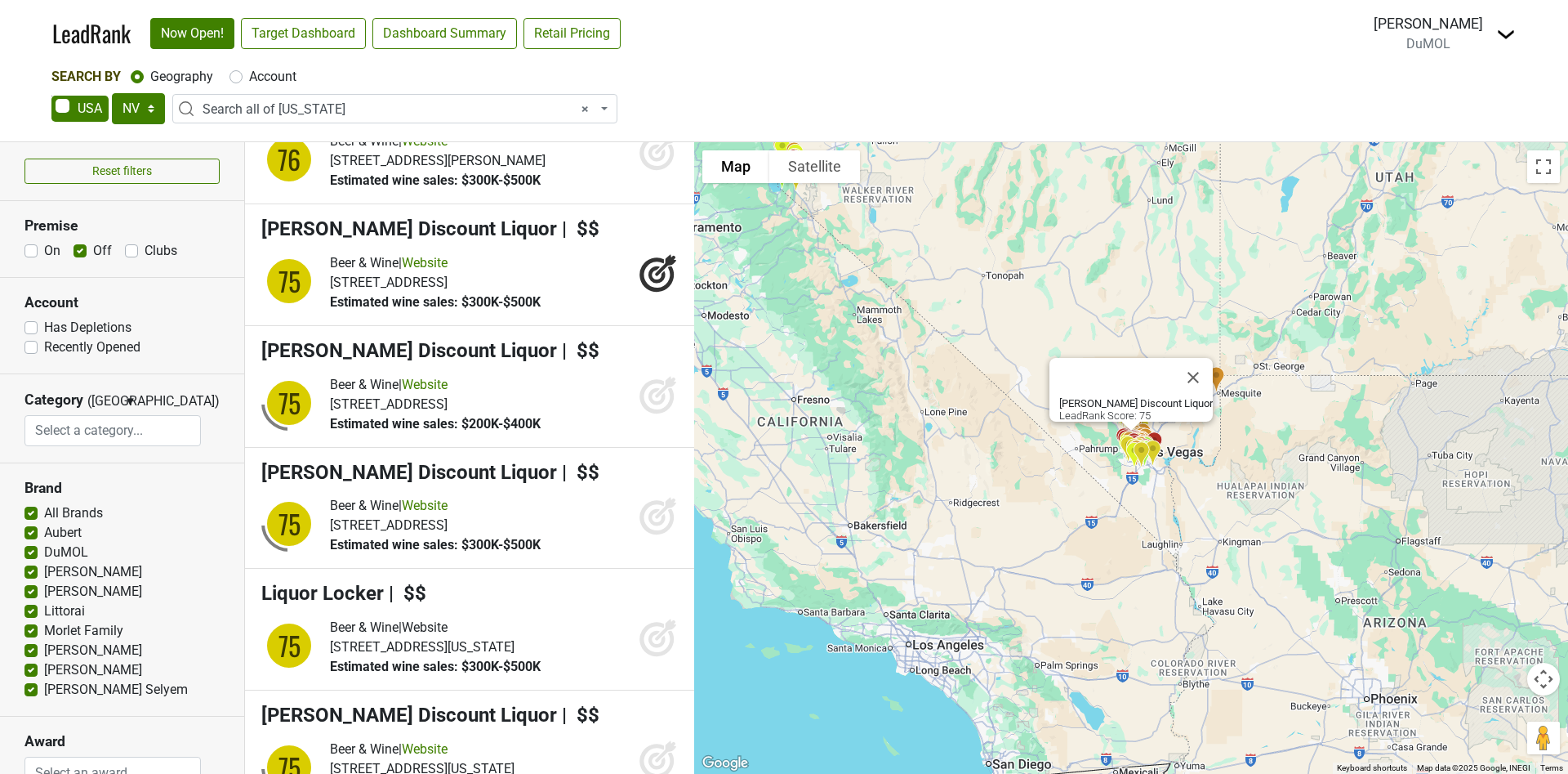
click at [655, 397] on icon at bounding box center [665, 386] width 21 height 21
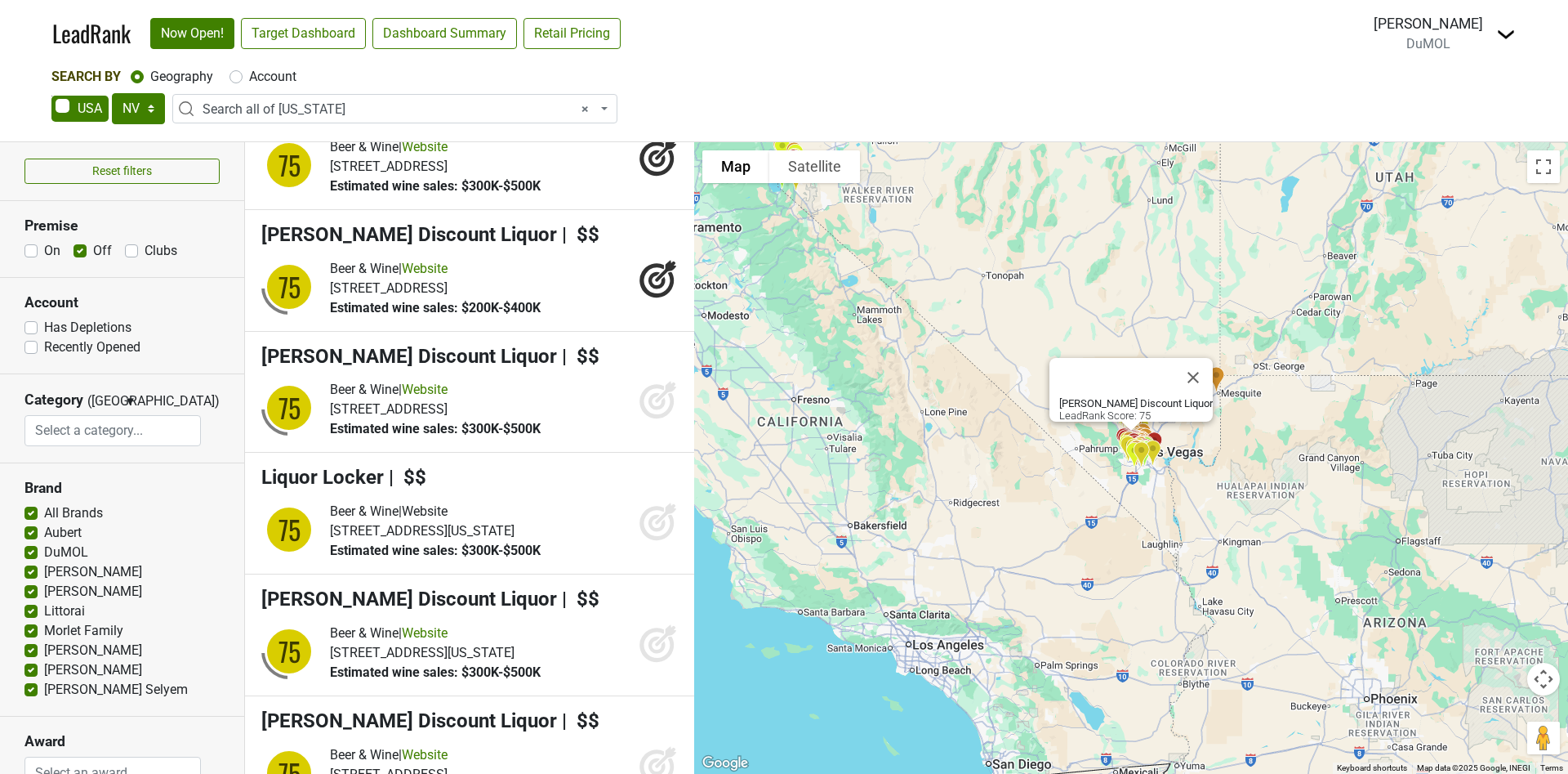
scroll to position [4290, 0]
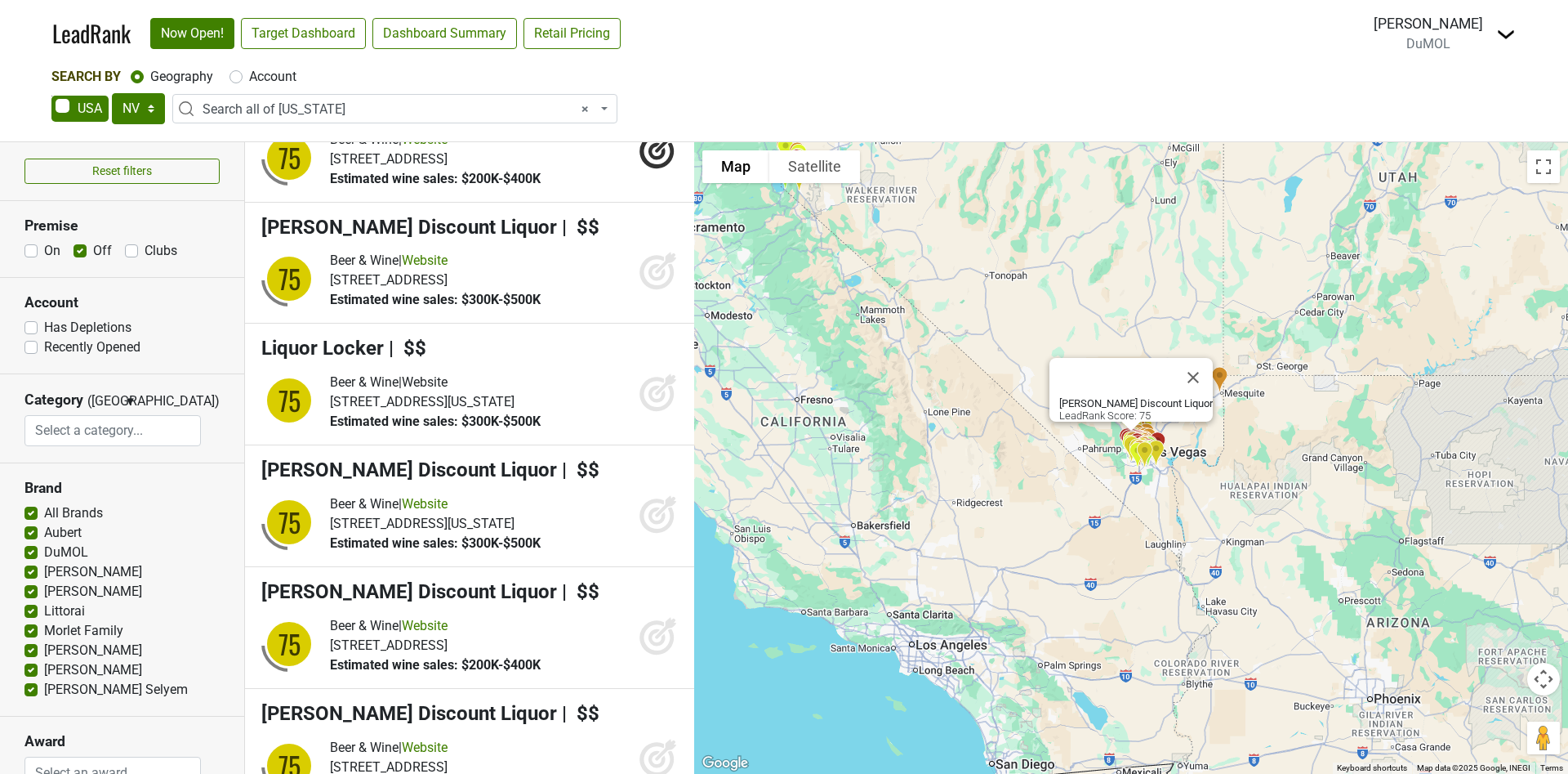
click at [639, 290] on icon at bounding box center [657, 273] width 35 height 35
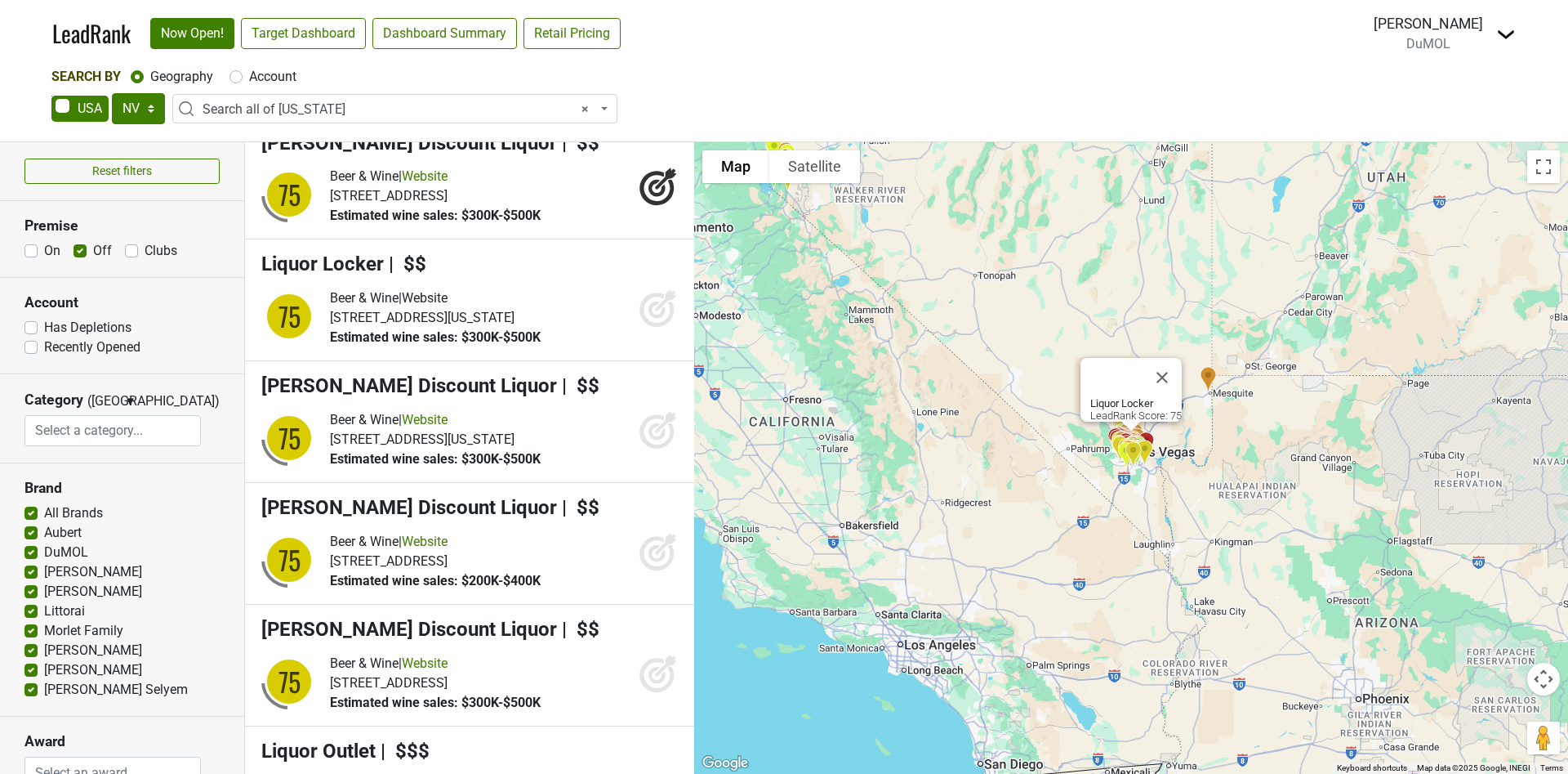
scroll to position [4413, 0]
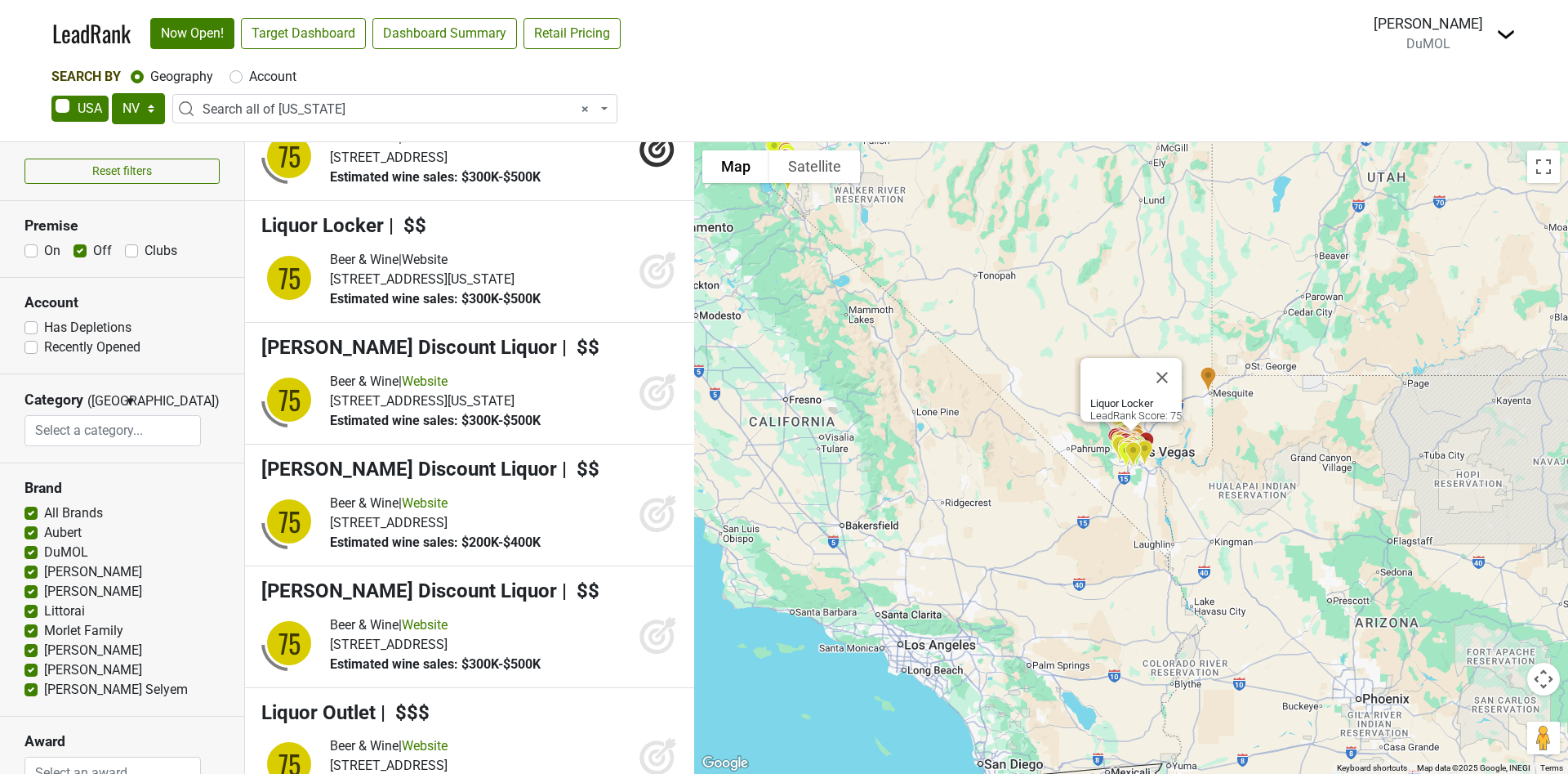
click at [649, 280] on icon at bounding box center [657, 271] width 17 height 17
drag, startPoint x: 644, startPoint y: 438, endPoint x: 998, endPoint y: 117, distance: 477.9
click at [646, 289] on icon at bounding box center [658, 269] width 39 height 39
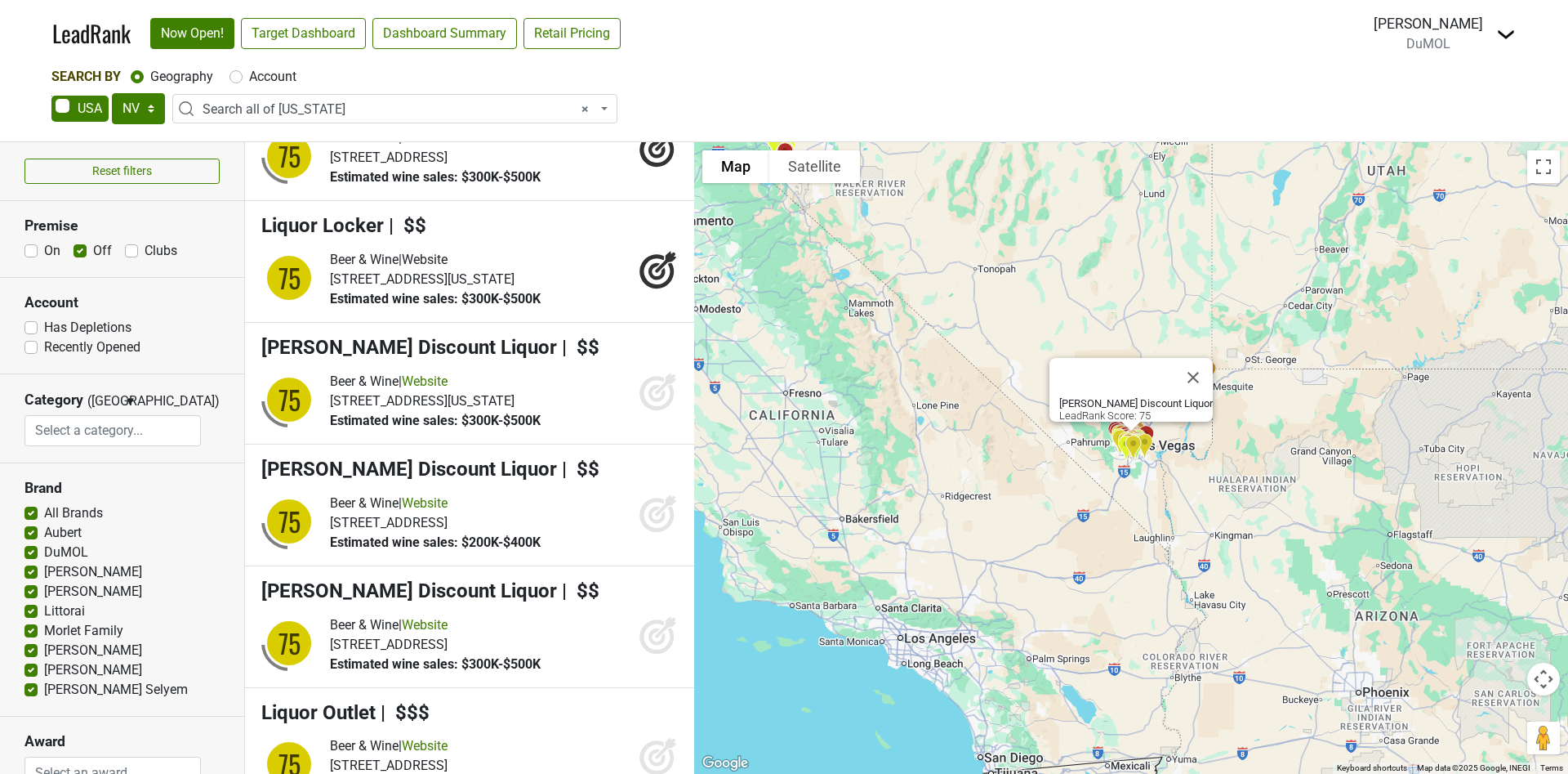
click at [649, 402] on icon at bounding box center [657, 393] width 17 height 17
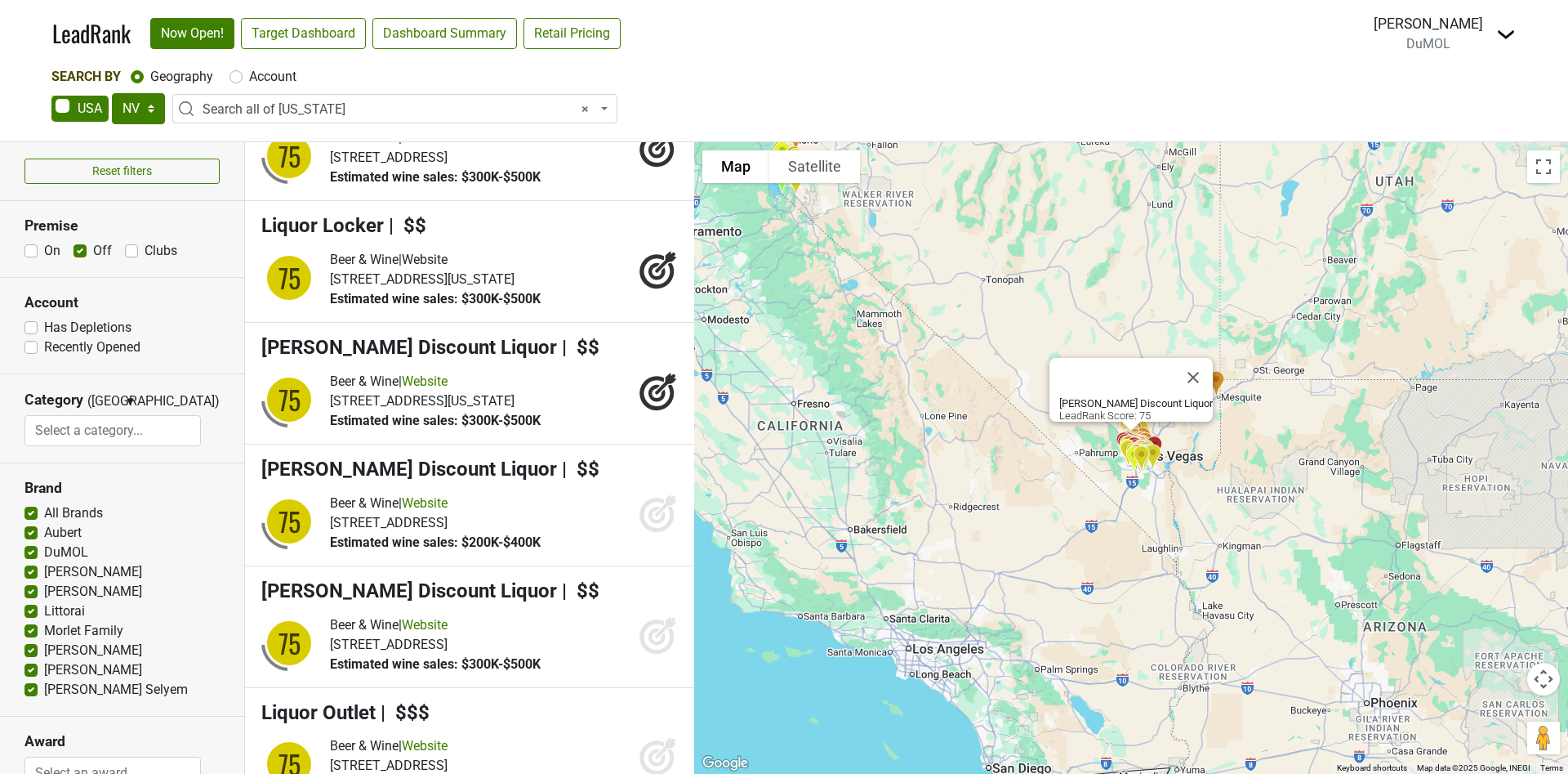
click at [639, 533] on icon at bounding box center [658, 513] width 39 height 39
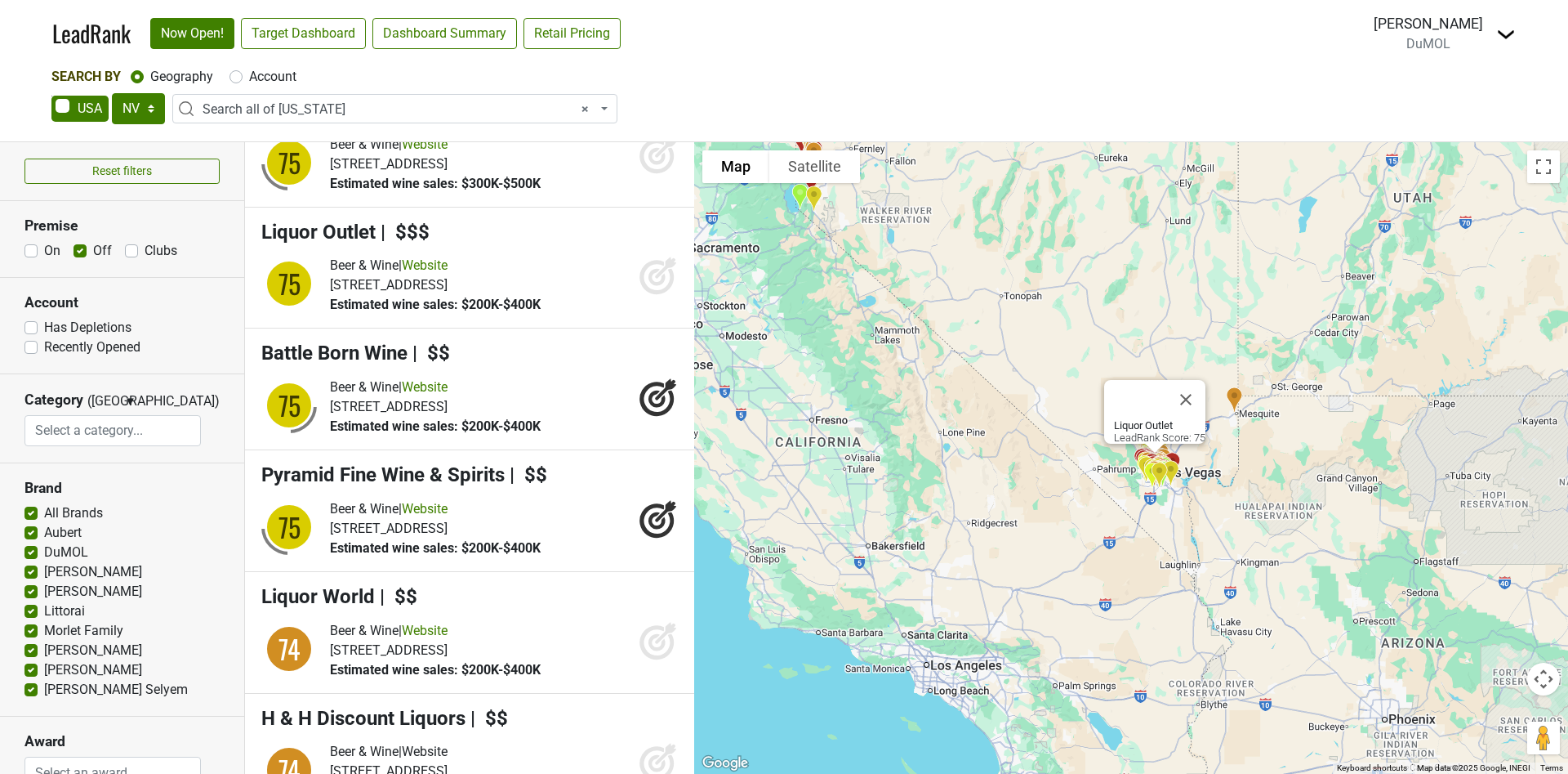
scroll to position [4903, 0]
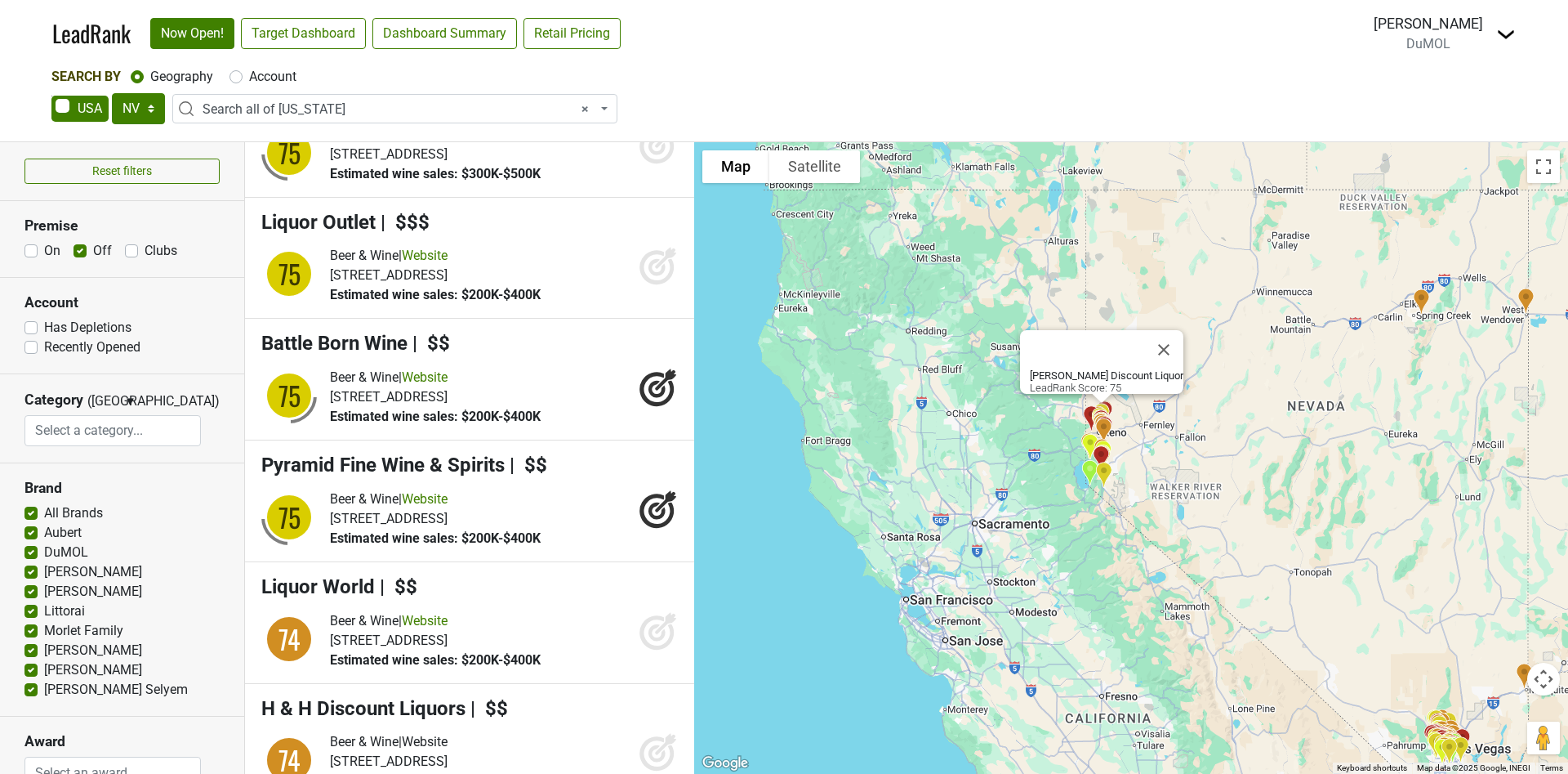
click at [643, 164] on icon at bounding box center [658, 144] width 39 height 39
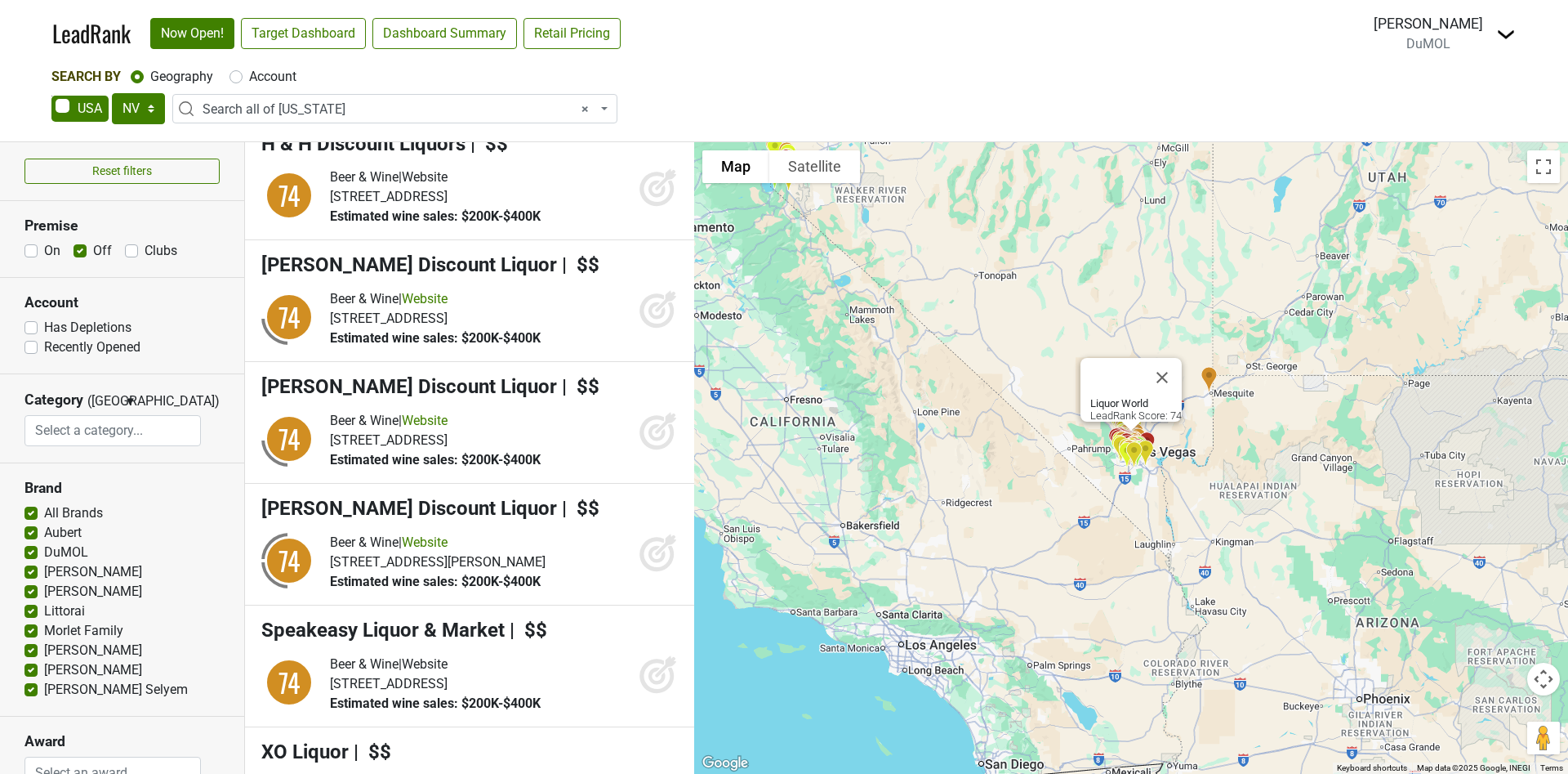
scroll to position [5516, 0]
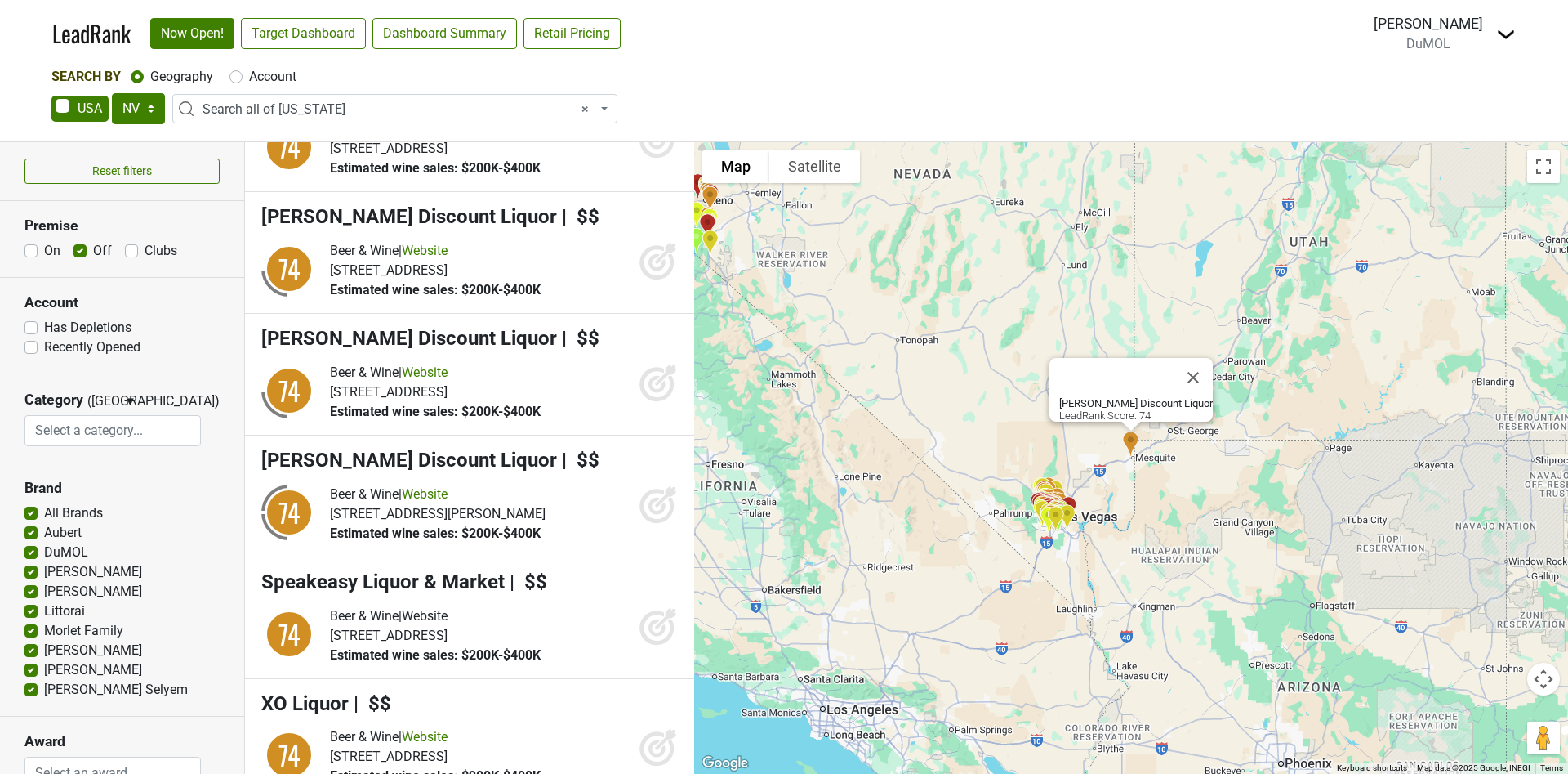
click at [639, 280] on icon at bounding box center [658, 260] width 39 height 39
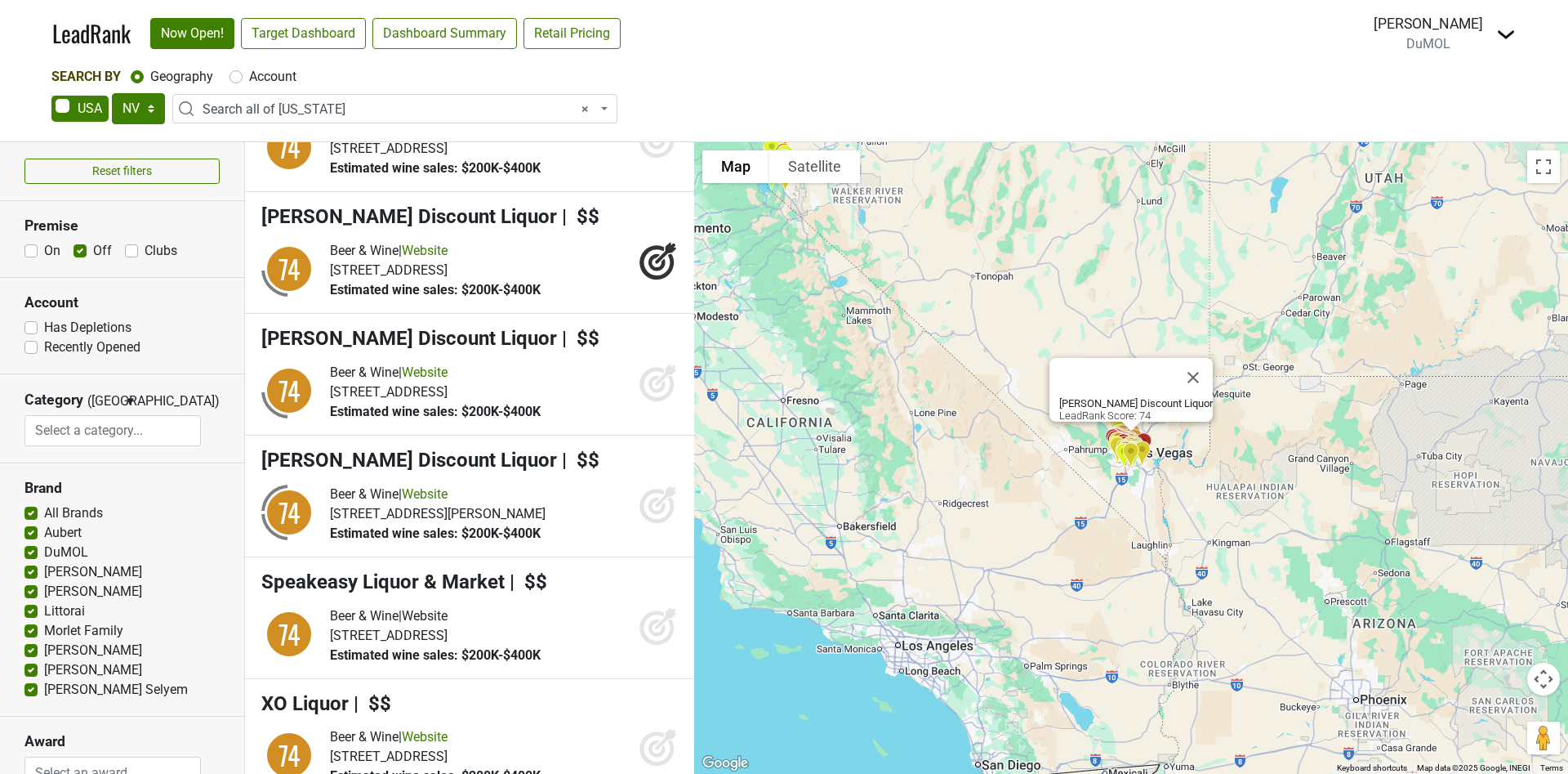
click at [639, 402] on icon at bounding box center [657, 384] width 35 height 35
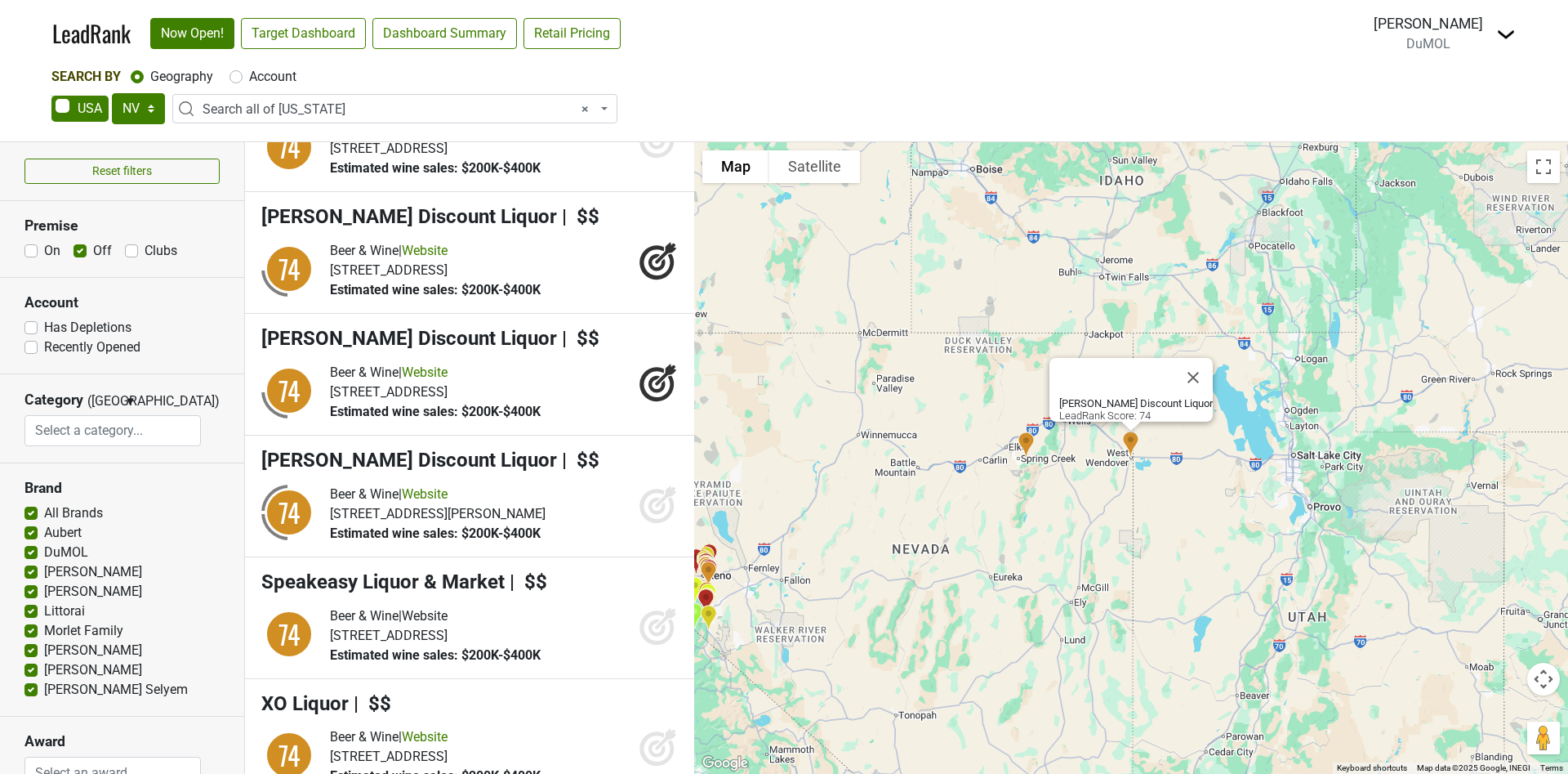
drag, startPoint x: 651, startPoint y: 666, endPoint x: 633, endPoint y: 675, distance: 20.1
click at [645, 524] on icon at bounding box center [658, 504] width 39 height 39
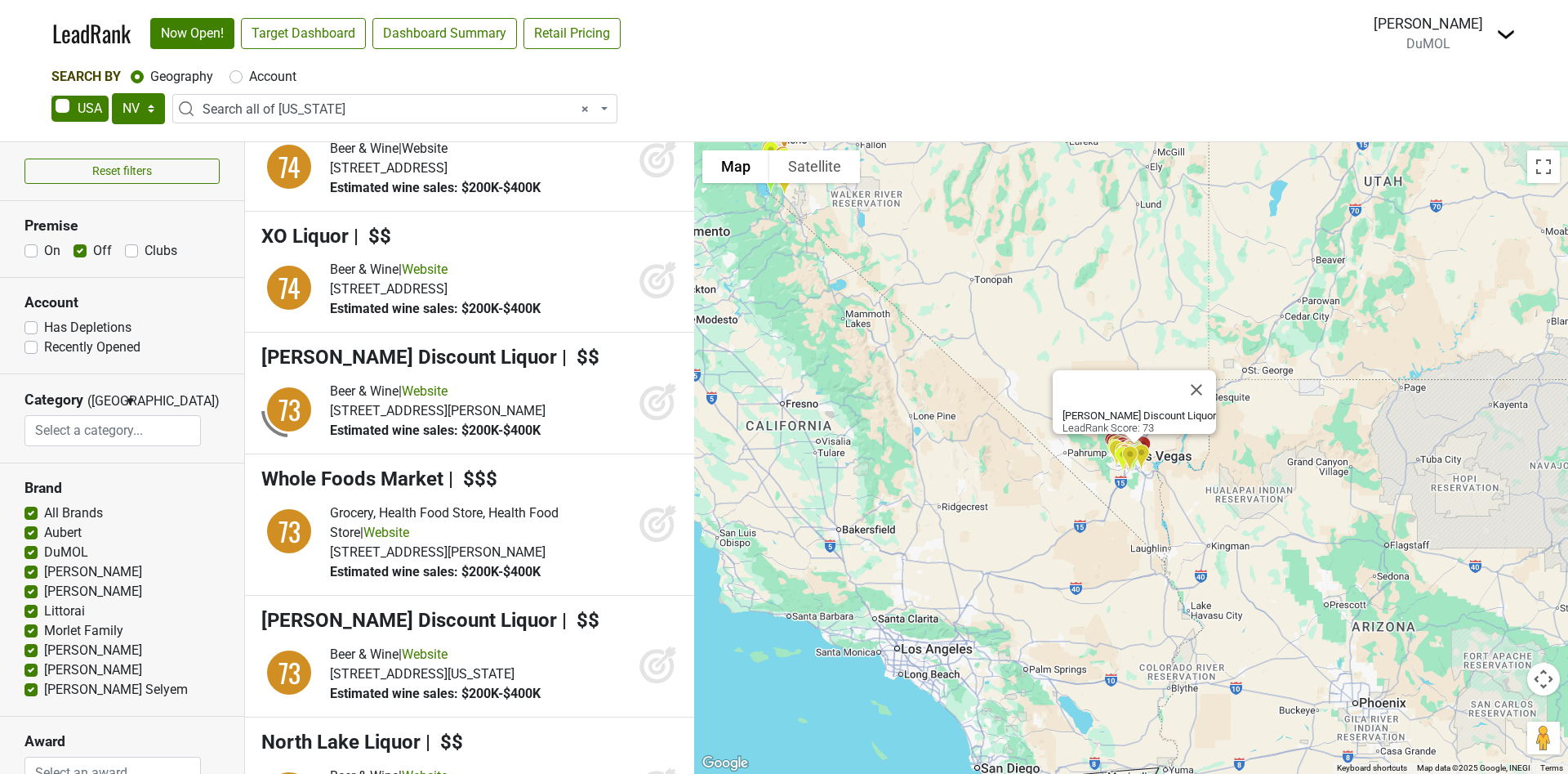
scroll to position [6007, 0]
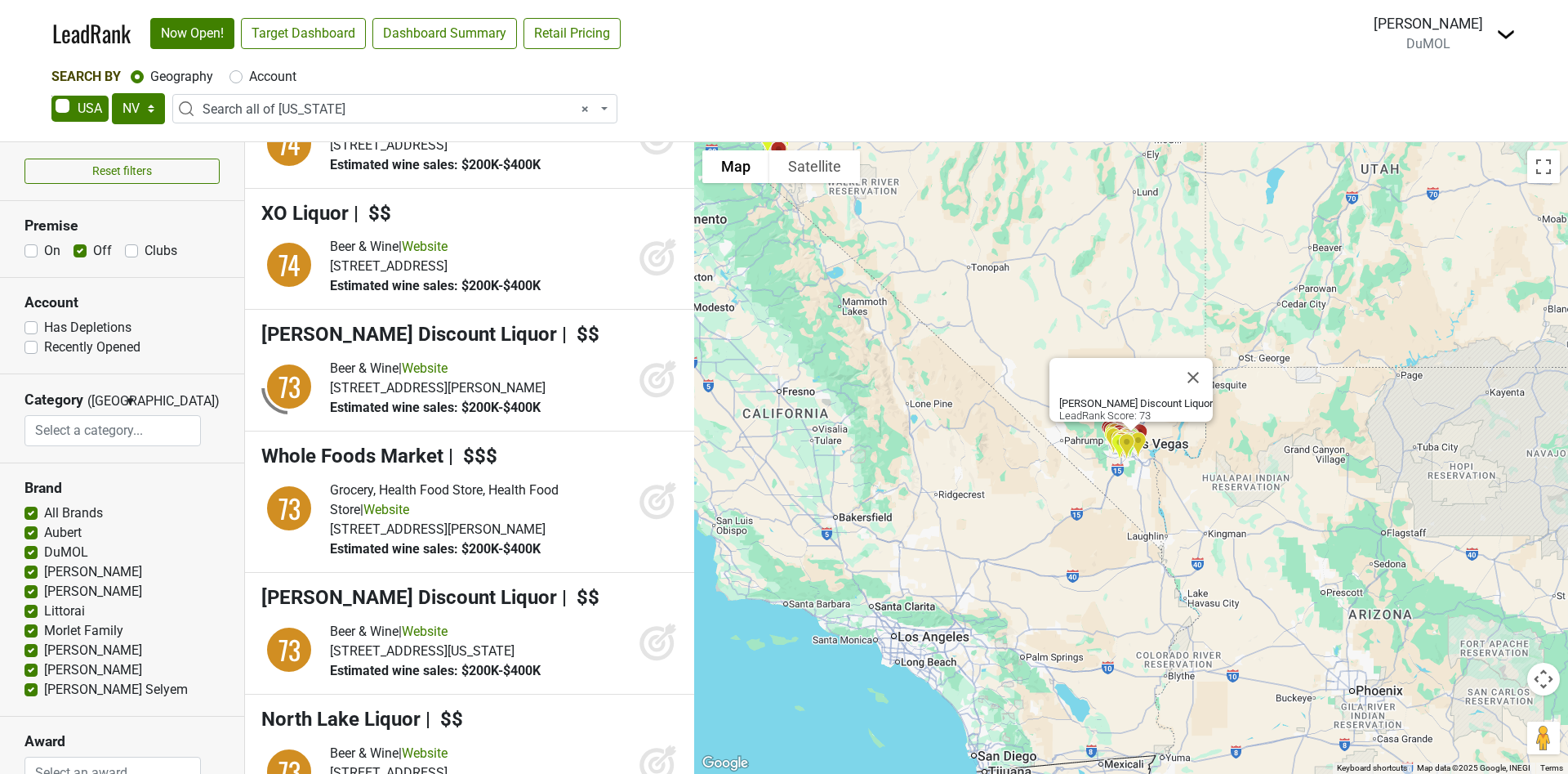
click at [647, 398] on icon at bounding box center [658, 378] width 39 height 39
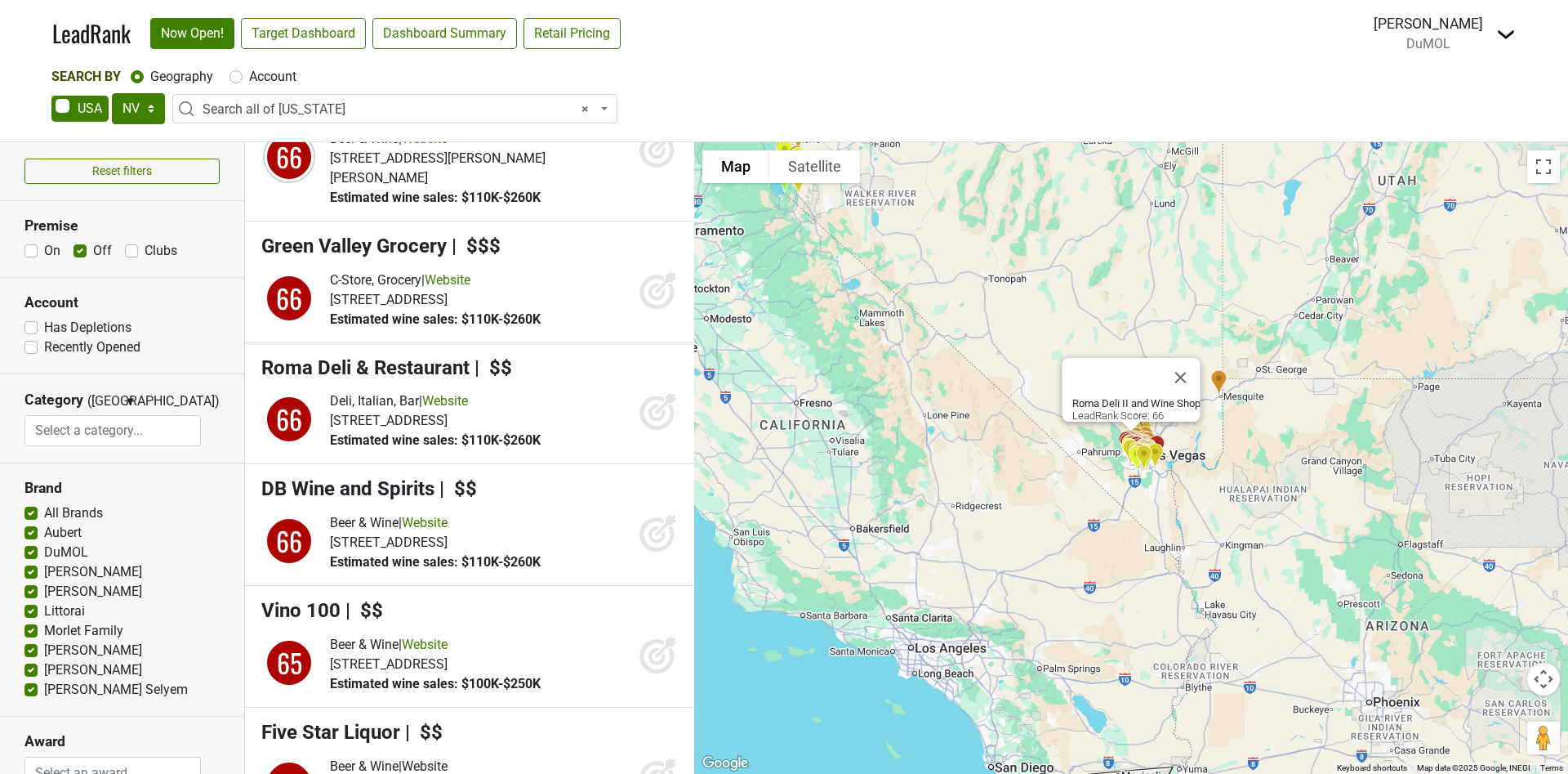
scroll to position [10787, 0]
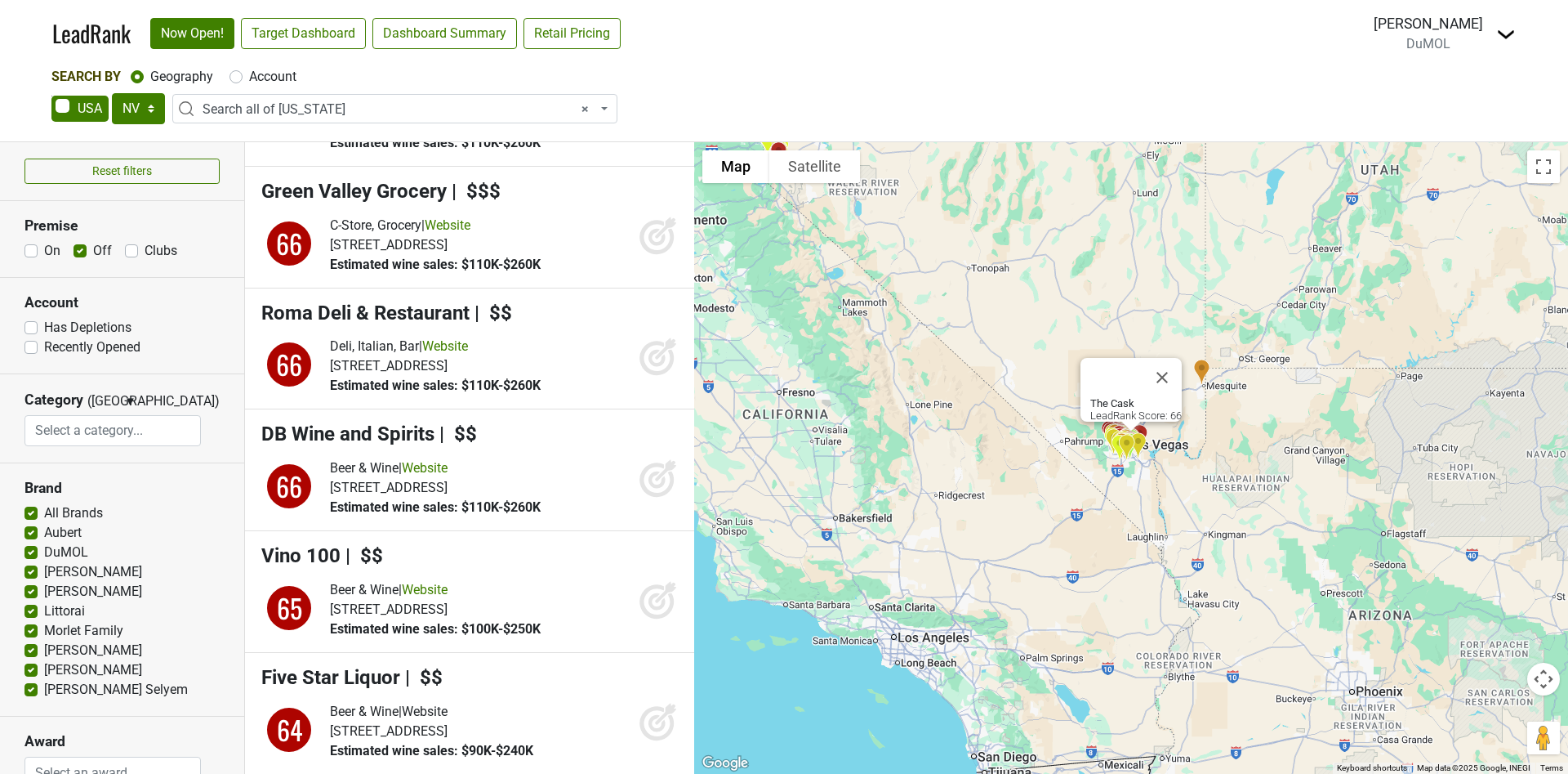
click at [639, 113] on icon at bounding box center [658, 93] width 39 height 39
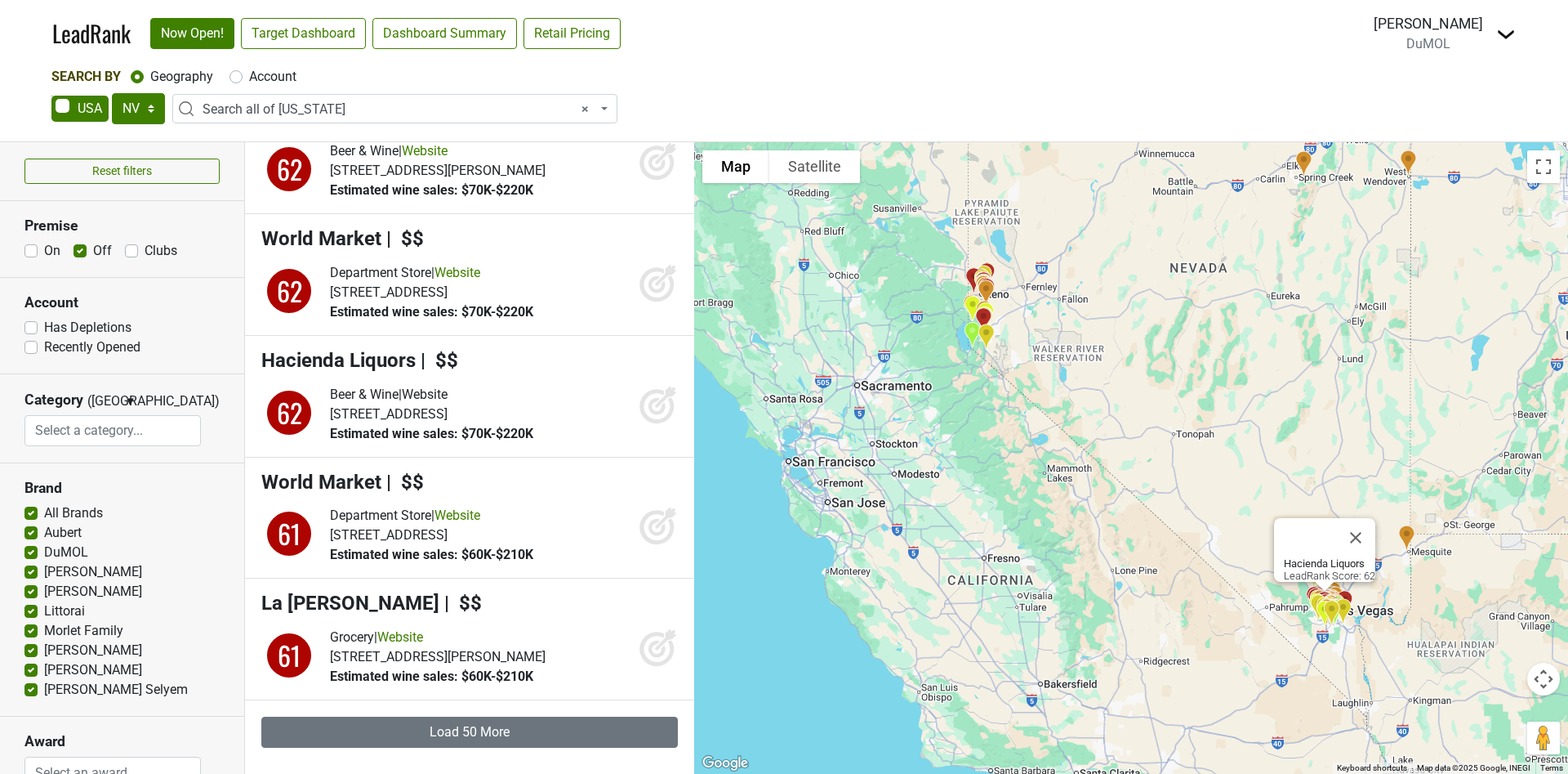
scroll to position [12163, 0]
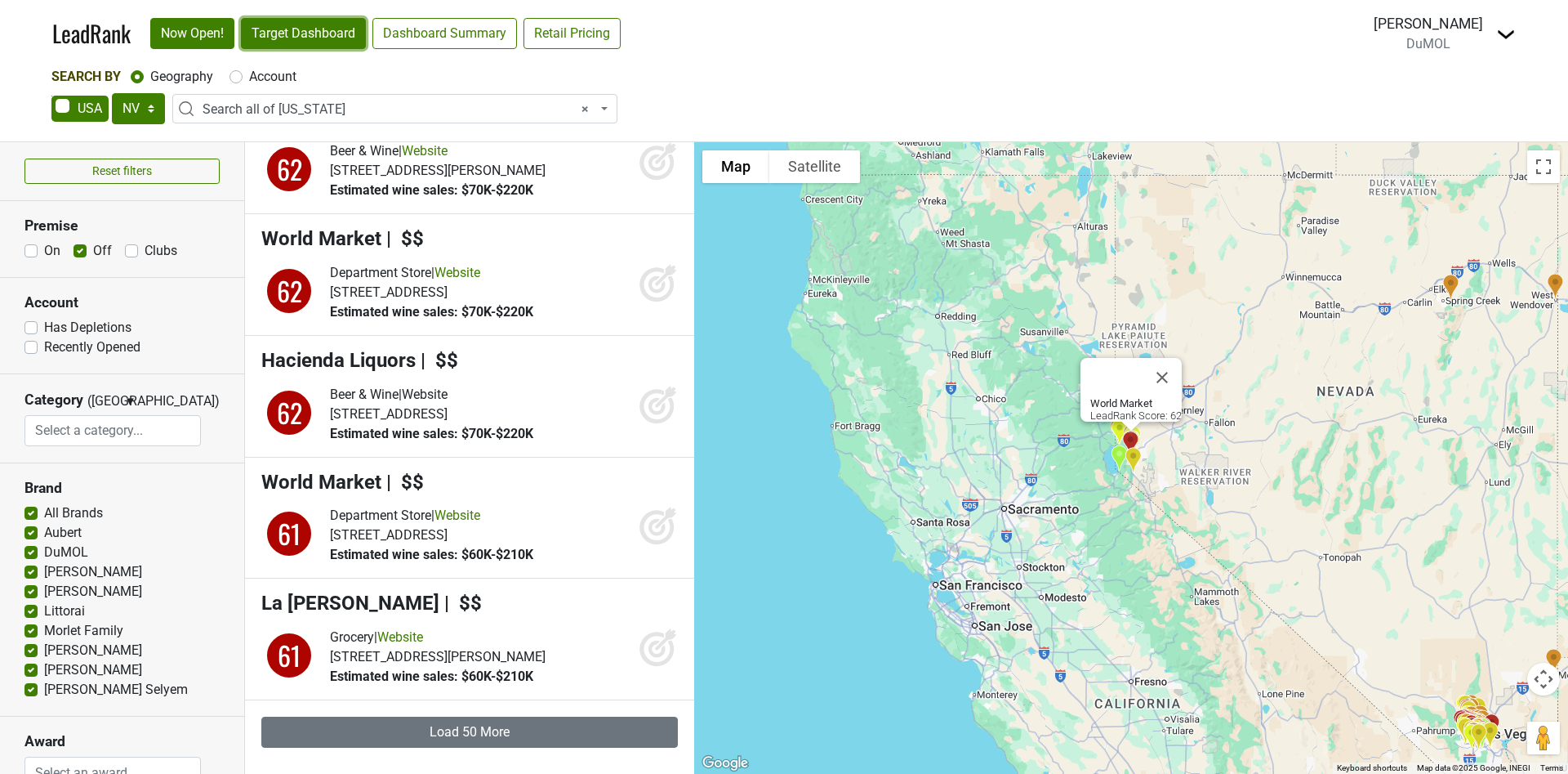
click at [326, 34] on link "Target Dashboard" at bounding box center [303, 34] width 125 height 31
